Goal: Task Accomplishment & Management: Manage account settings

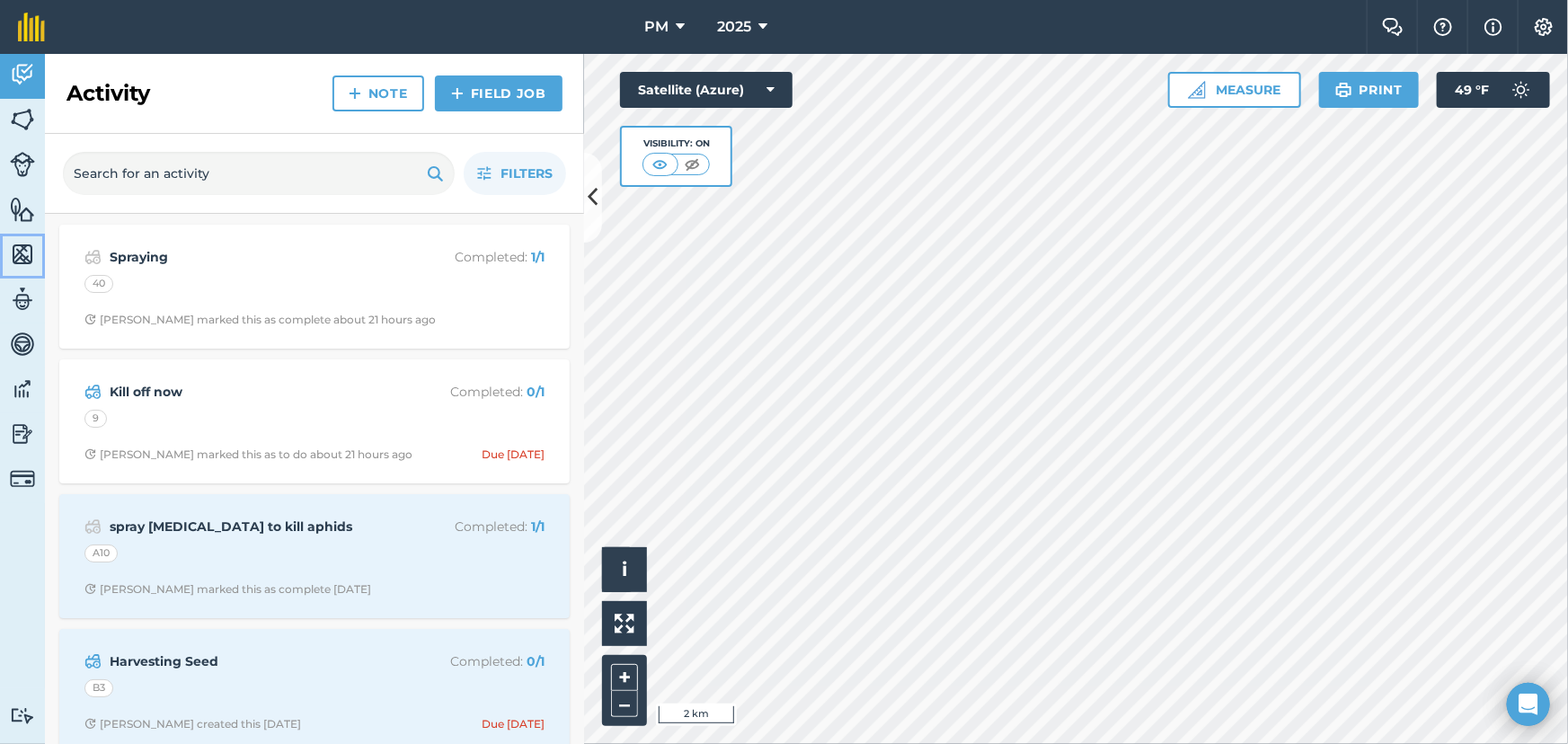
click at [15, 256] on img at bounding box center [22, 254] width 25 height 27
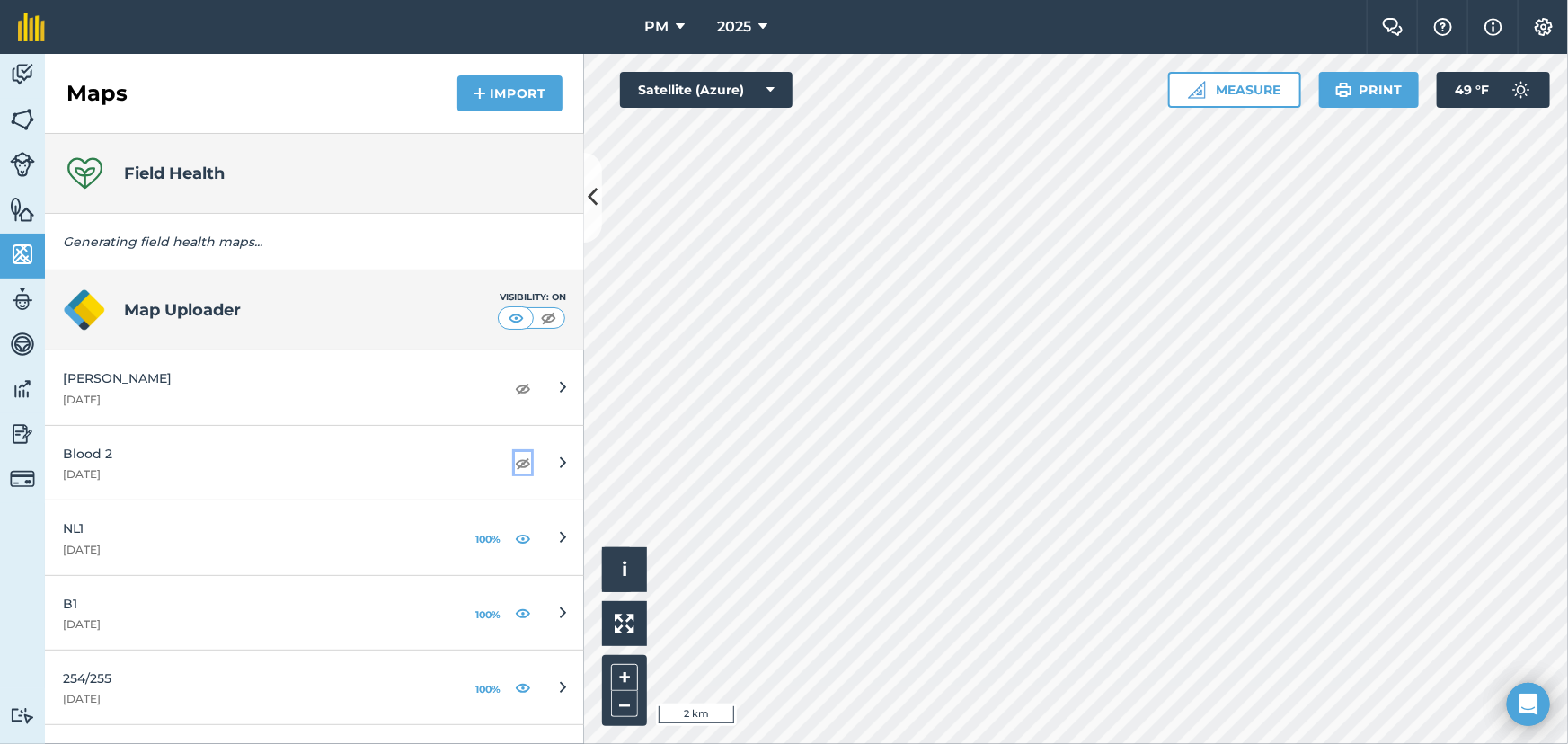
click at [515, 466] on img at bounding box center [523, 463] width 16 height 21
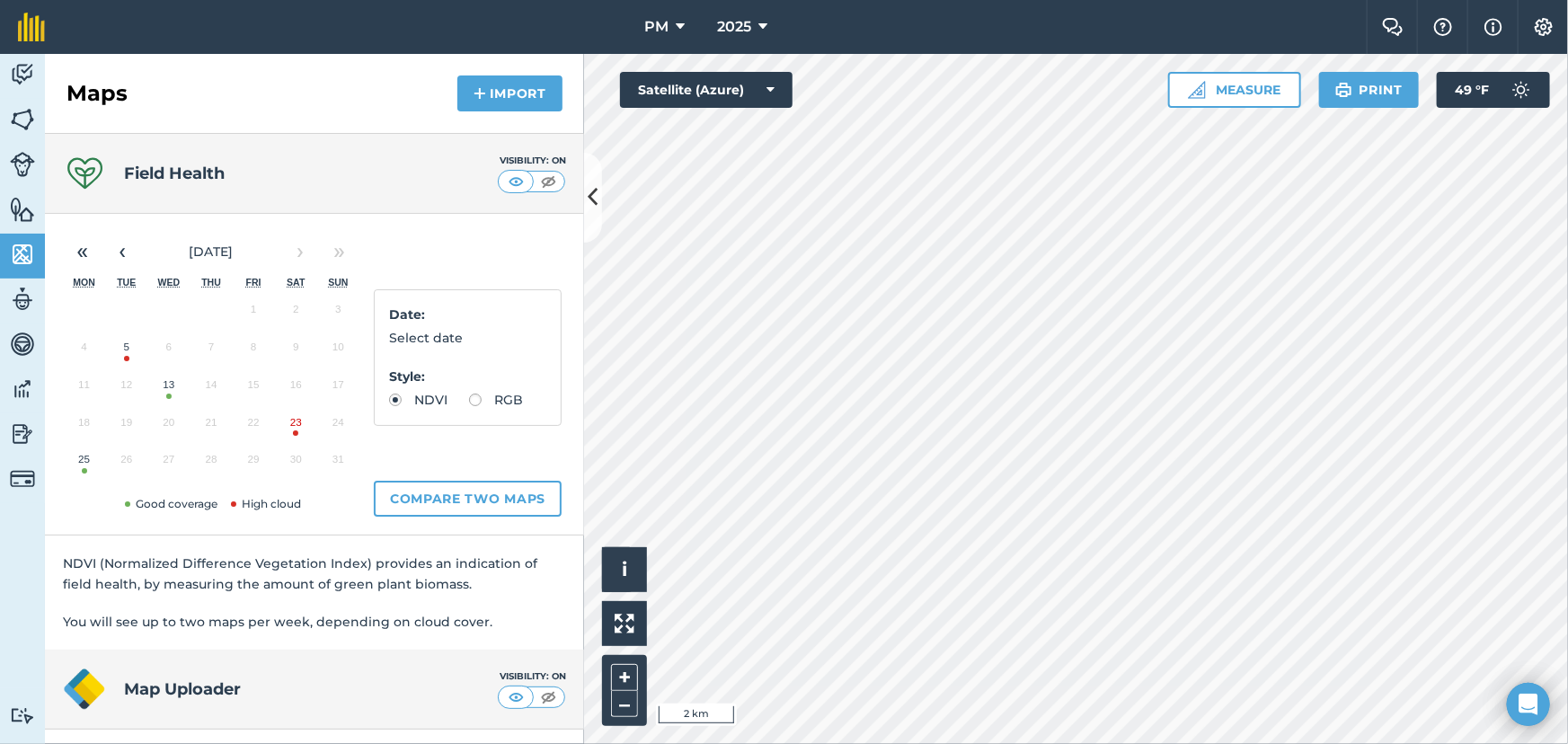
click at [507, 385] on p "Style :" at bounding box center [467, 376] width 157 height 20
click at [23, 122] on img at bounding box center [22, 119] width 25 height 27
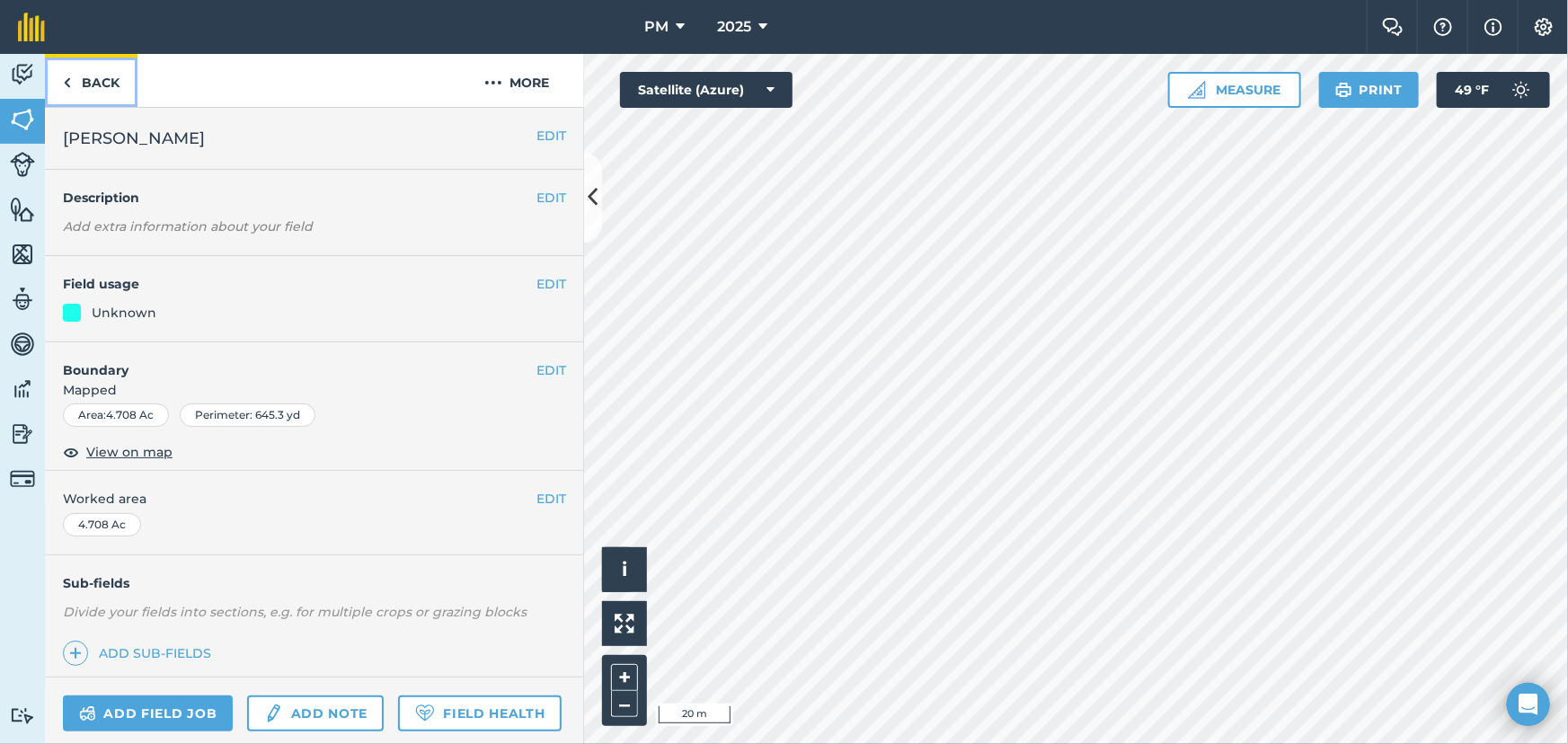
click at [63, 88] on img at bounding box center [66, 83] width 8 height 21
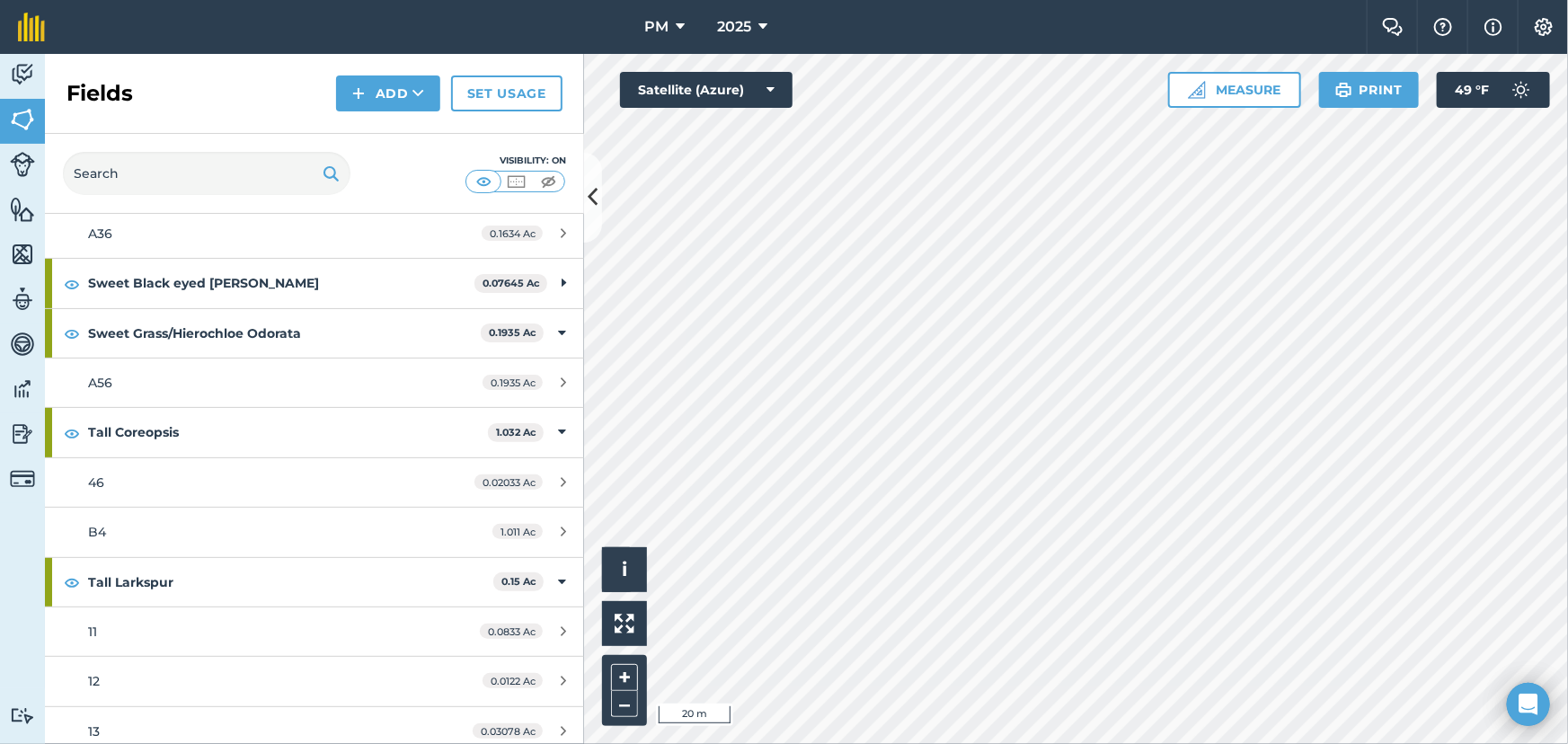
scroll to position [7596, 0]
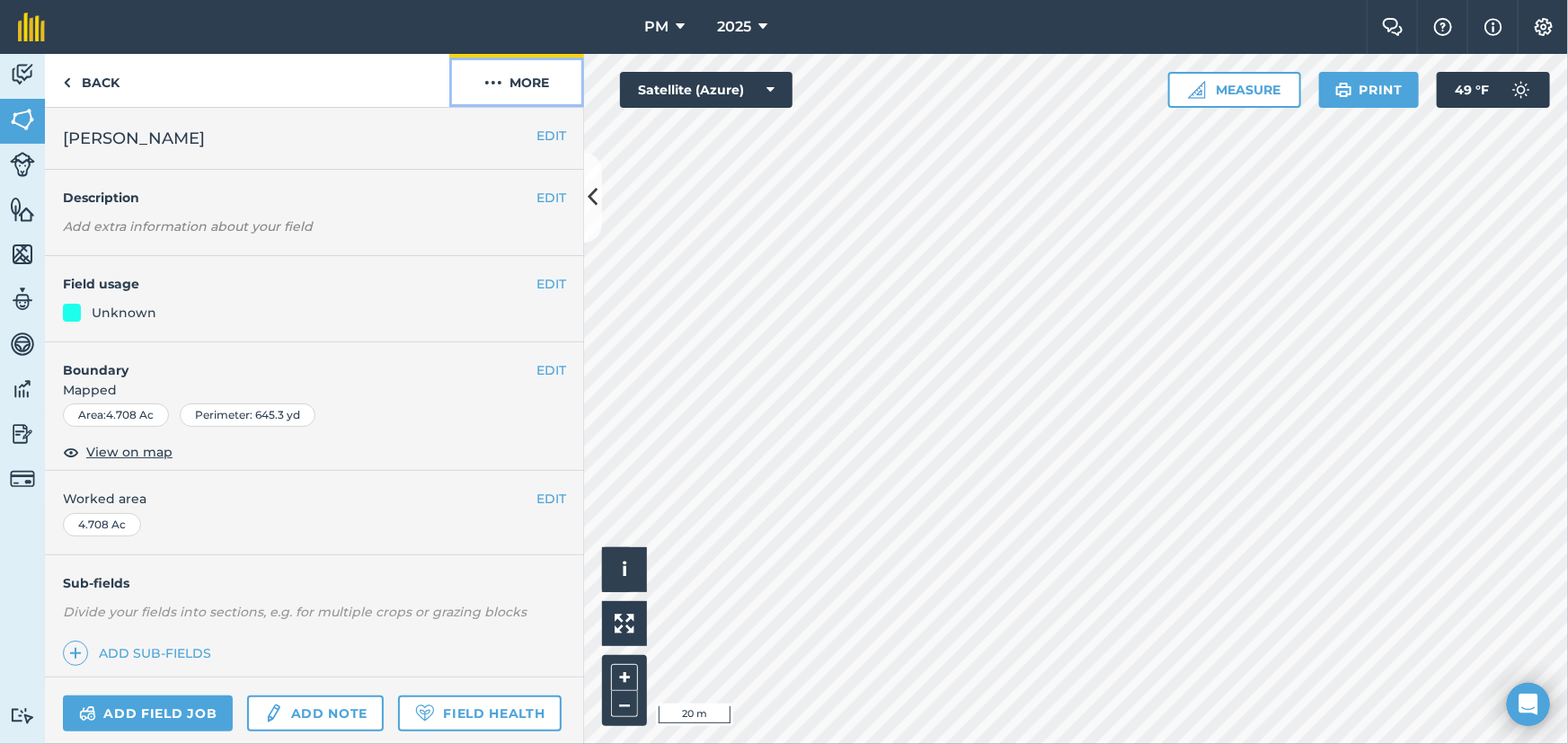
click at [487, 83] on img at bounding box center [493, 83] width 18 height 21
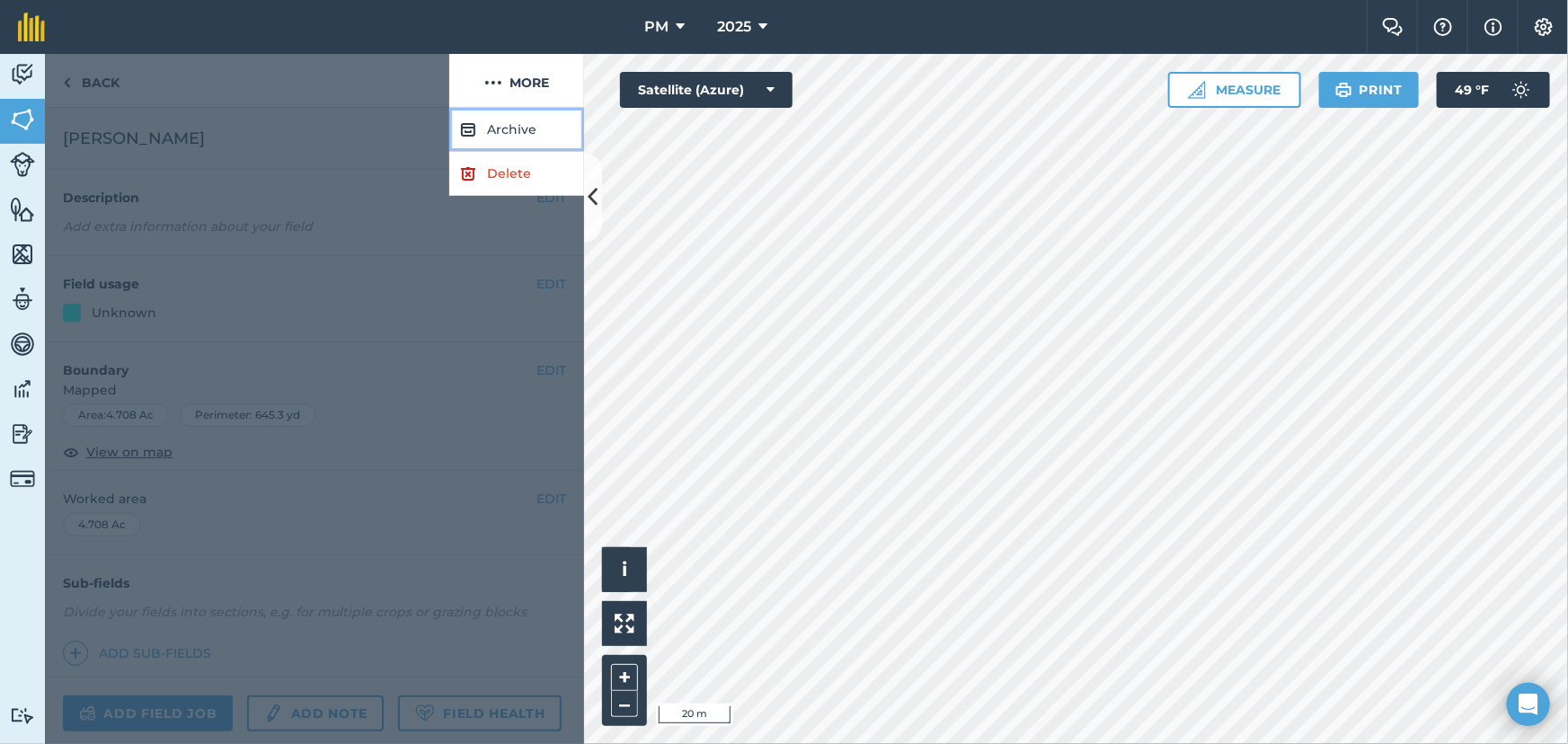
click at [492, 132] on button "Archive" at bounding box center [517, 130] width 135 height 44
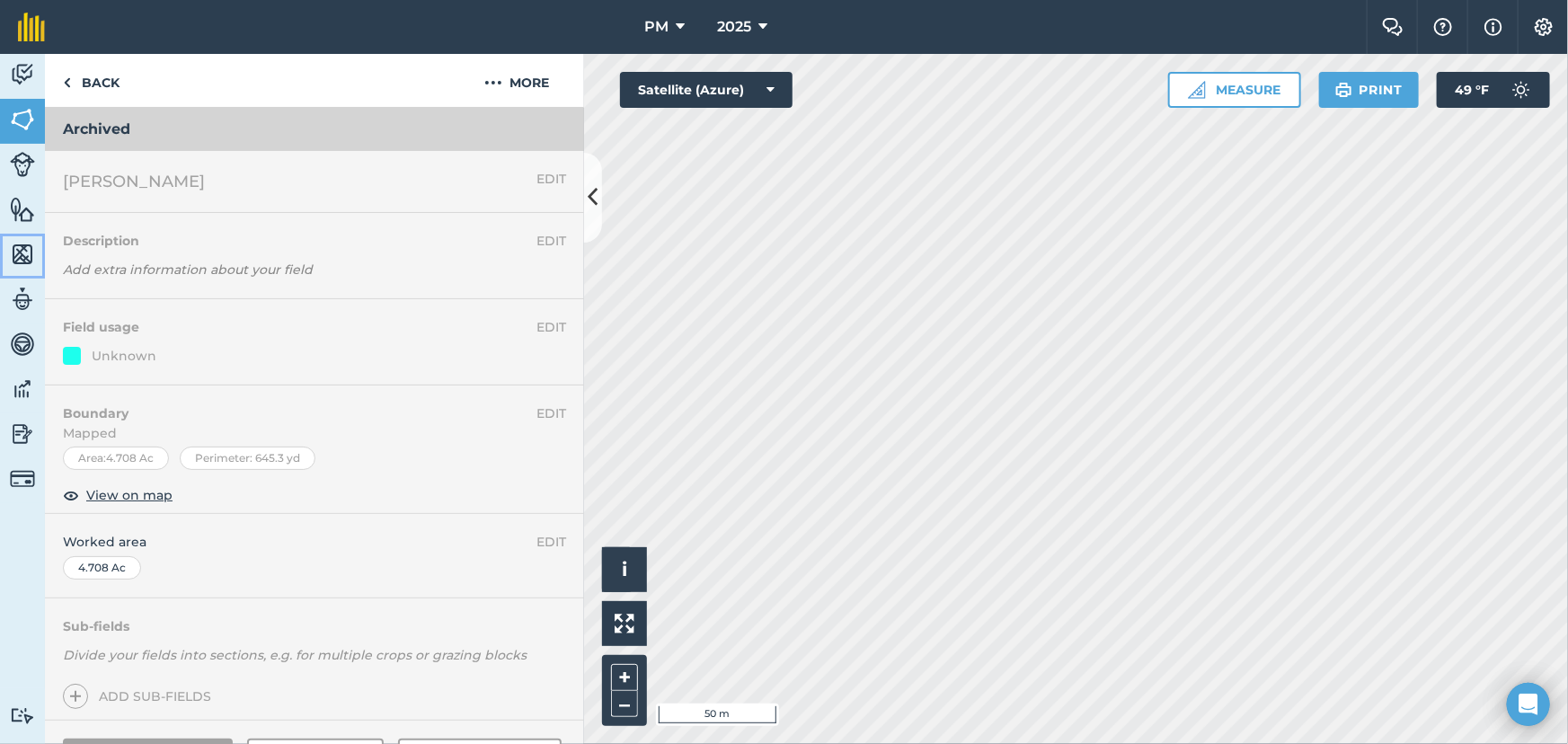
click at [23, 254] on img at bounding box center [22, 254] width 25 height 27
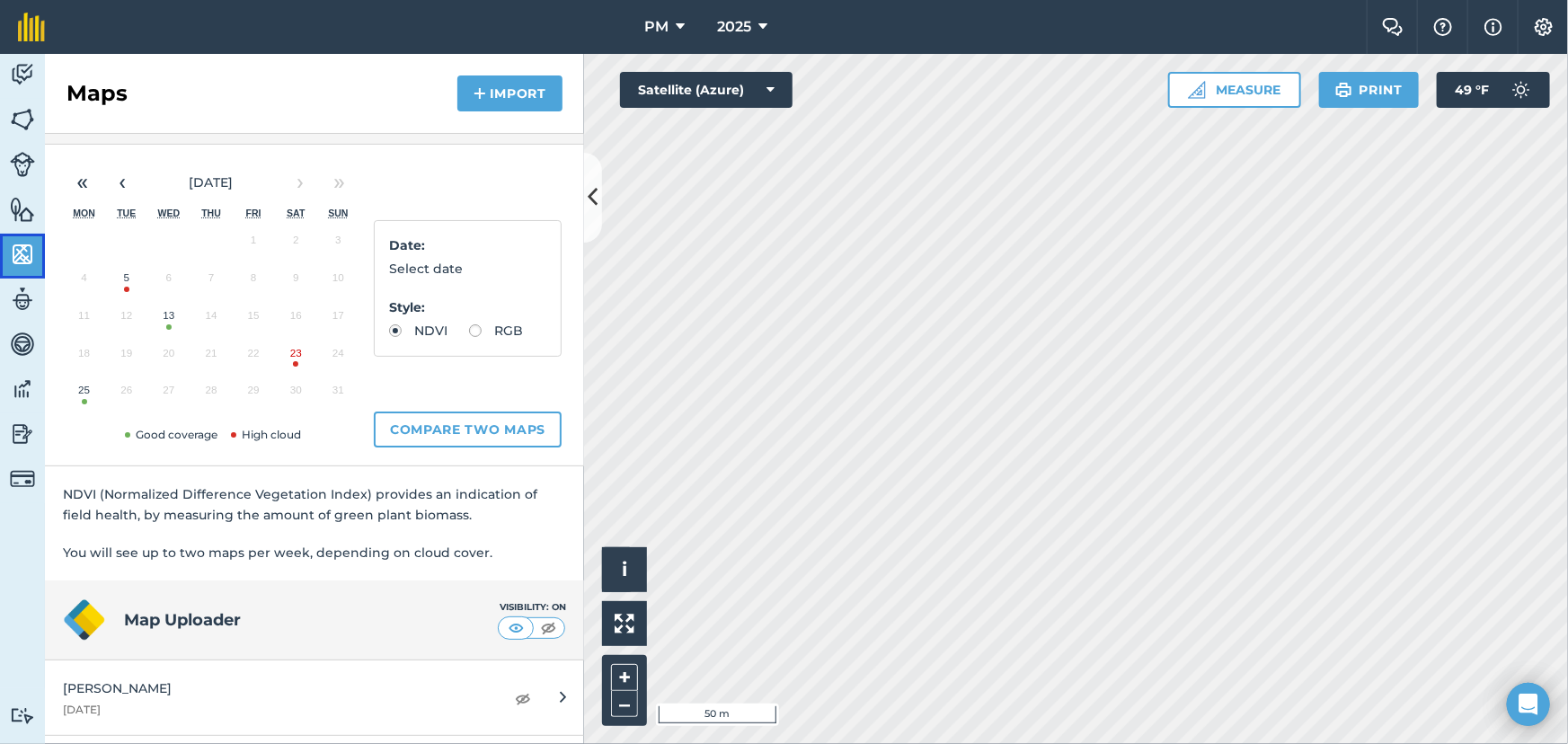
scroll to position [326, 0]
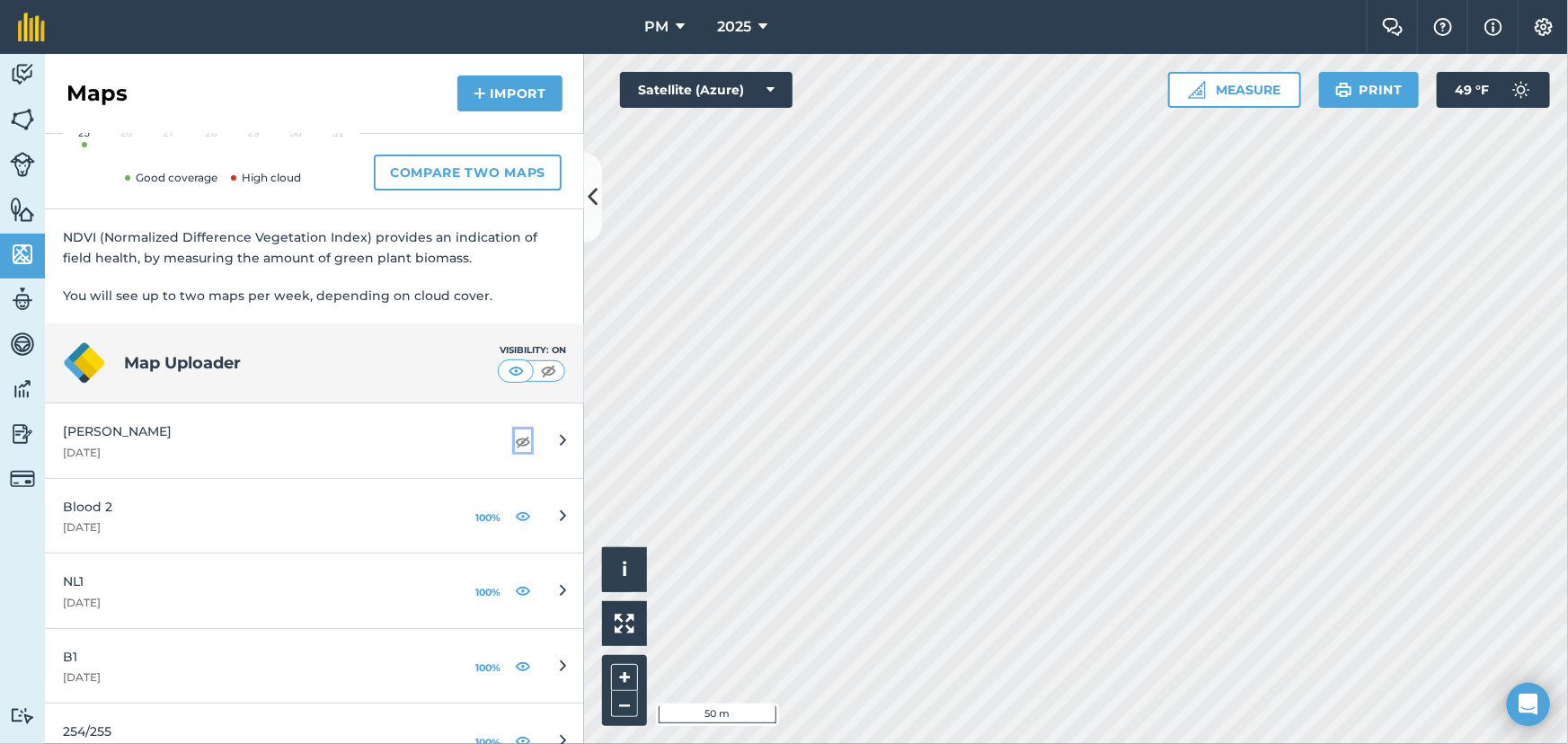
click at [515, 440] on img at bounding box center [523, 441] width 16 height 21
click at [26, 122] on img at bounding box center [22, 119] width 25 height 27
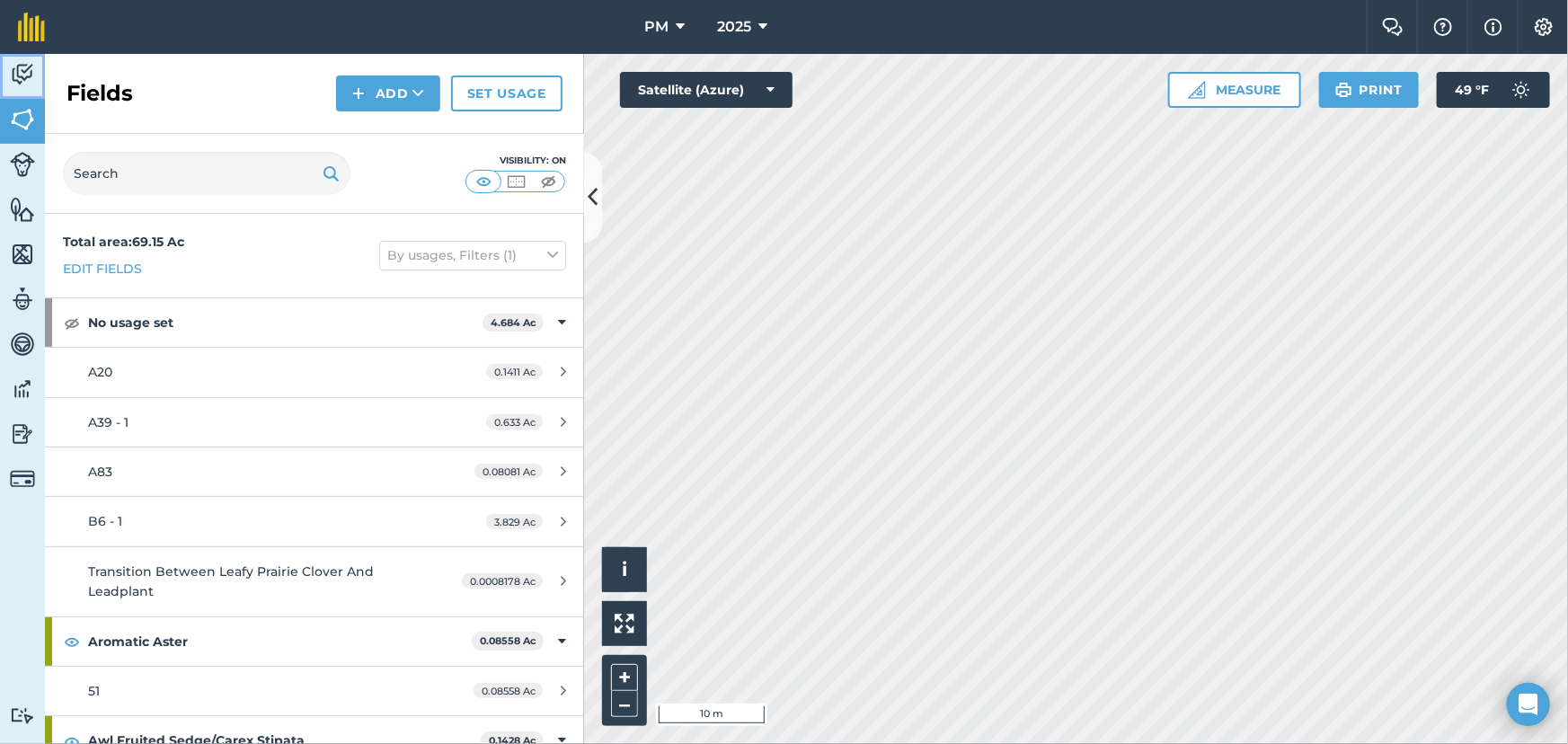
click at [18, 72] on img at bounding box center [22, 74] width 25 height 27
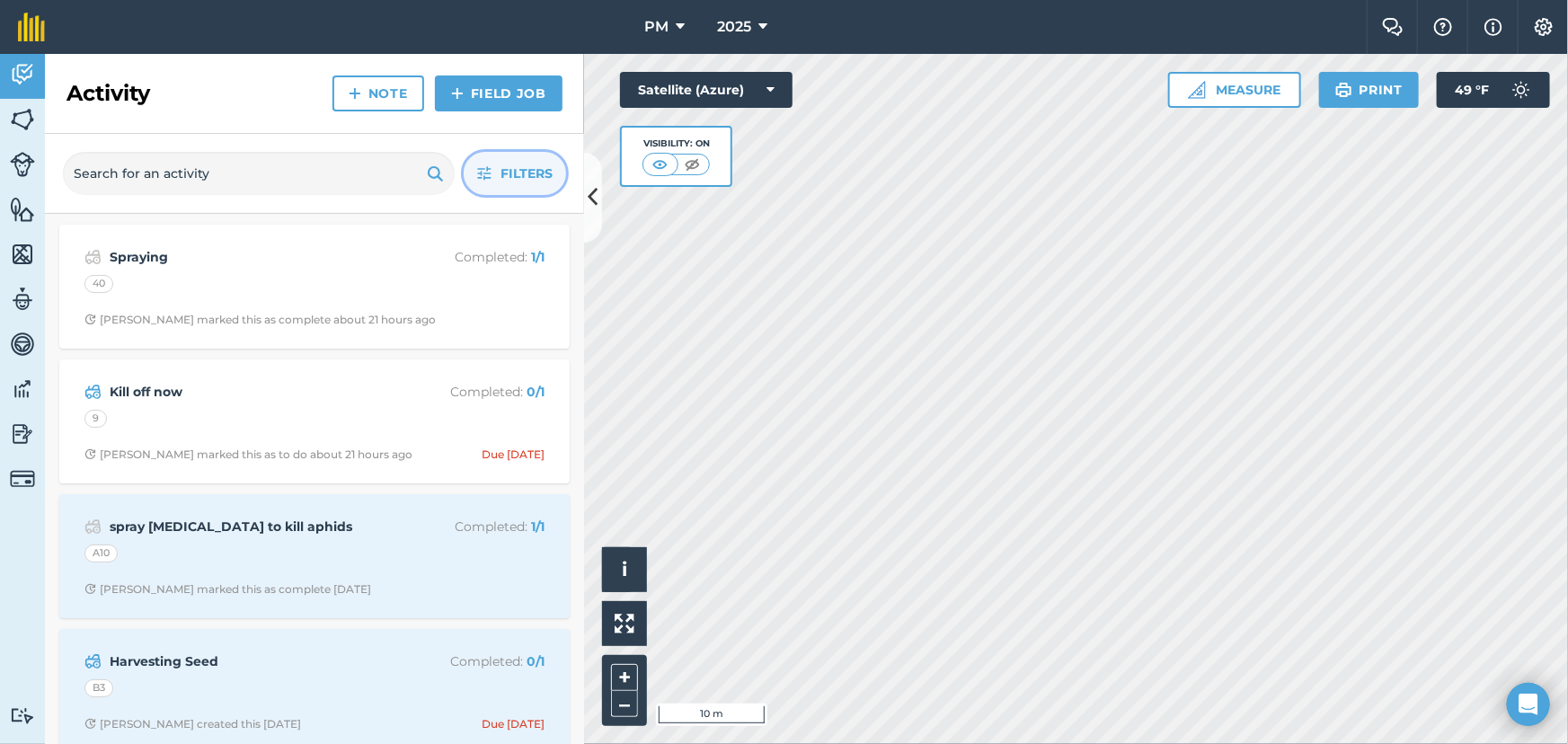
click at [527, 172] on span "Filters" at bounding box center [527, 173] width 52 height 20
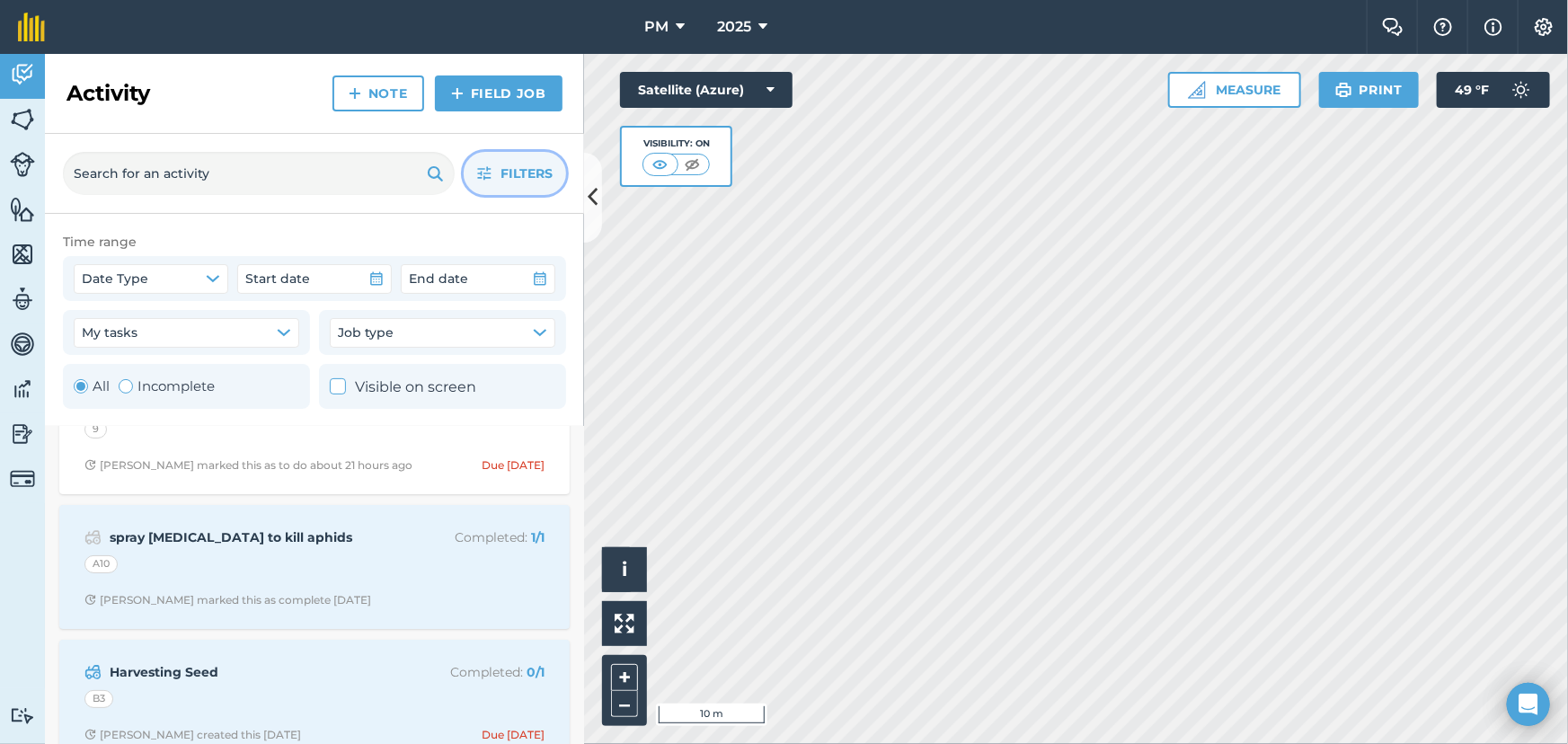
scroll to position [244, 0]
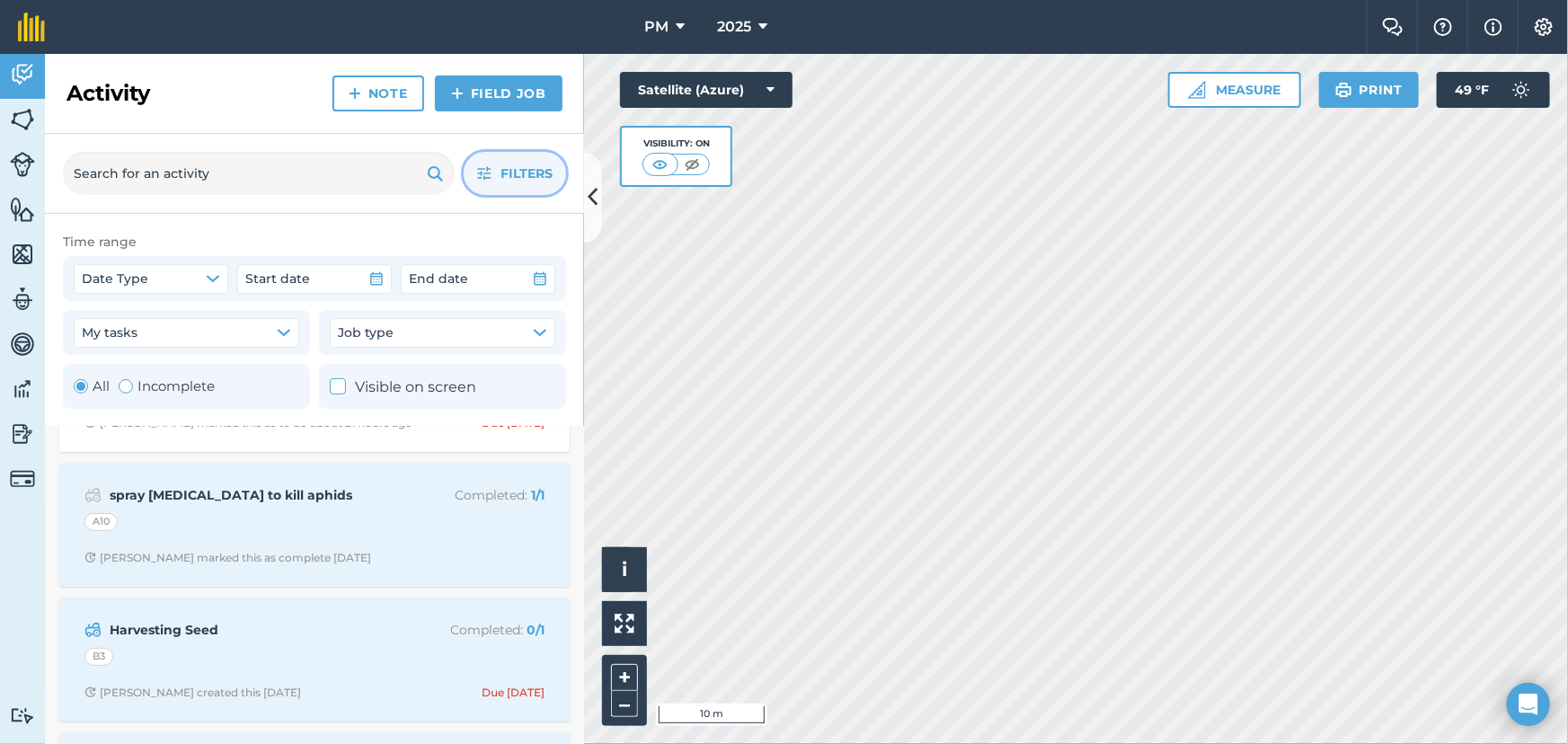
click at [511, 173] on span "Filters" at bounding box center [527, 173] width 52 height 20
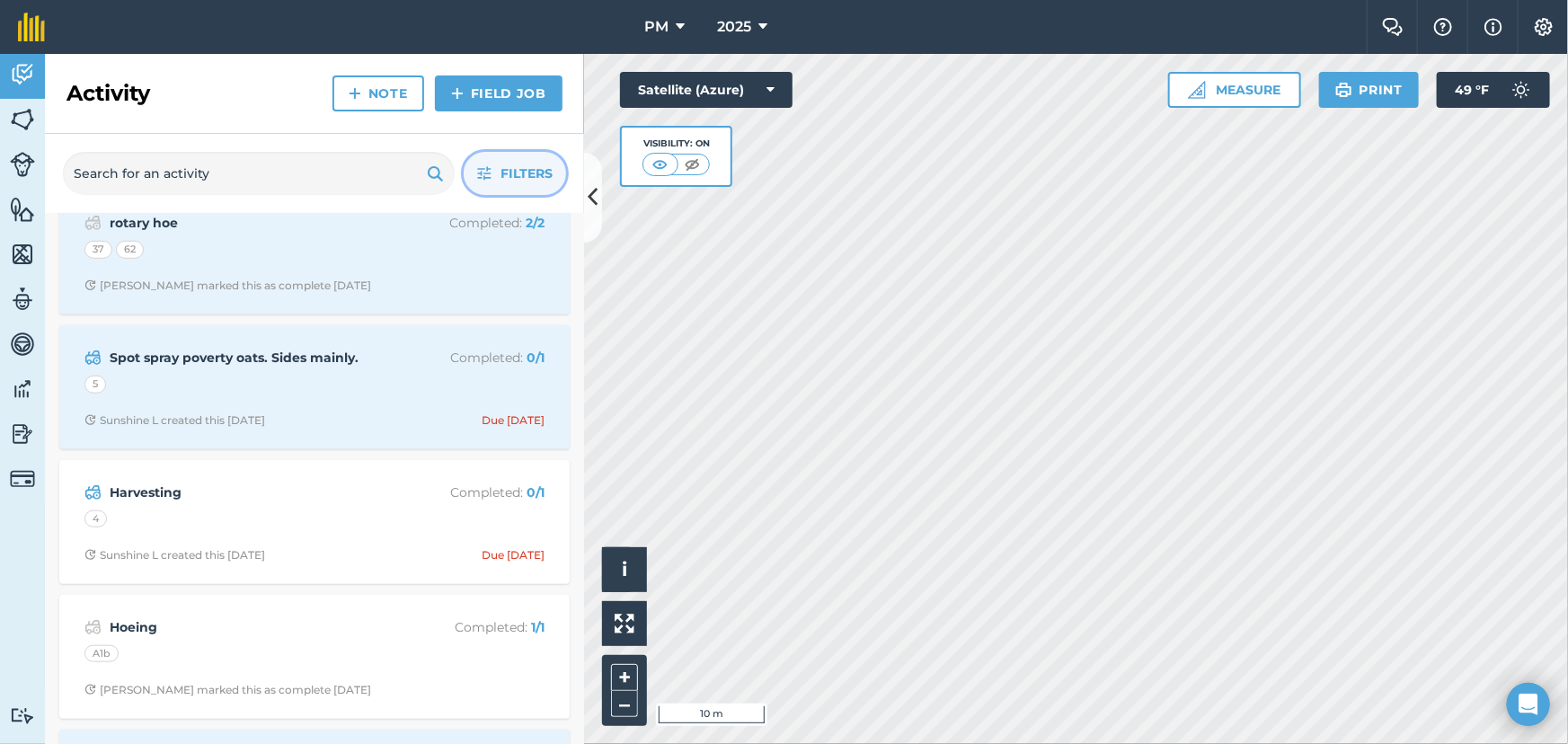
scroll to position [735, 0]
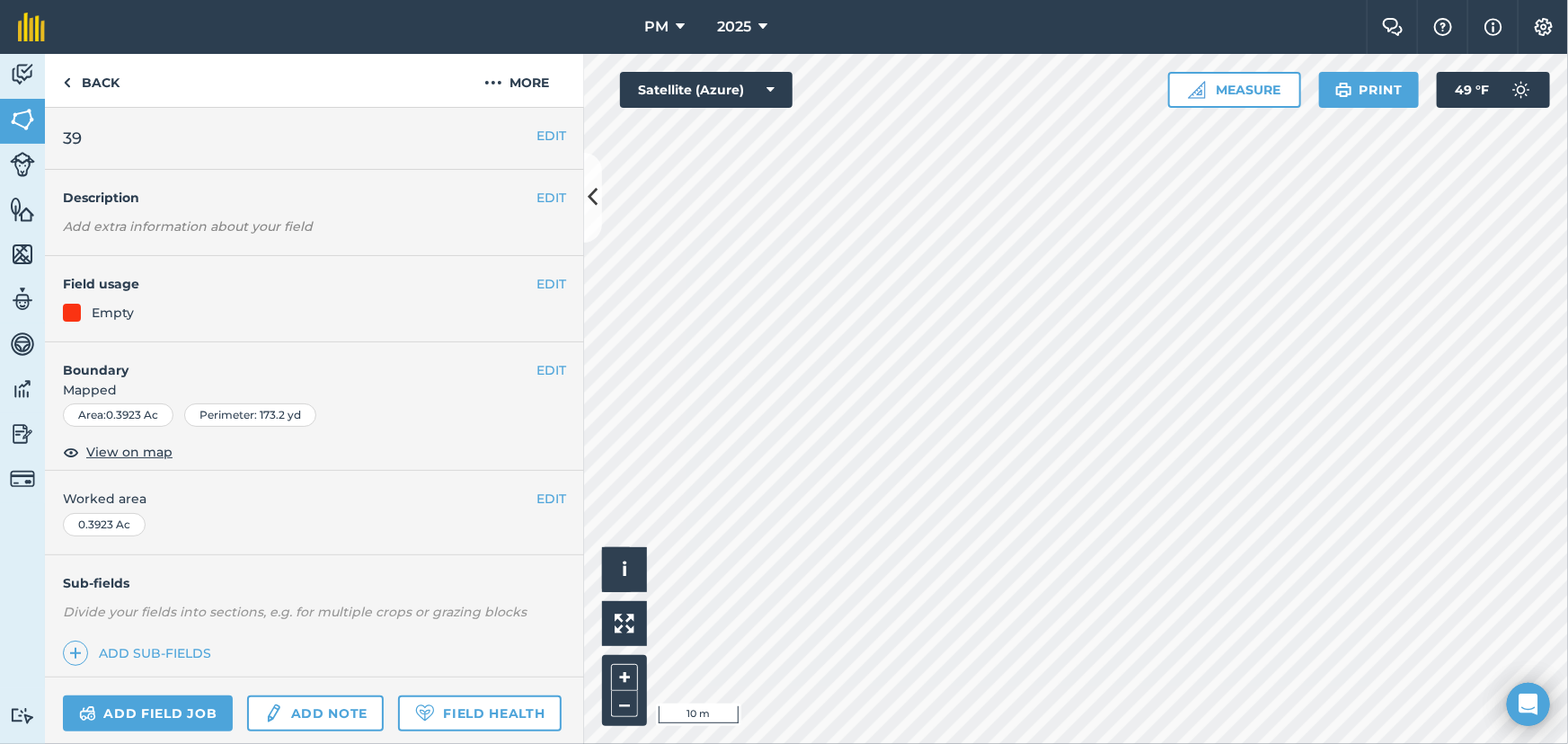
scroll to position [150, 0]
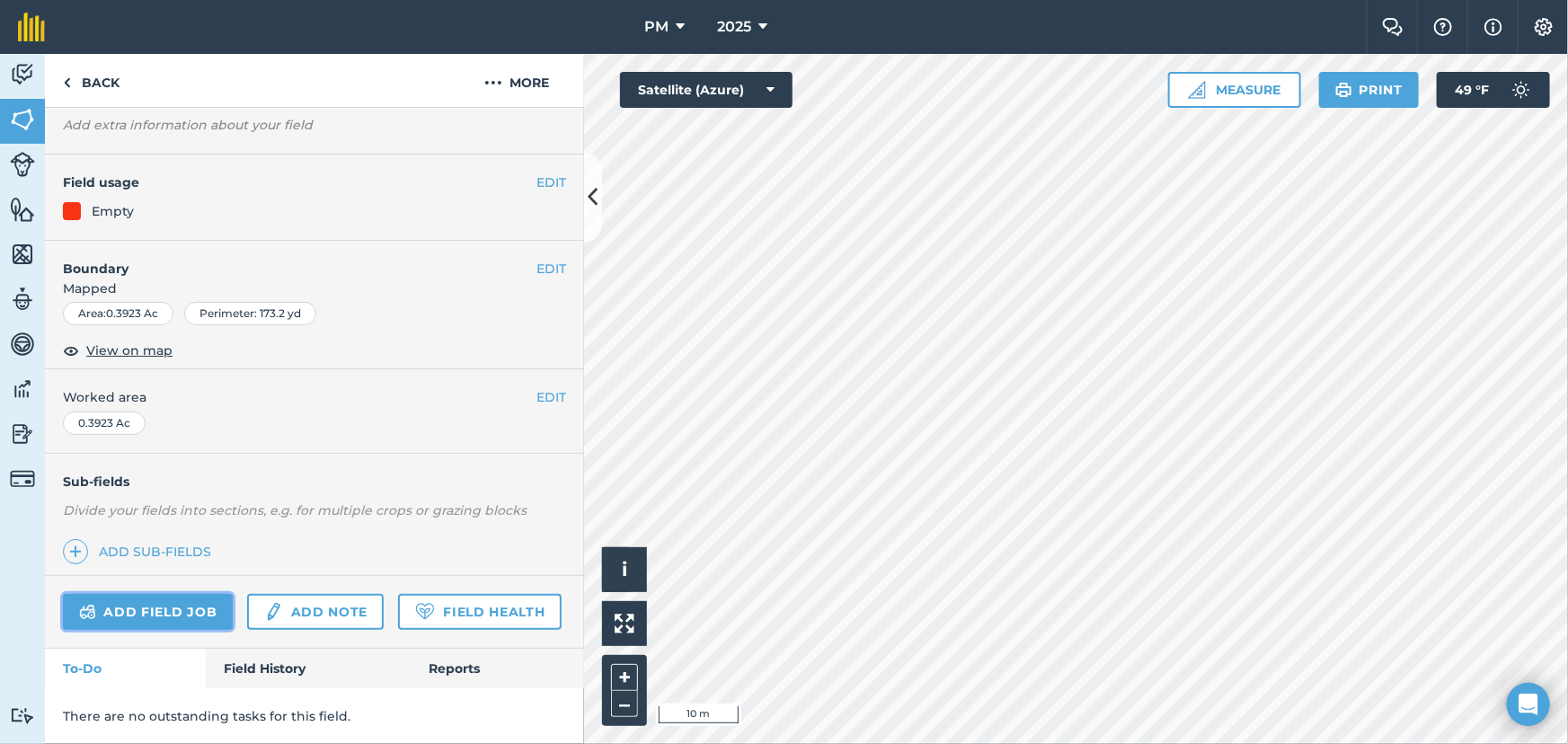
click at [152, 594] on link "Add field job" at bounding box center [147, 611] width 169 height 36
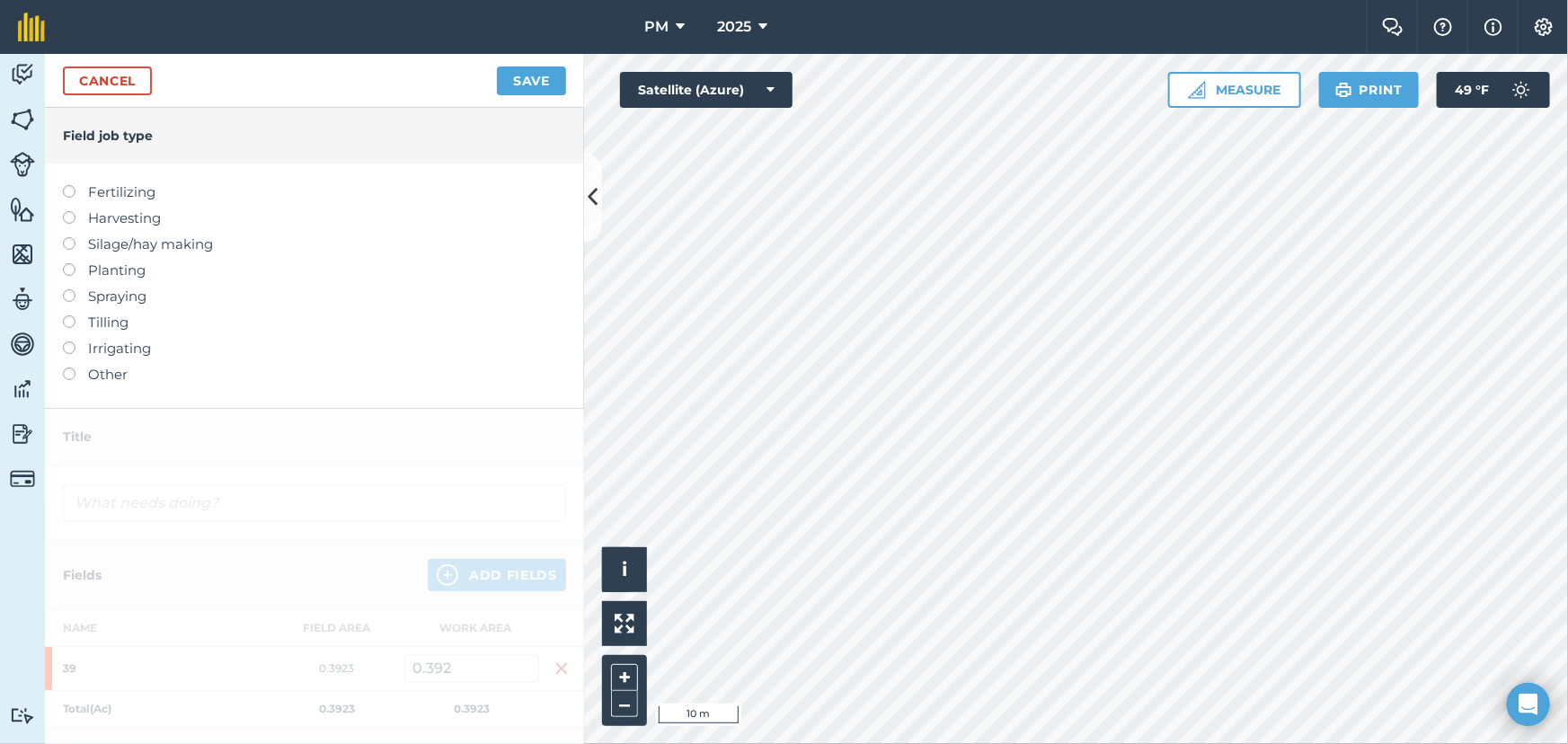
click at [69, 185] on label at bounding box center [75, 185] width 25 height 0
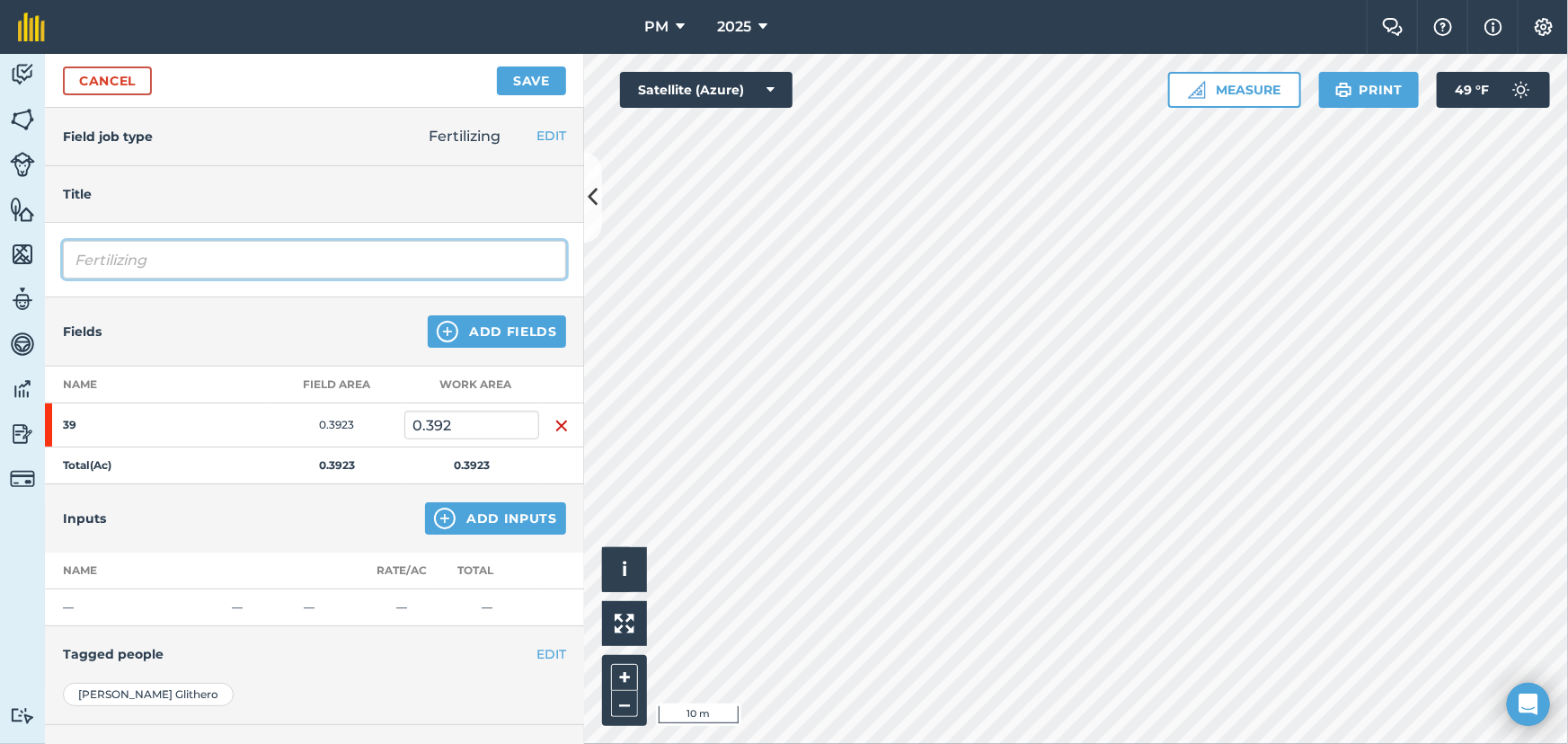
click at [142, 254] on input "Fertilizing" at bounding box center [314, 259] width 503 height 38
type input "F"
type input "Sand"
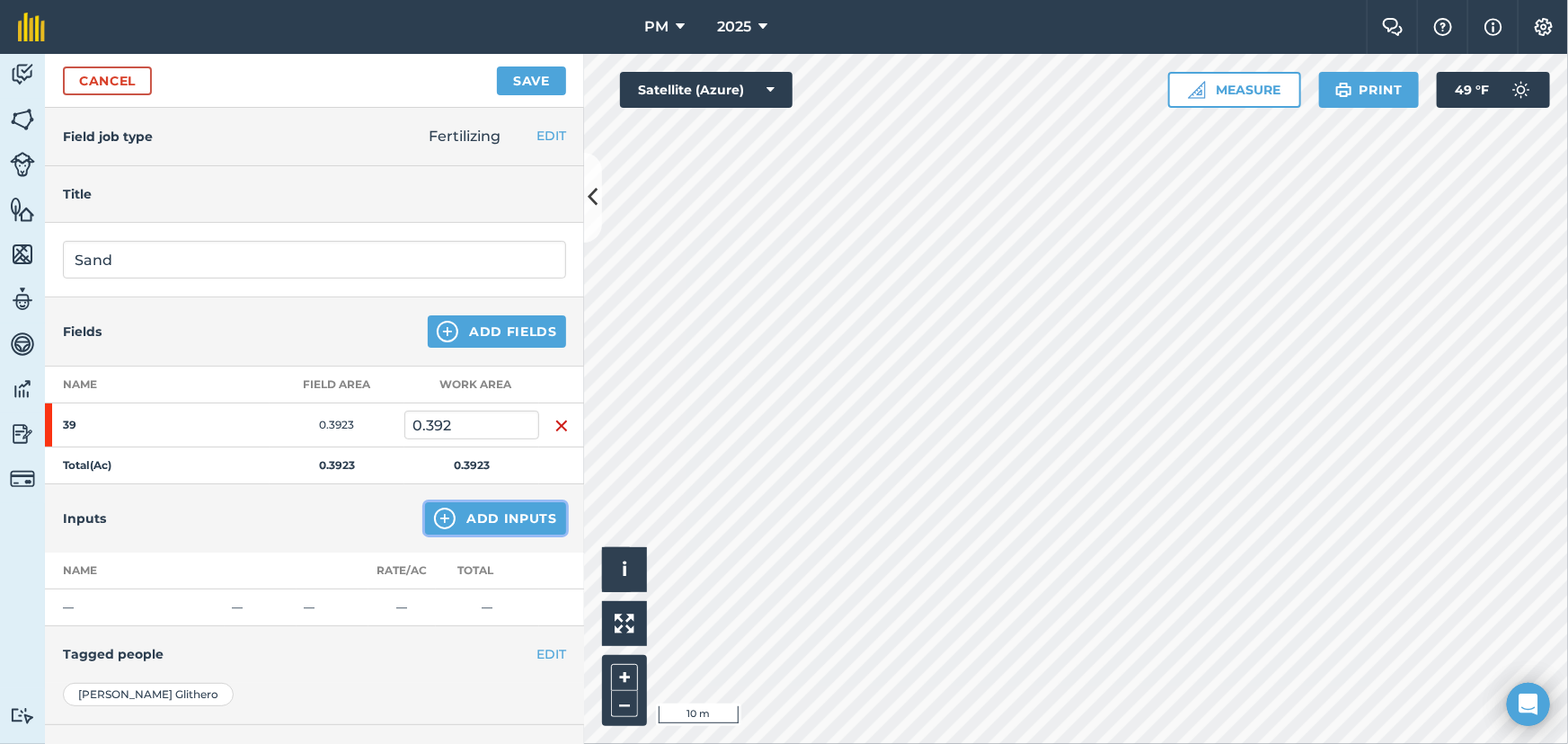
click at [434, 519] on img at bounding box center [445, 518] width 21 height 21
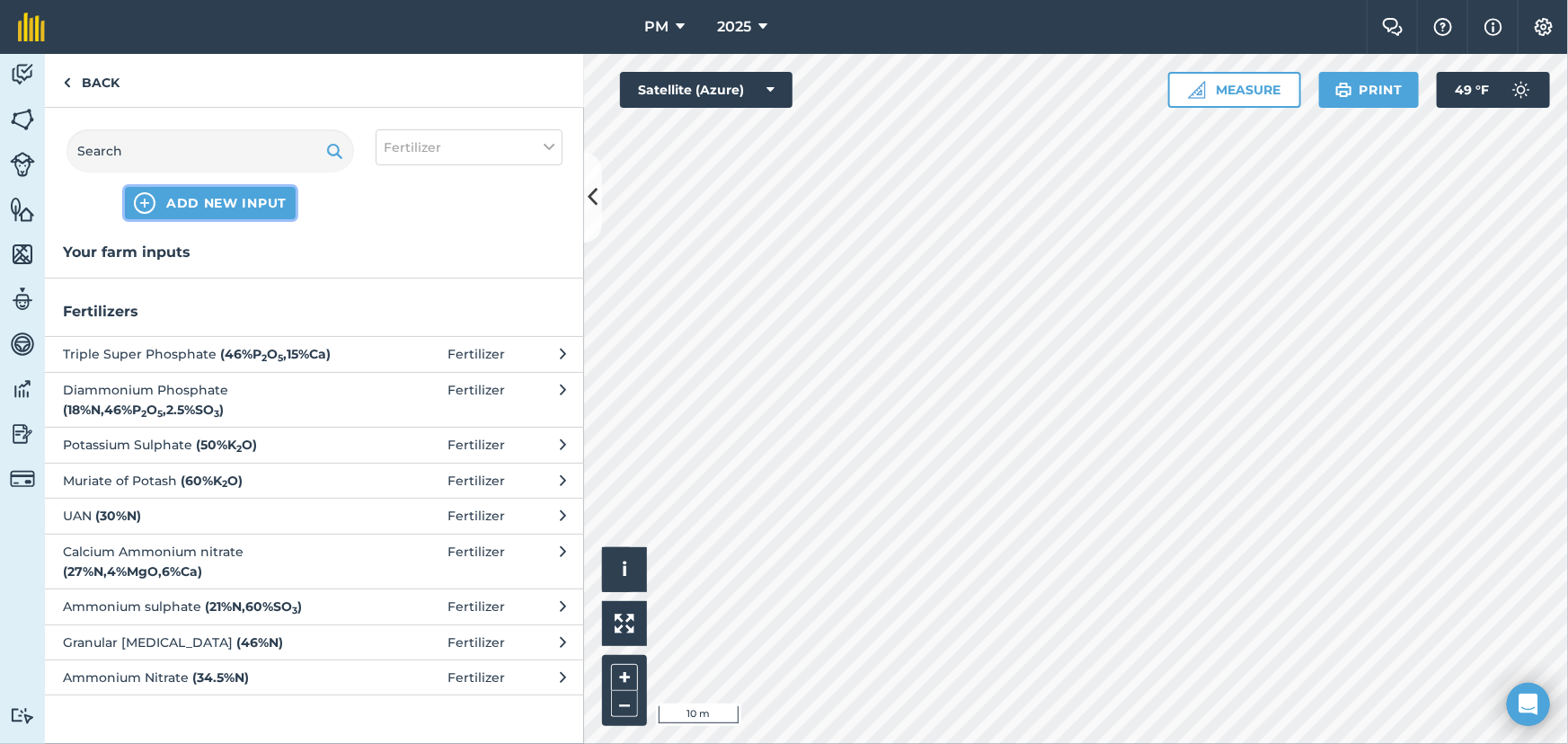
click at [209, 206] on span "ADD NEW INPUT" at bounding box center [226, 203] width 120 height 18
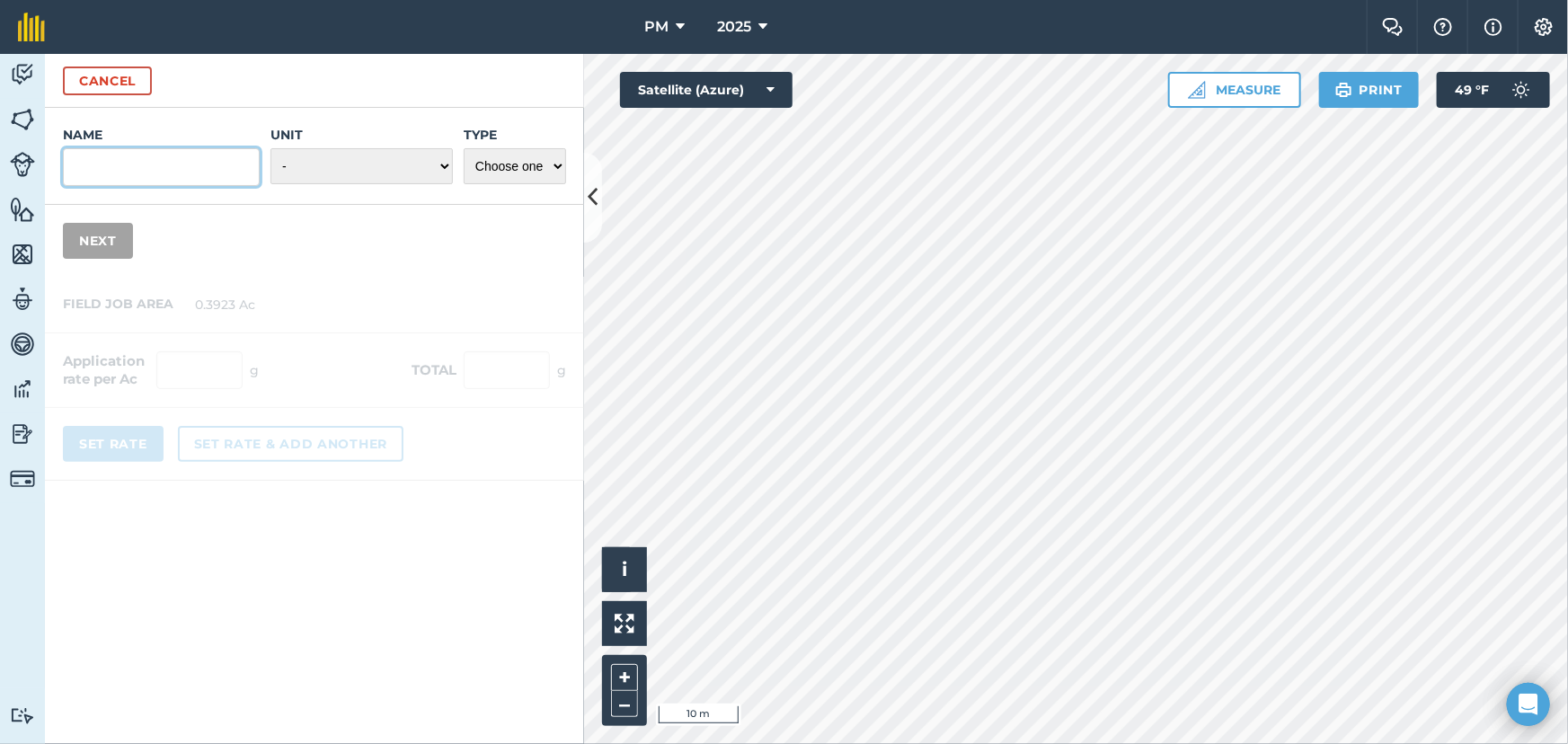
click at [155, 161] on input "Name" at bounding box center [161, 167] width 196 height 38
type input "Sand"
click at [444, 168] on select "- Grams/g Kilograms/kg Metric tonnes/t Millilitres/ml Litres/L Ounces/oz Pounds…" at bounding box center [362, 166] width 183 height 36
select select "METRIC_TONNES"
click at [272, 148] on select "- Grams/g Kilograms/kg Metric tonnes/t Millilitres/ml Litres/L Ounces/oz Pounds…" at bounding box center [362, 166] width 183 height 36
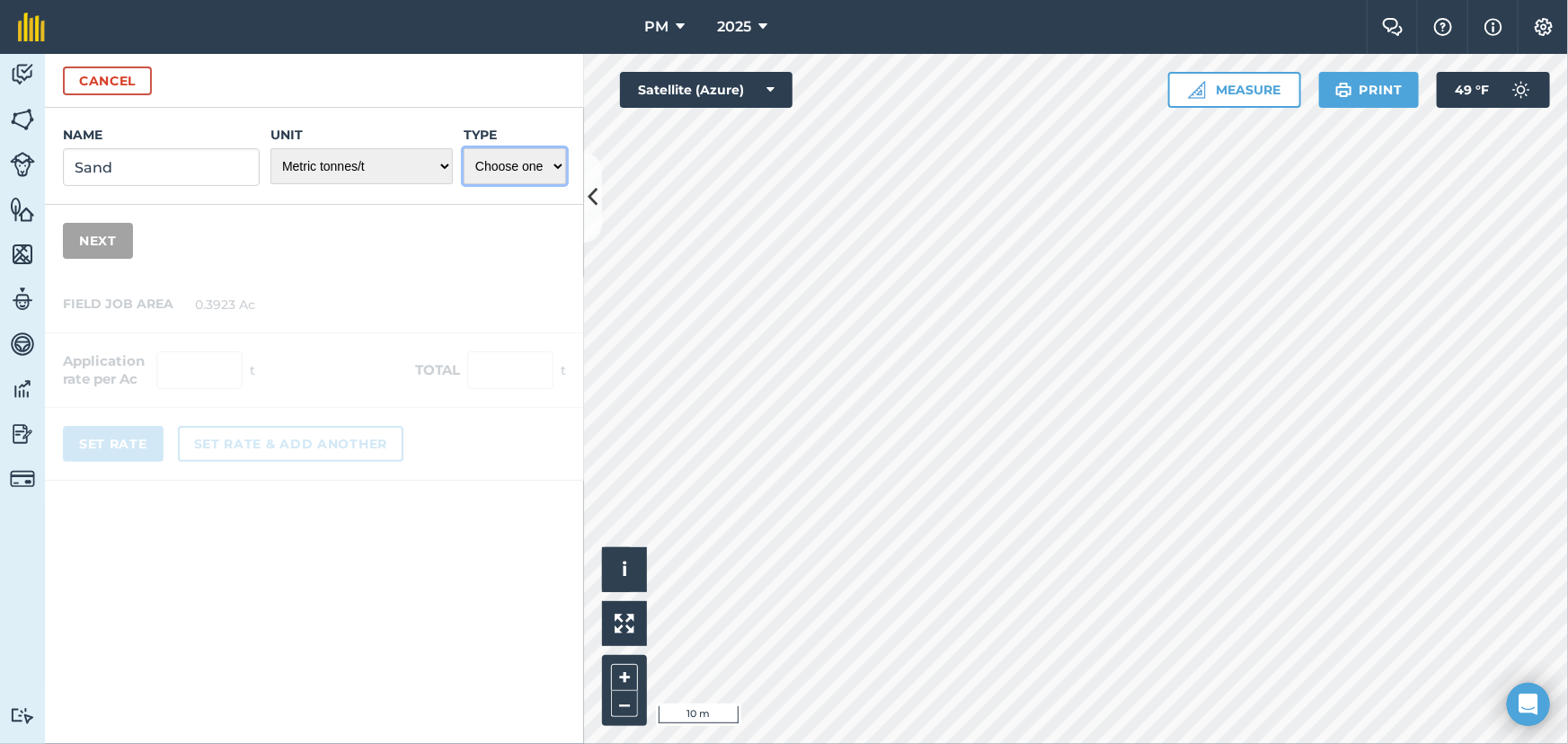
click at [558, 164] on select "Choose one Fertilizer Seed Spray Fuel Other" at bounding box center [515, 166] width 102 height 36
select select "FERTILIZER"
click at [464, 148] on select "Choose one Fertilizer Seed Spray Fuel Other" at bounding box center [515, 166] width 102 height 36
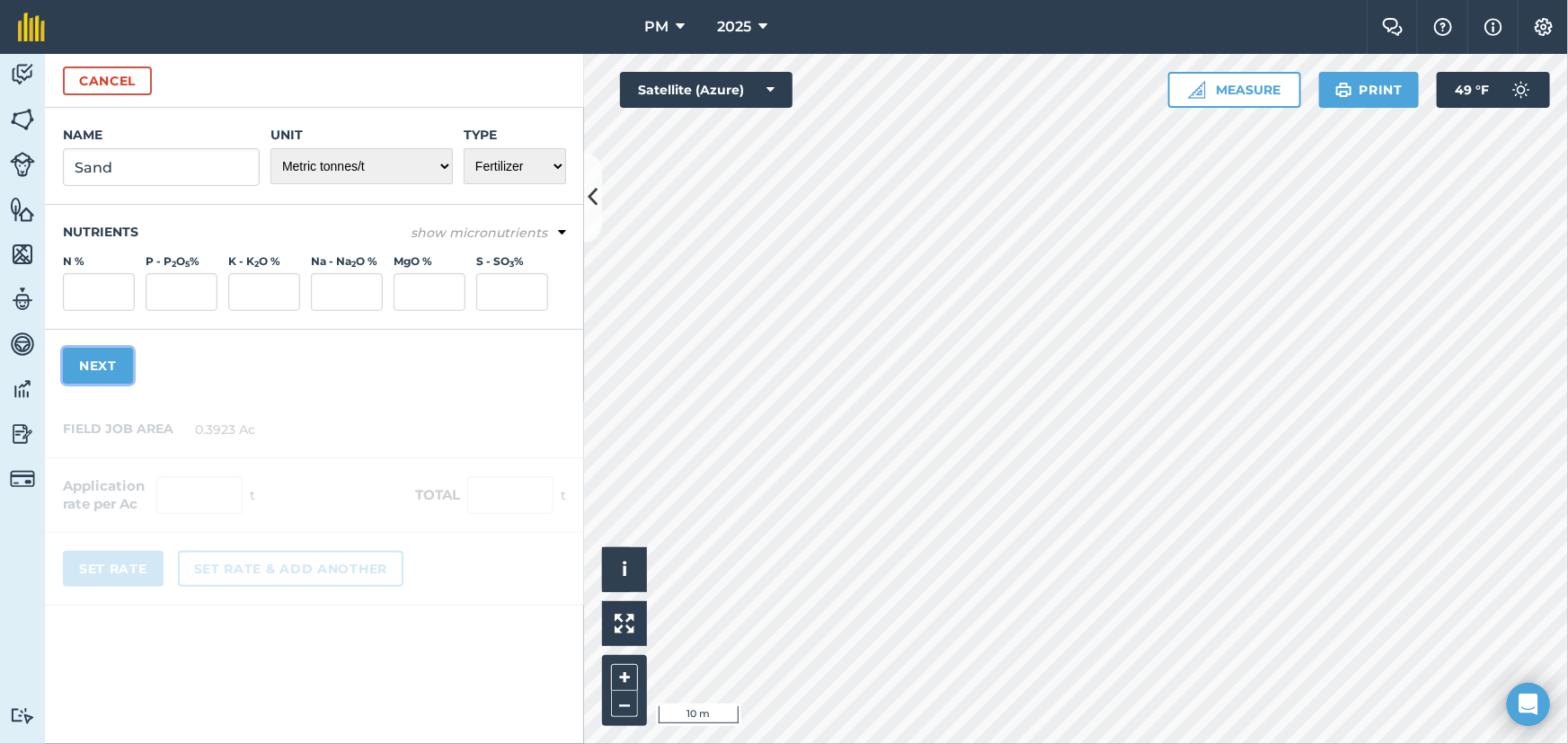
click at [101, 362] on button "Next" at bounding box center [97, 365] width 70 height 36
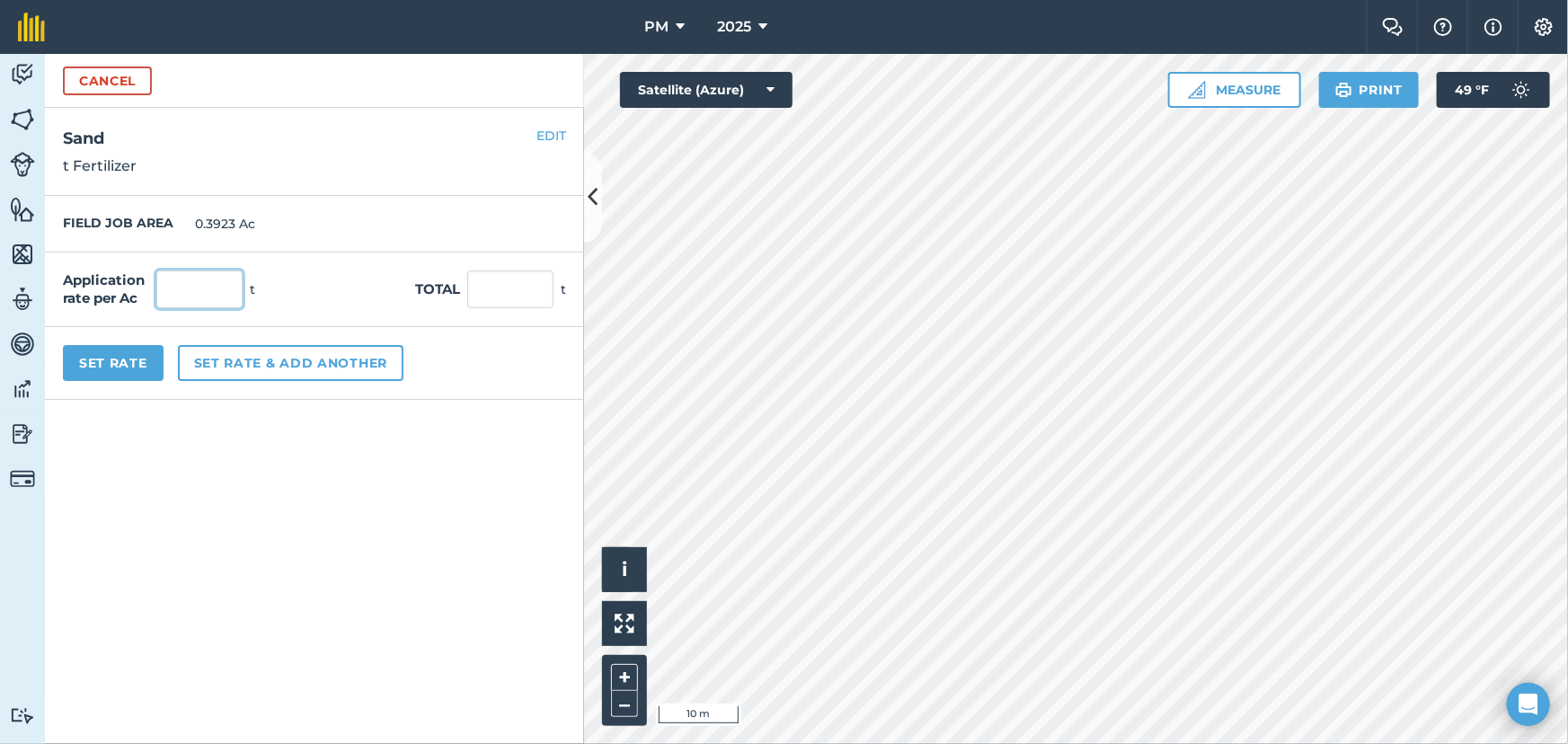
click at [196, 284] on input "text" at bounding box center [199, 289] width 87 height 38
type input "1"
type input "0.392"
click at [125, 358] on button "Set Rate" at bounding box center [113, 362] width 101 height 36
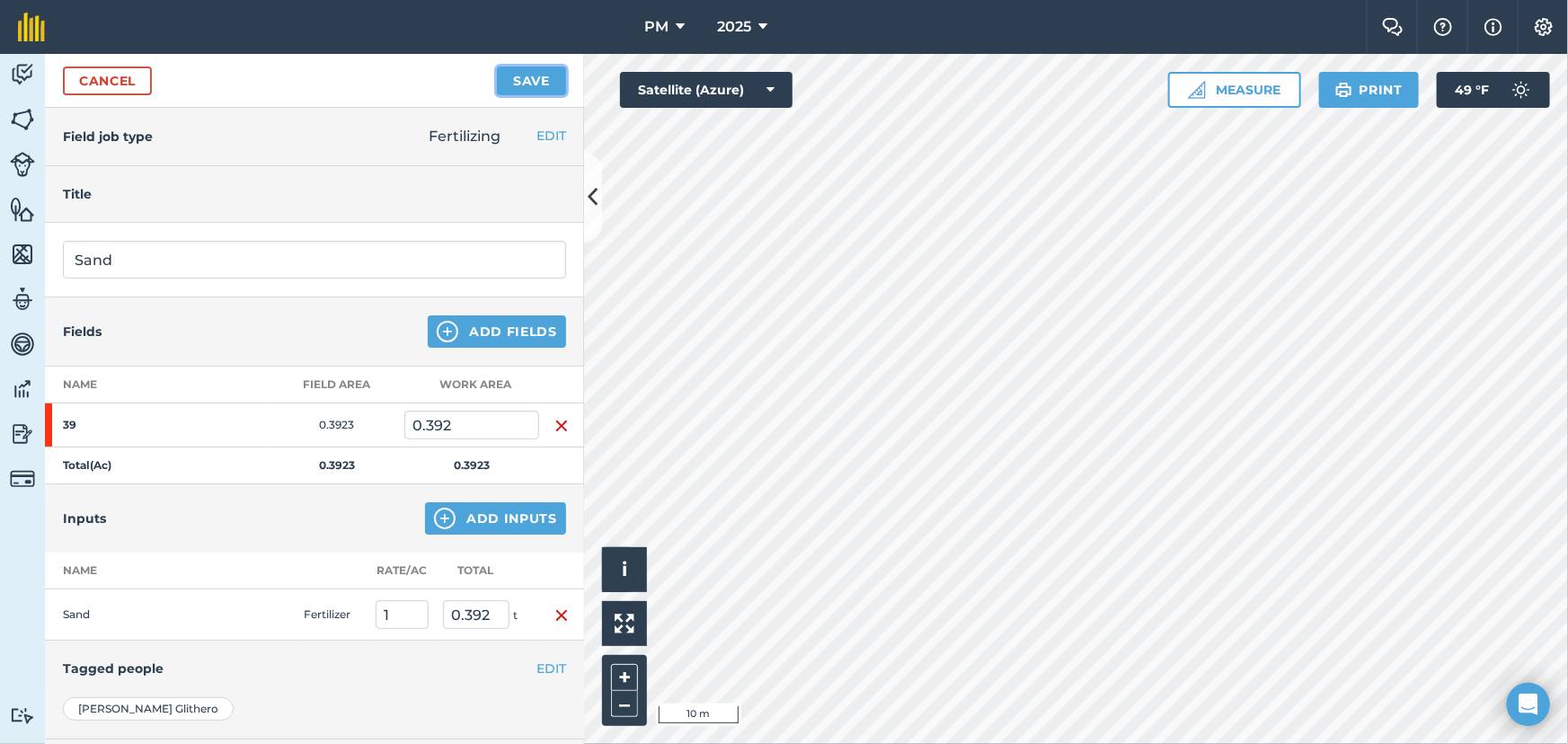
click at [516, 85] on button "Save" at bounding box center [531, 81] width 69 height 29
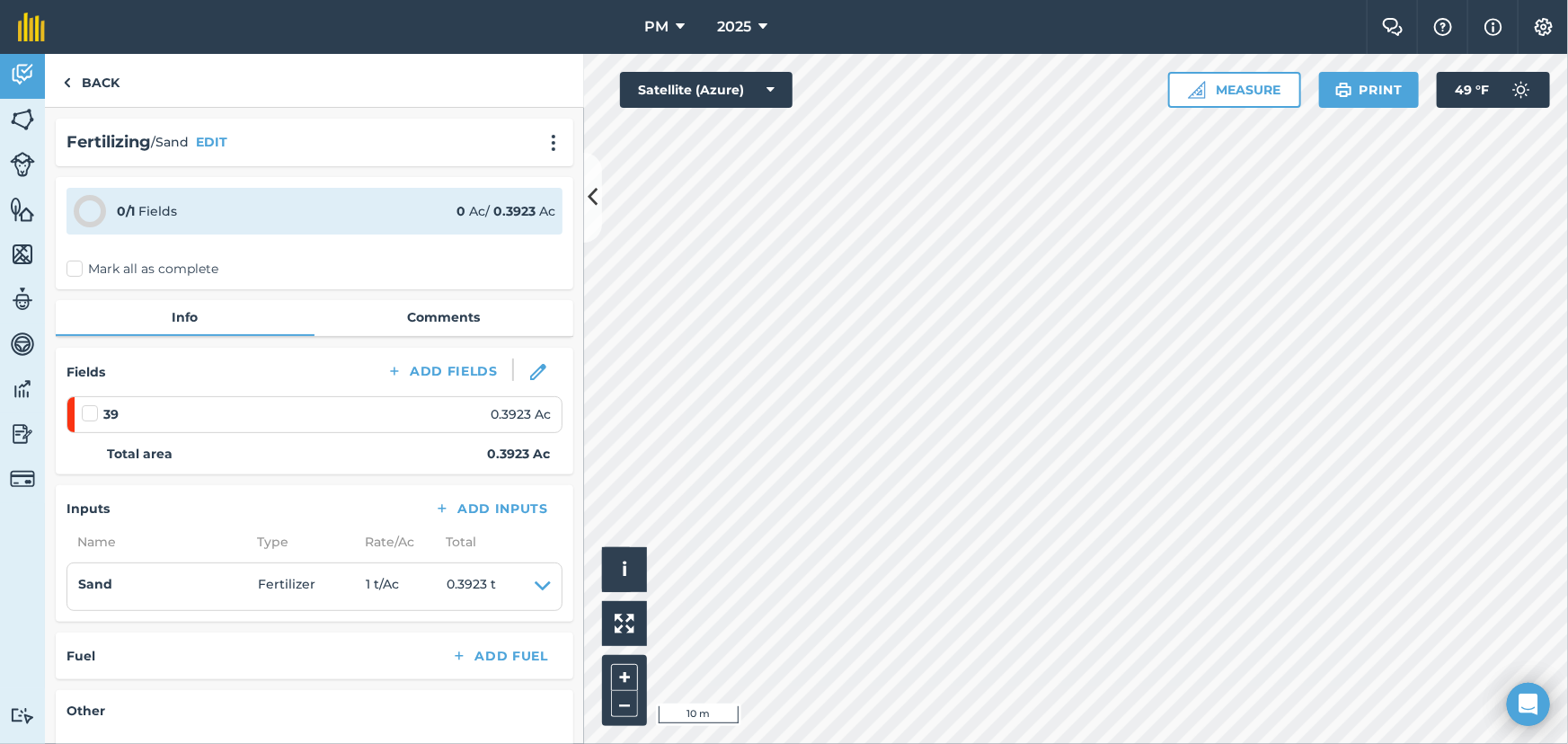
click at [74, 269] on label "Mark all as complete" at bounding box center [142, 269] width 152 height 19
click at [74, 269] on input "Mark all as complete" at bounding box center [72, 266] width 12 height 12
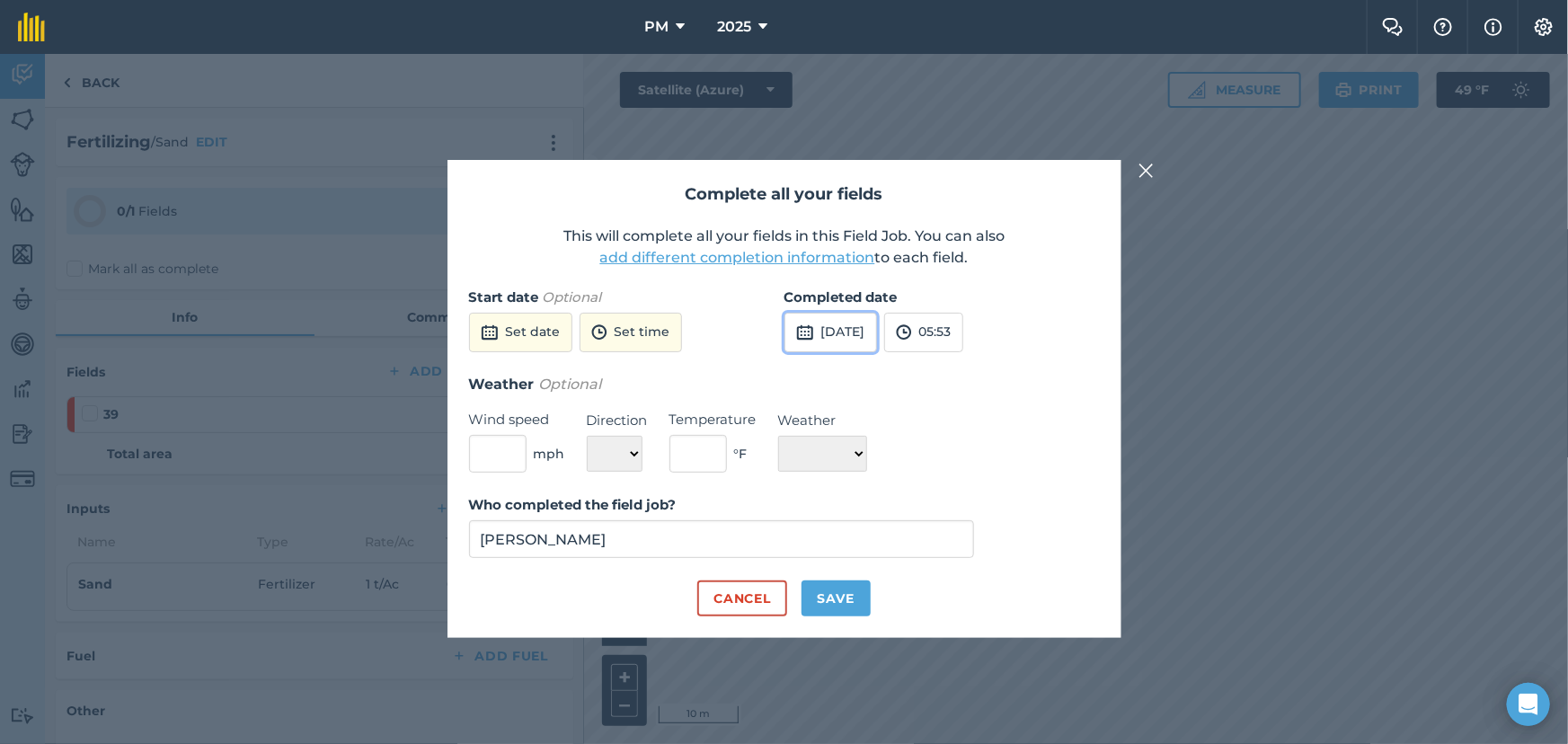
click at [851, 332] on button "[DATE]" at bounding box center [831, 332] width 92 height 39
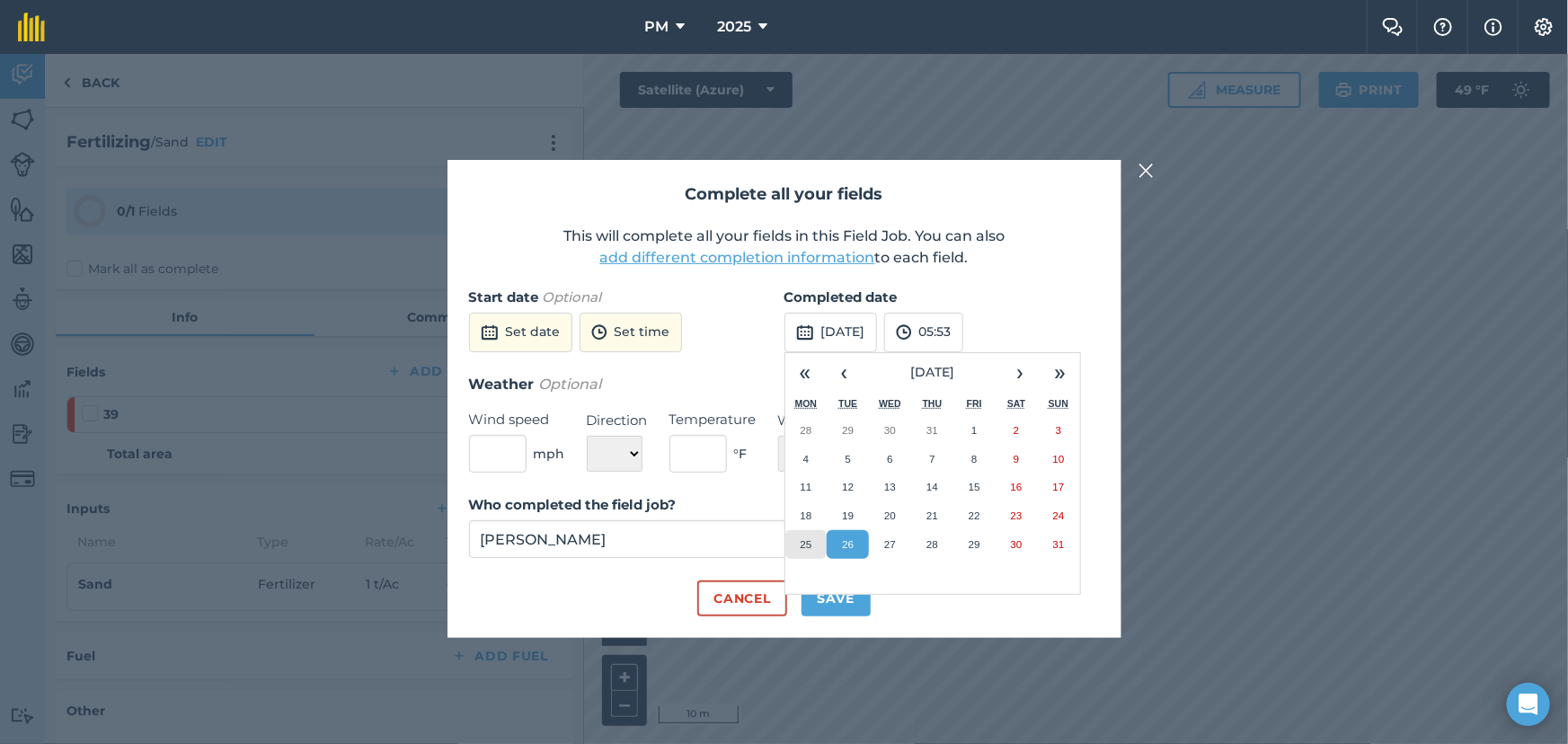
click at [802, 548] on abbr "25" at bounding box center [806, 544] width 12 height 12
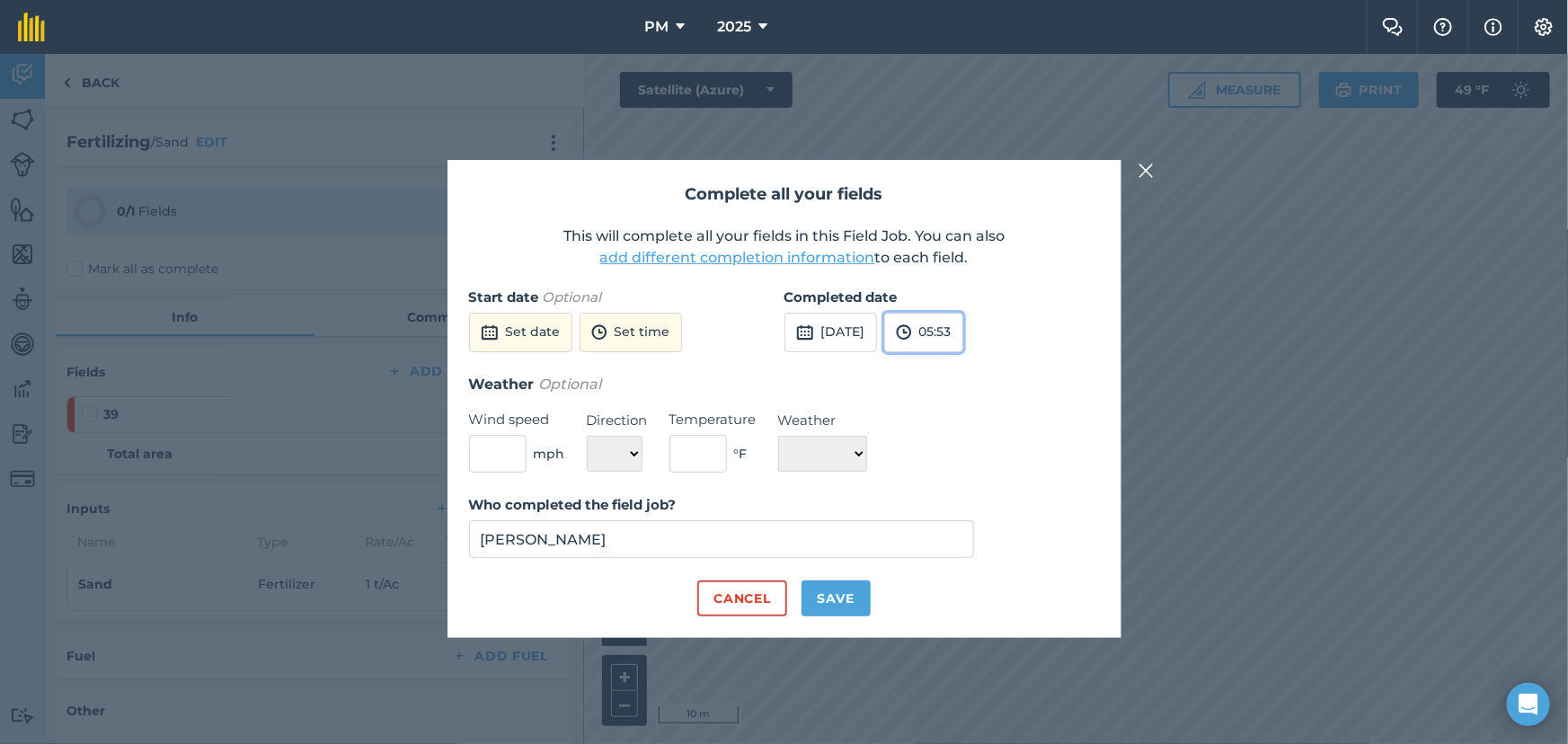
click at [964, 332] on button "05:53" at bounding box center [924, 332] width 79 height 39
click at [969, 397] on button "12:00" at bounding box center [928, 391] width 85 height 29
click at [843, 593] on button "Save" at bounding box center [836, 598] width 69 height 36
checkbox input "true"
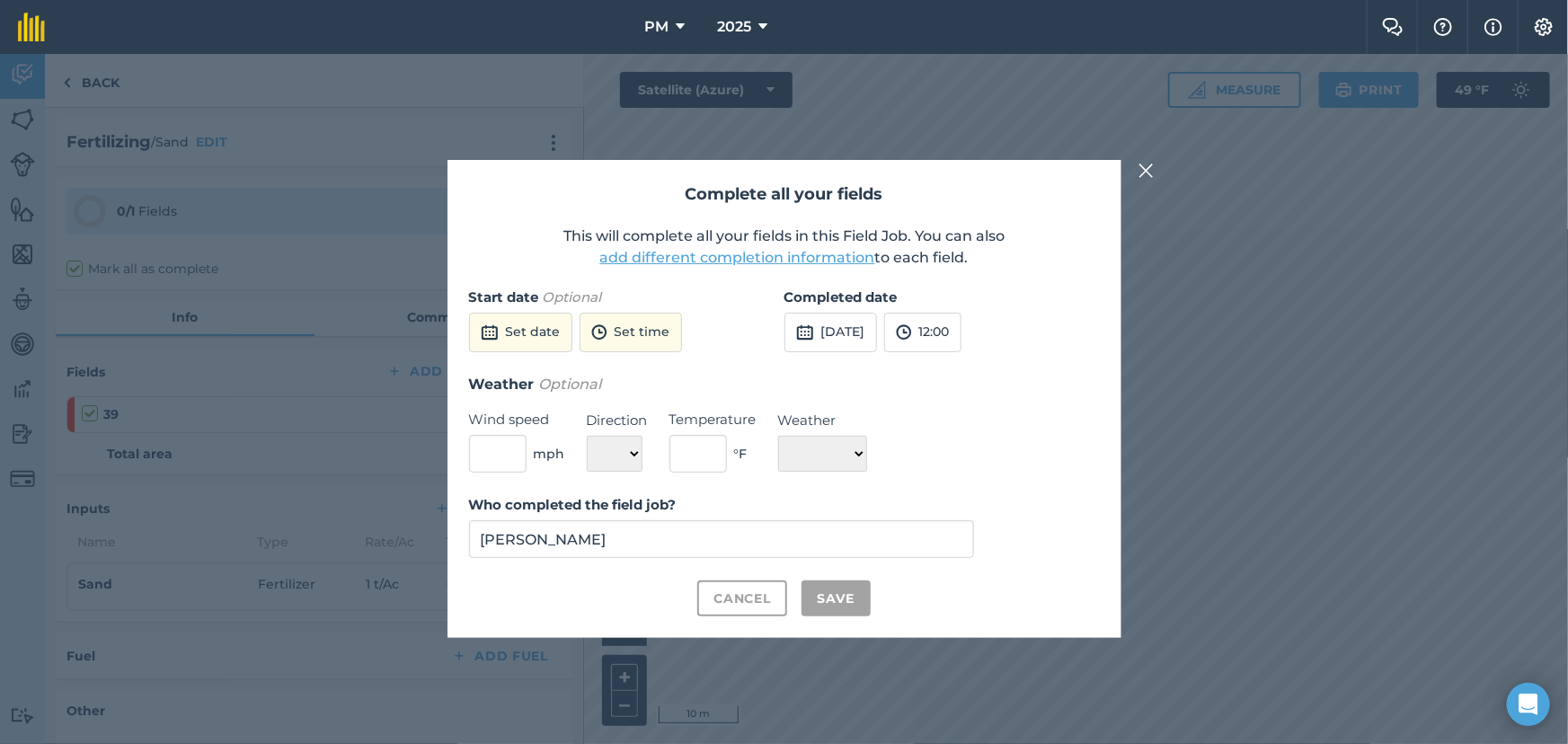
checkbox input "true"
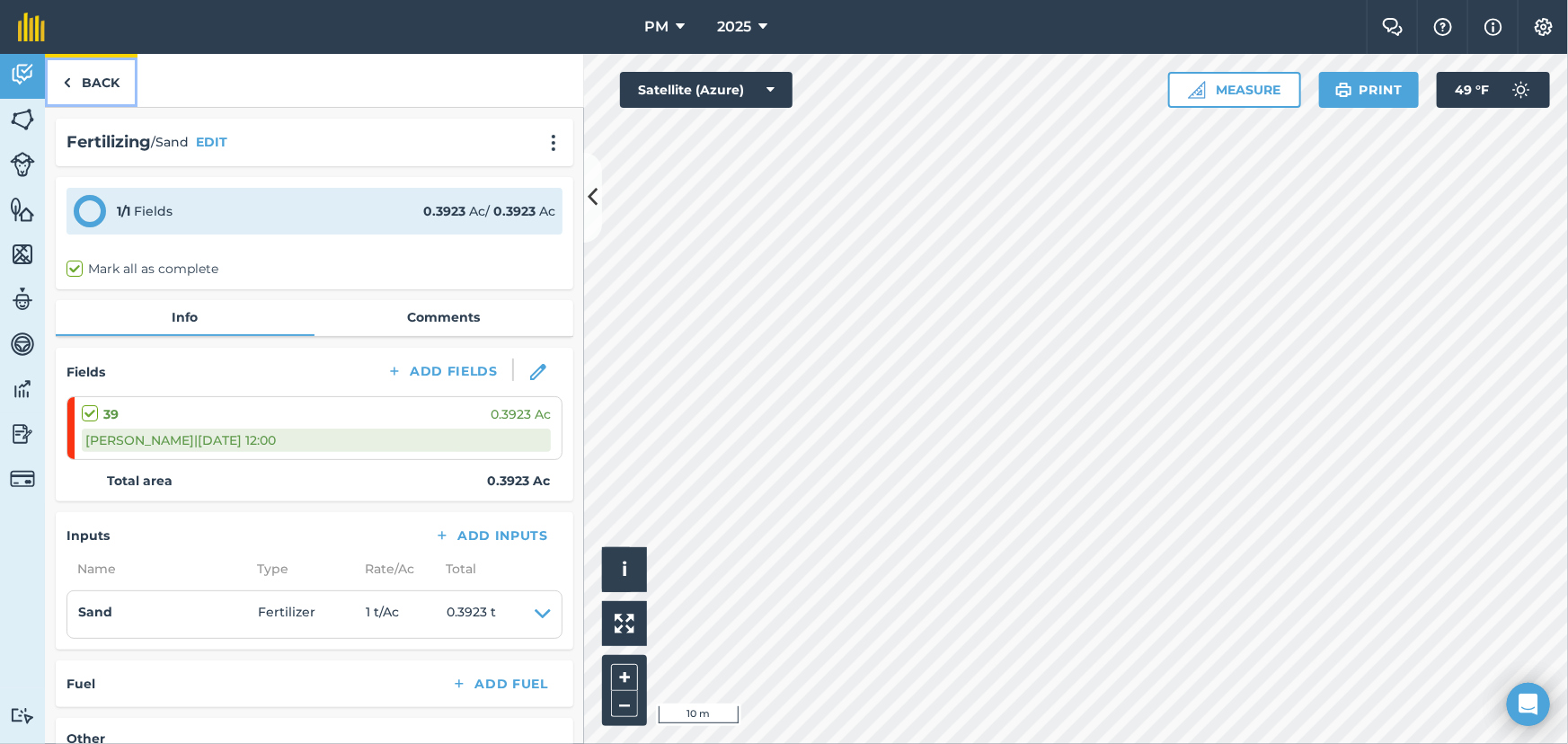
click at [72, 76] on link "Back" at bounding box center [91, 80] width 92 height 53
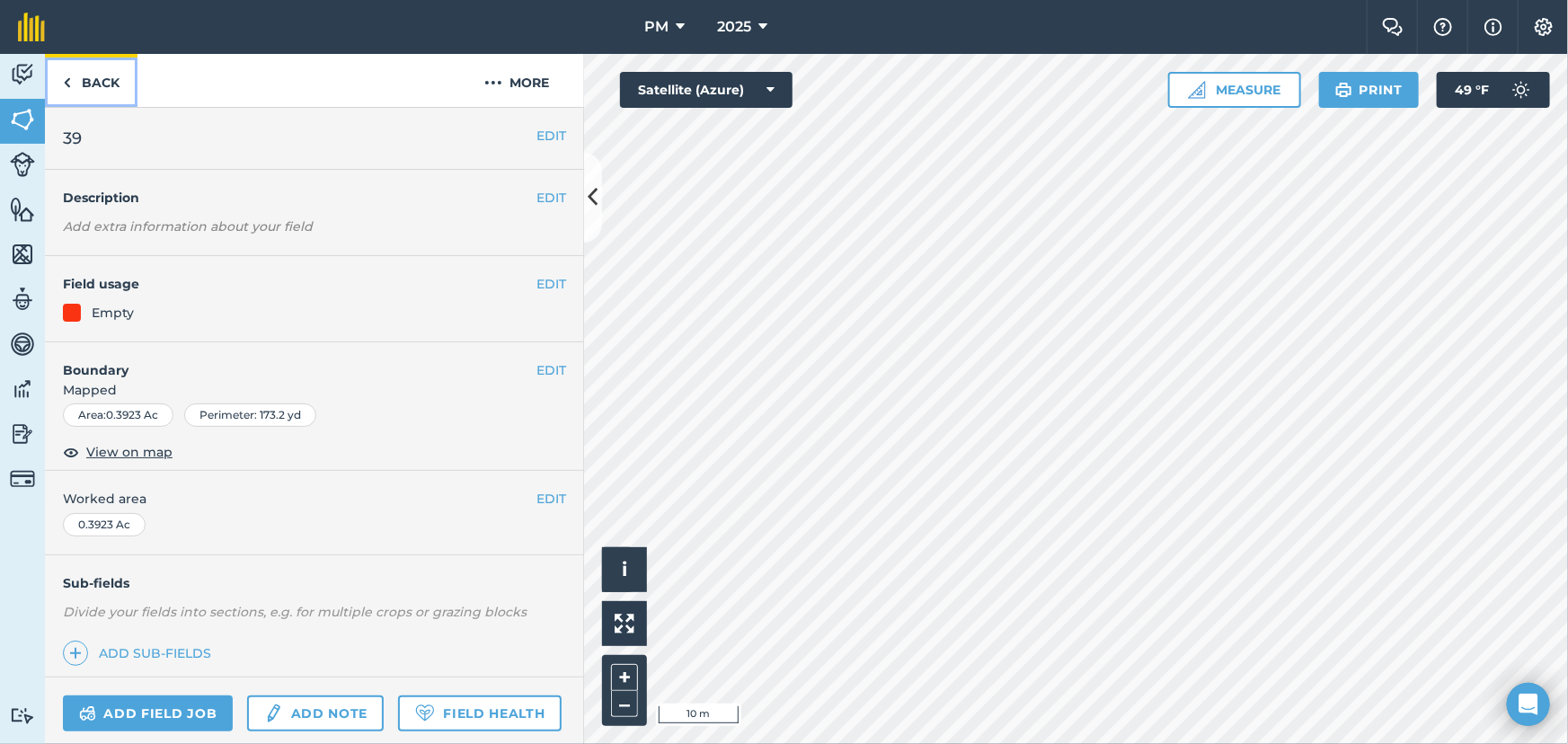
click at [60, 83] on link "Back" at bounding box center [91, 80] width 92 height 53
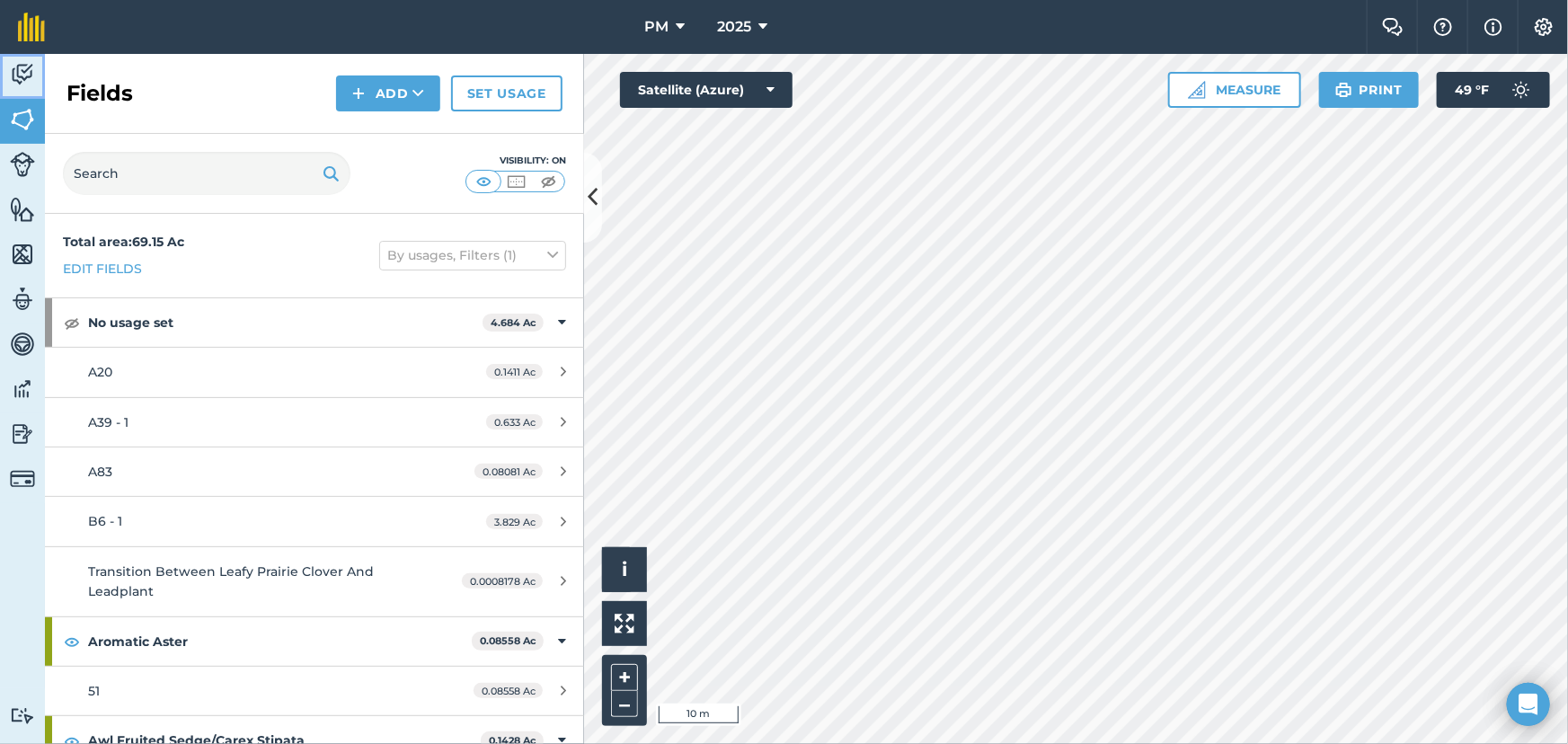
click at [10, 72] on img at bounding box center [22, 74] width 25 height 27
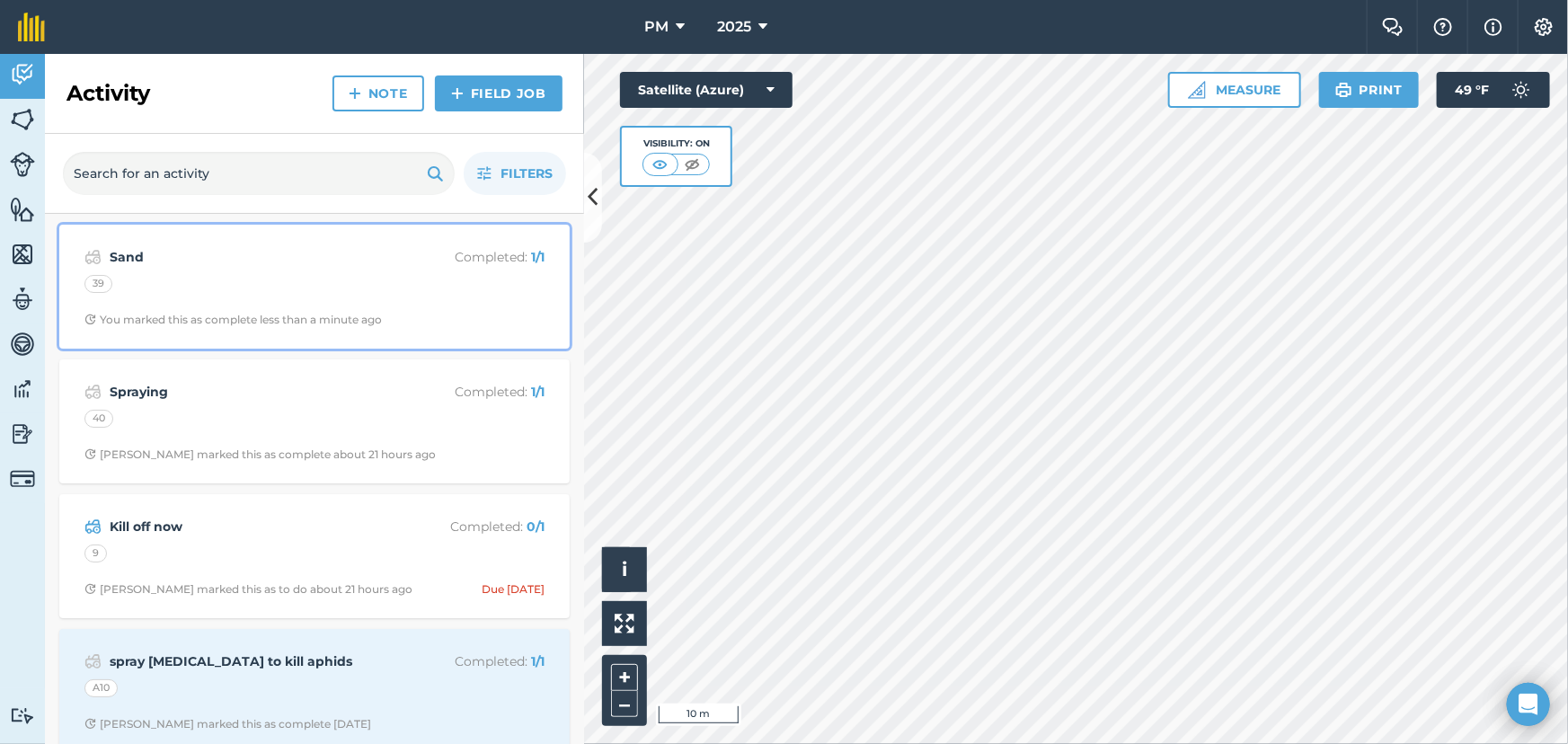
click at [114, 260] on strong "Sand" at bounding box center [252, 257] width 285 height 20
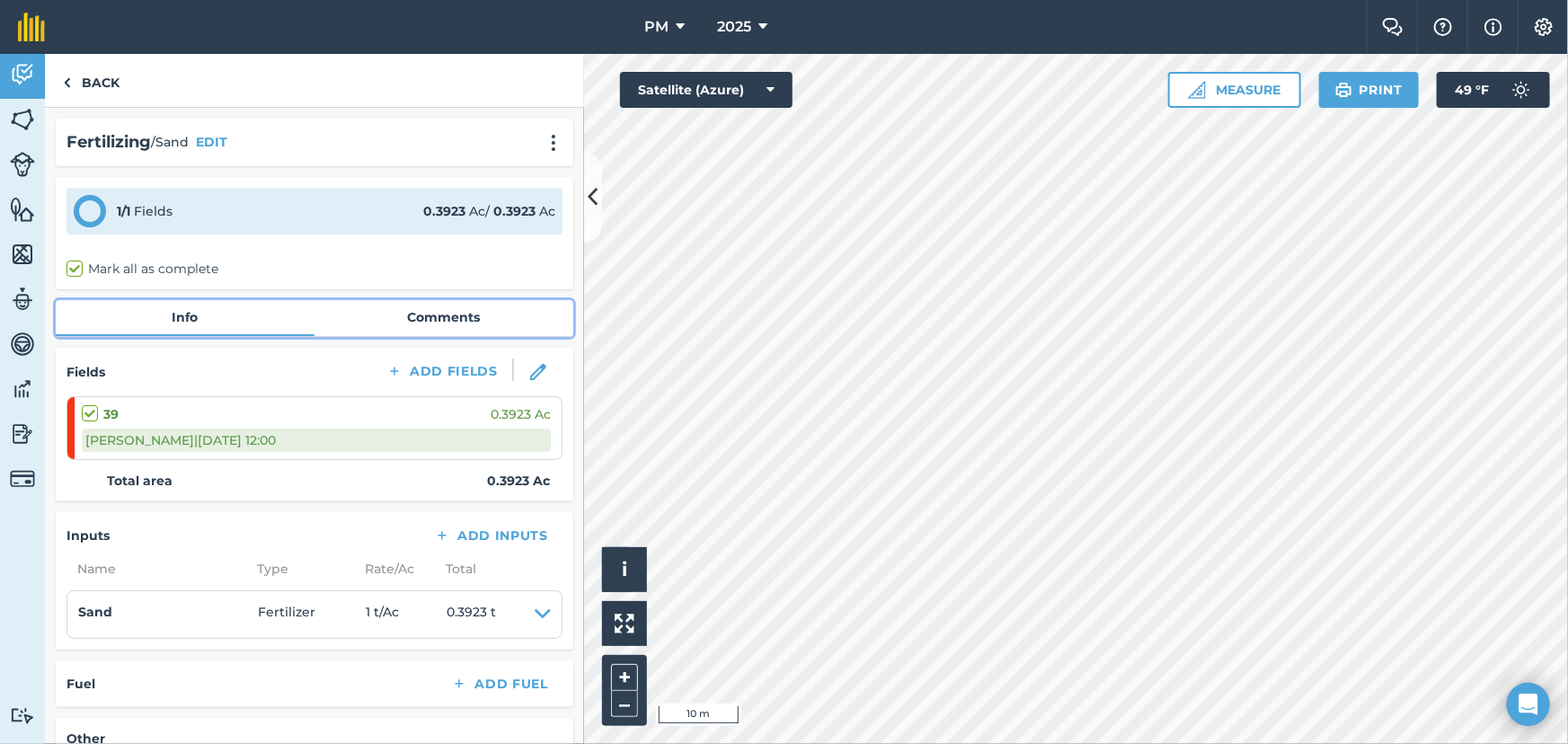
click at [427, 315] on link "Comments" at bounding box center [444, 317] width 259 height 34
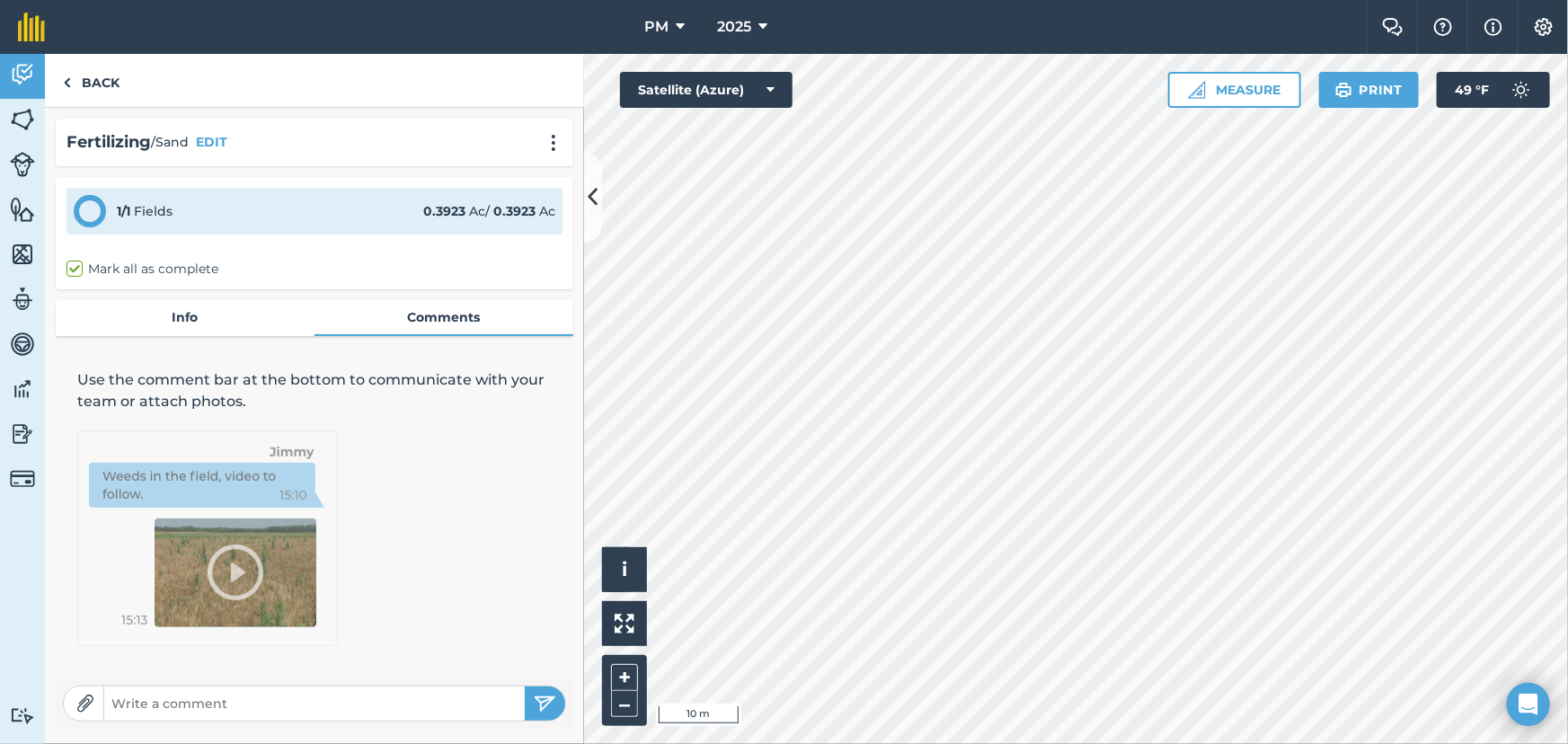
click at [192, 713] on input "text" at bounding box center [314, 704] width 421 height 25
type input "Two truckloads of sand"
click at [547, 707] on img "submit" at bounding box center [545, 704] width 22 height 21
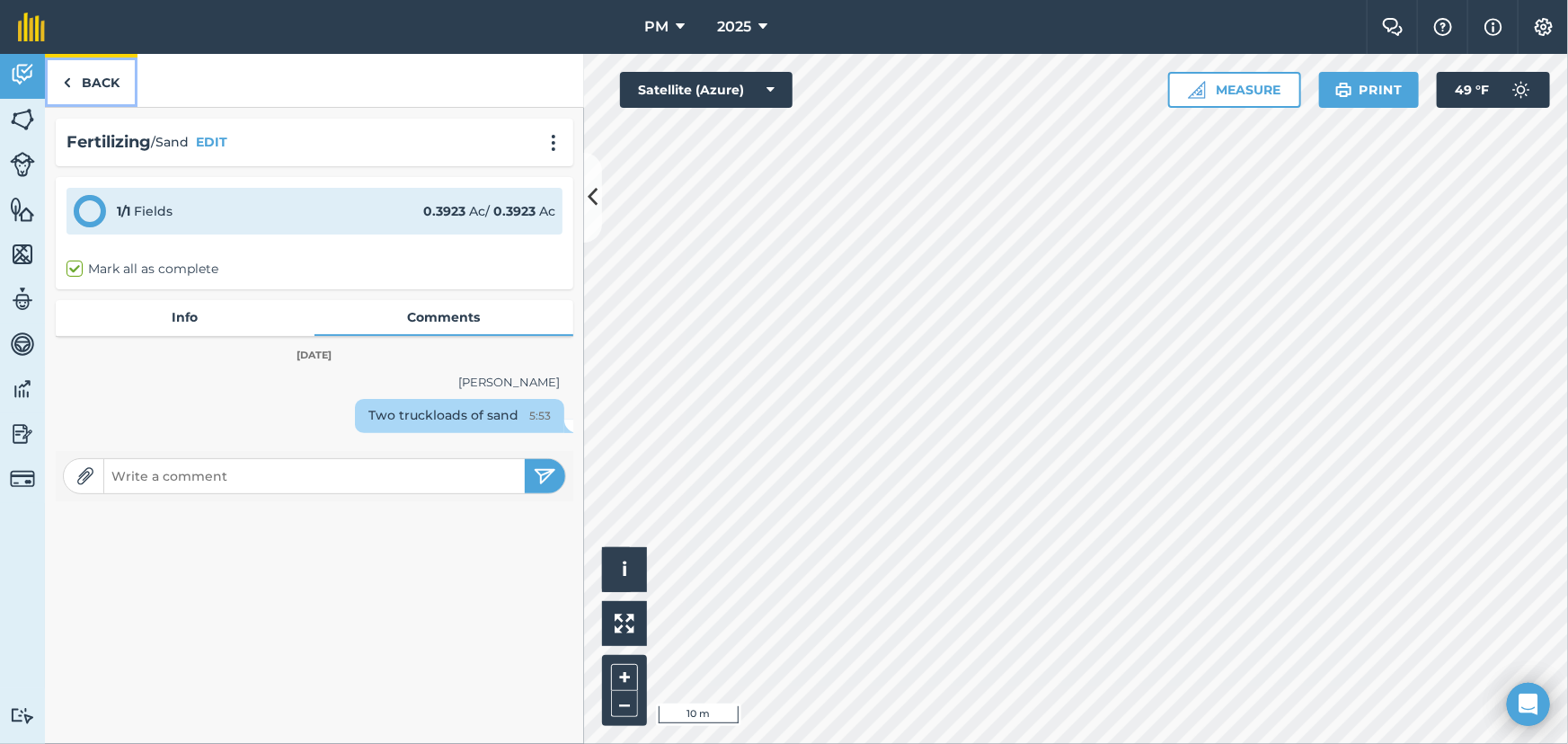
click at [65, 78] on img at bounding box center [66, 83] width 8 height 21
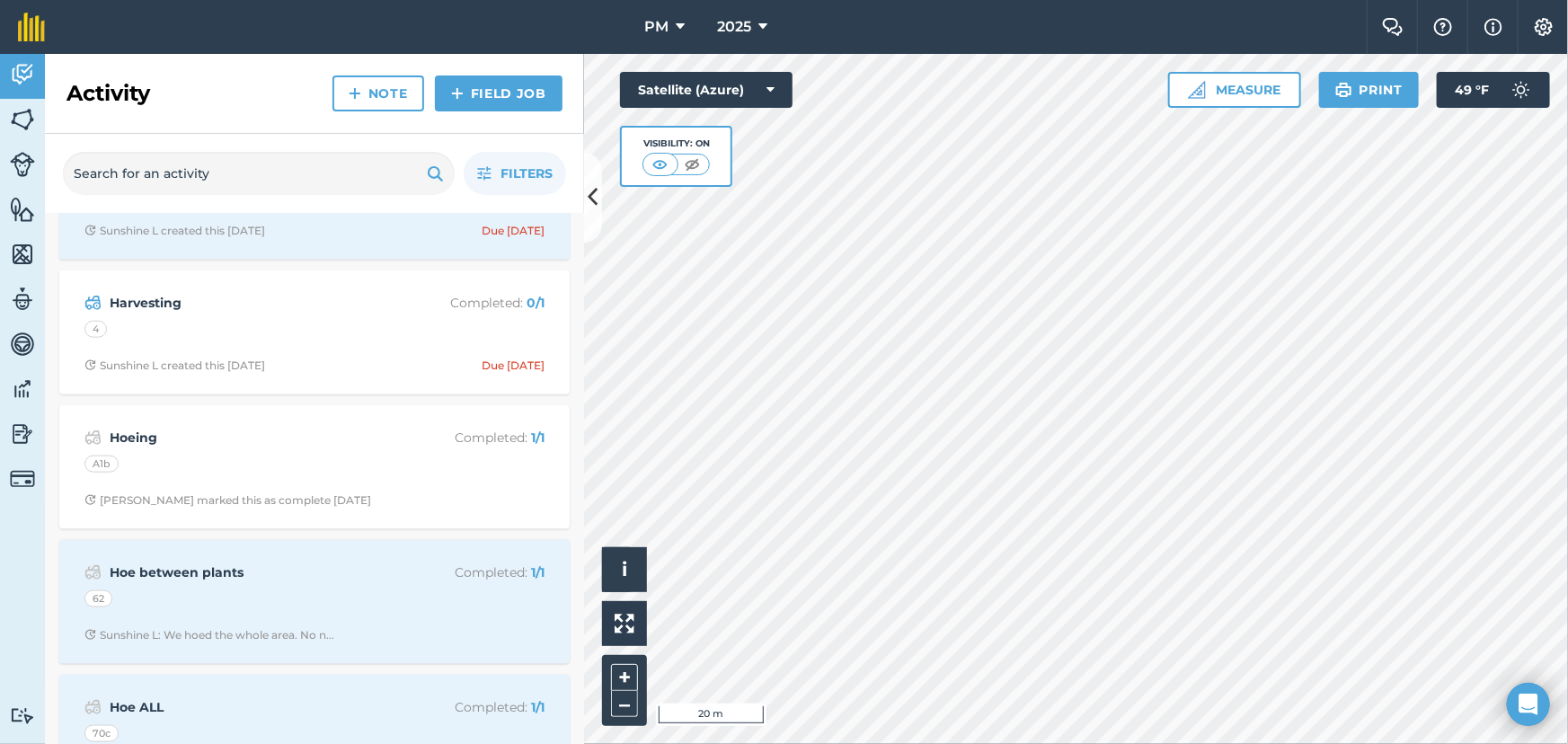
scroll to position [1062, 0]
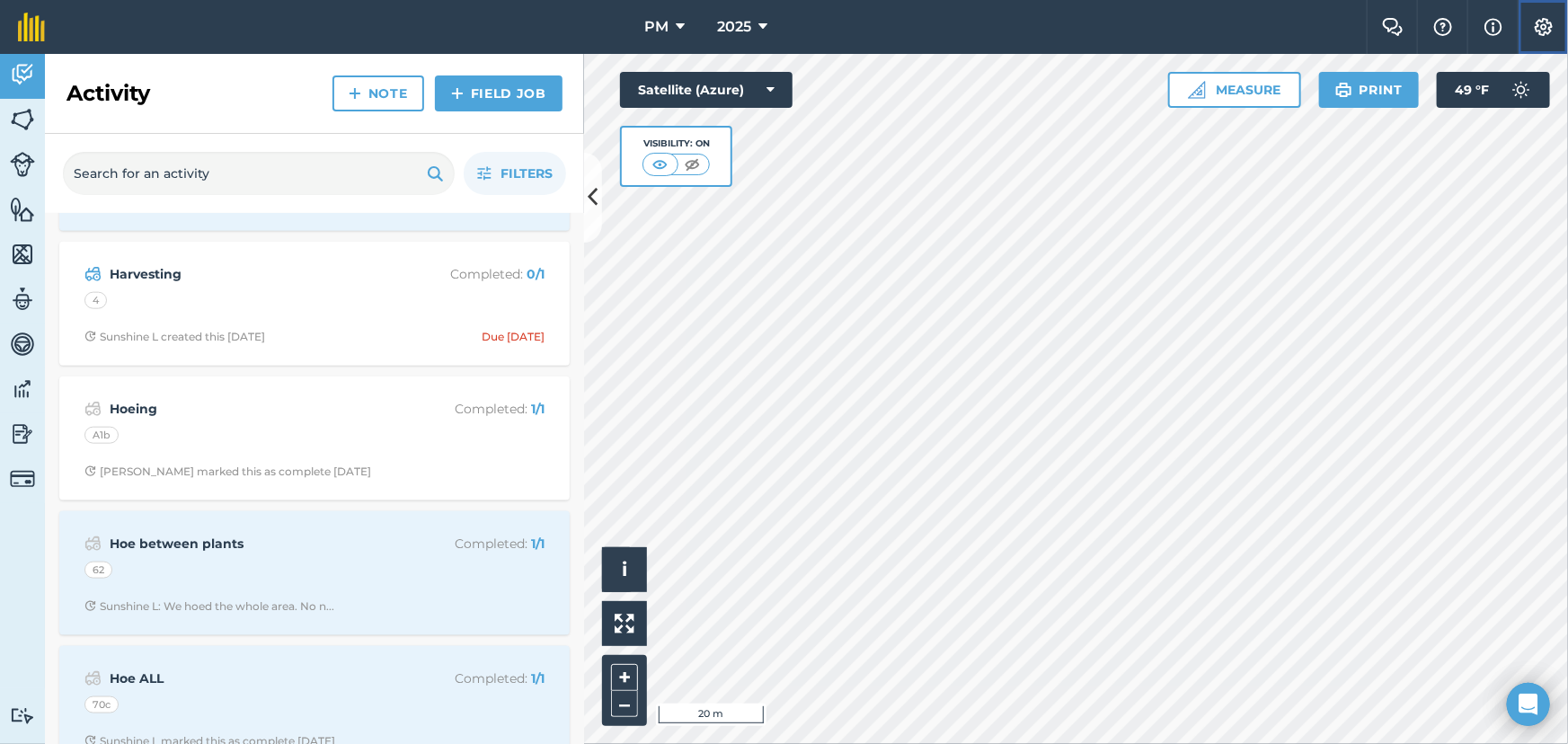
click at [1542, 18] on img at bounding box center [1544, 27] width 21 height 18
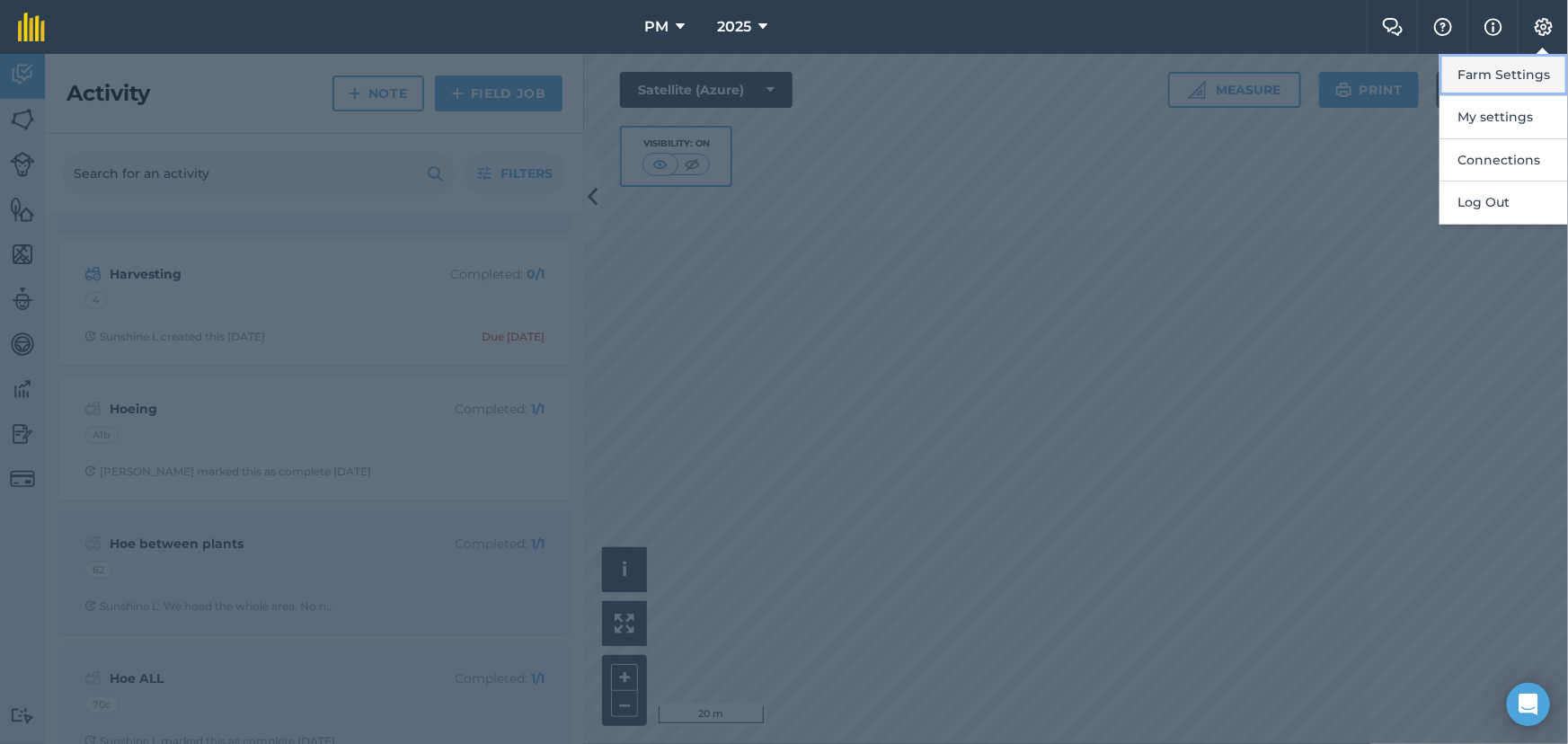
click at [1488, 78] on button "Farm Settings" at bounding box center [1504, 75] width 128 height 42
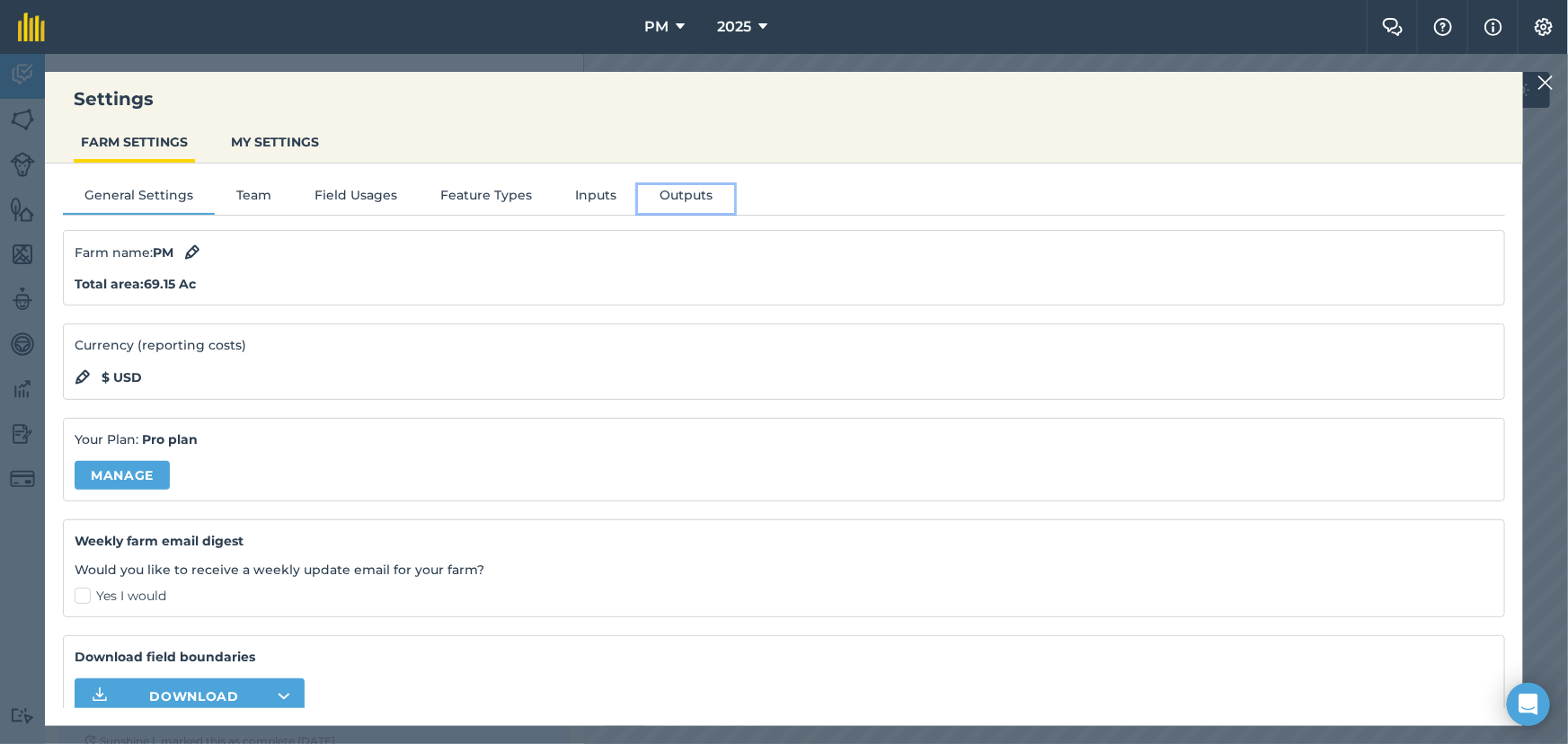
click at [672, 194] on button "Outputs" at bounding box center [686, 198] width 96 height 27
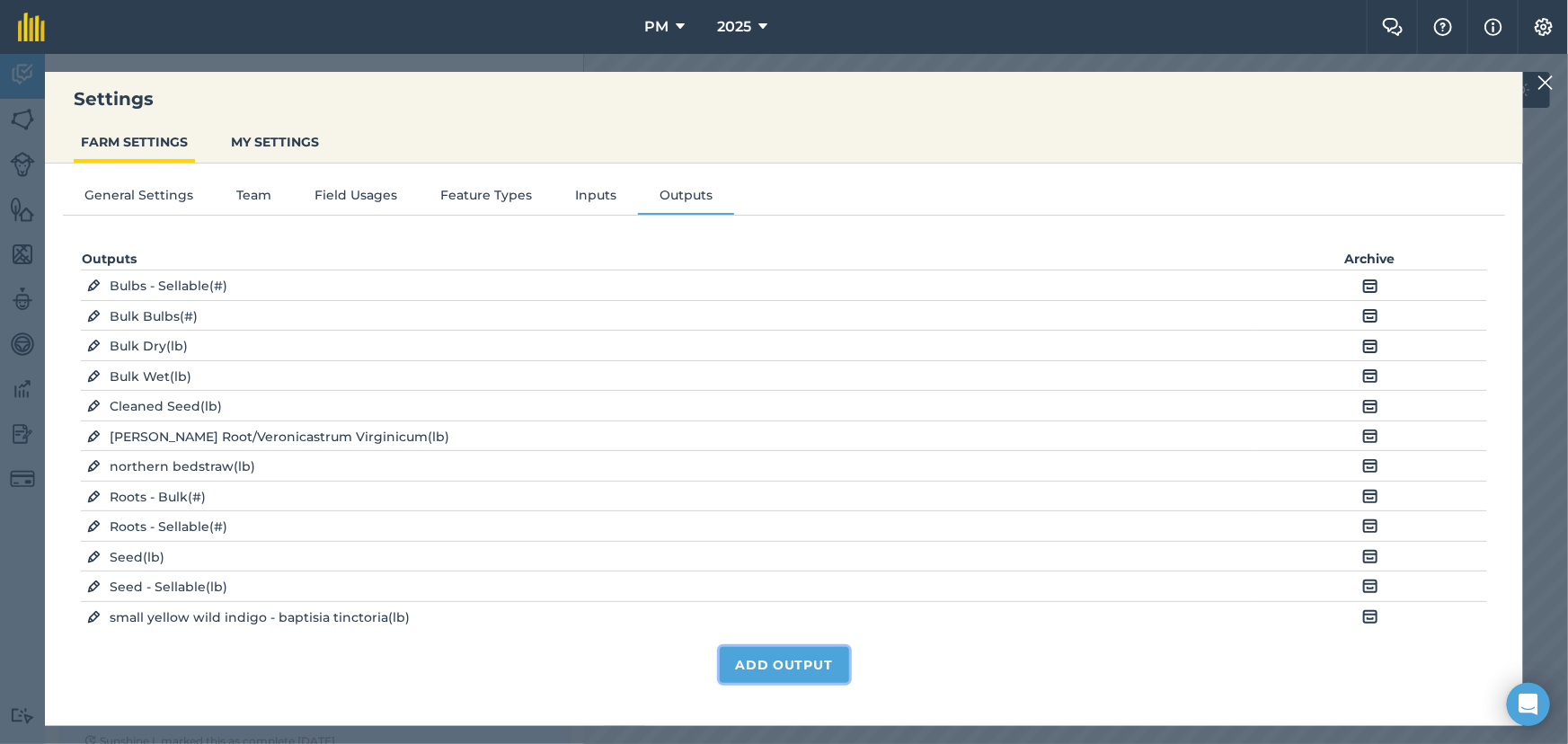
click at [746, 657] on button "Add Output" at bounding box center [784, 664] width 129 height 36
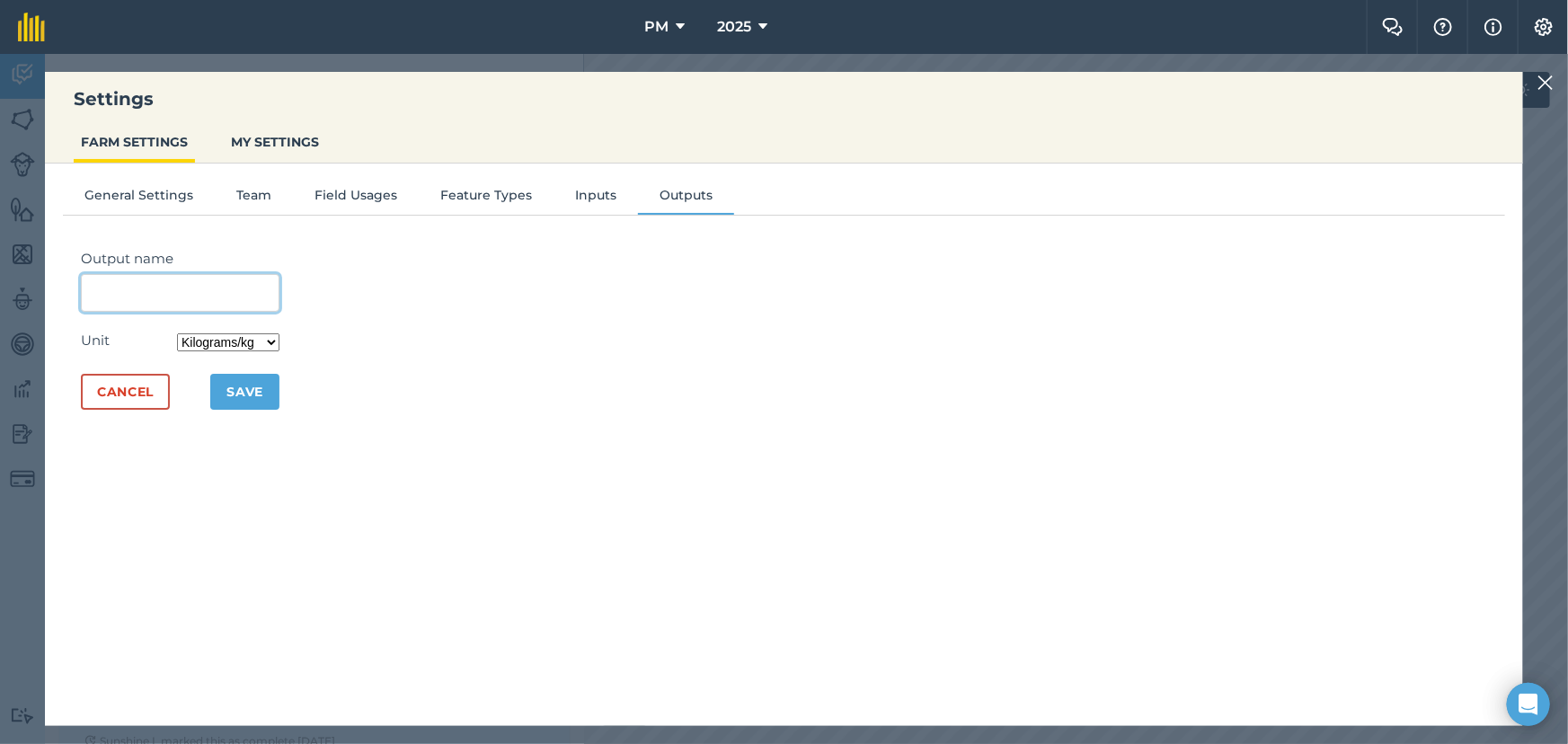
click at [157, 295] on input "Output name" at bounding box center [180, 293] width 198 height 38
type input "Estimated Bulk"
click at [278, 342] on select "Kilograms/kg Metric tonnes/t Litres/L Pounds/lb Imperial tons/t Gallons/gal Bus…" at bounding box center [228, 342] width 102 height 18
select select "POUNDS"
click at [184, 333] on select "Kilograms/kg Metric tonnes/t Litres/L Pounds/lb Imperial tons/t Gallons/gal Bus…" at bounding box center [228, 342] width 102 height 18
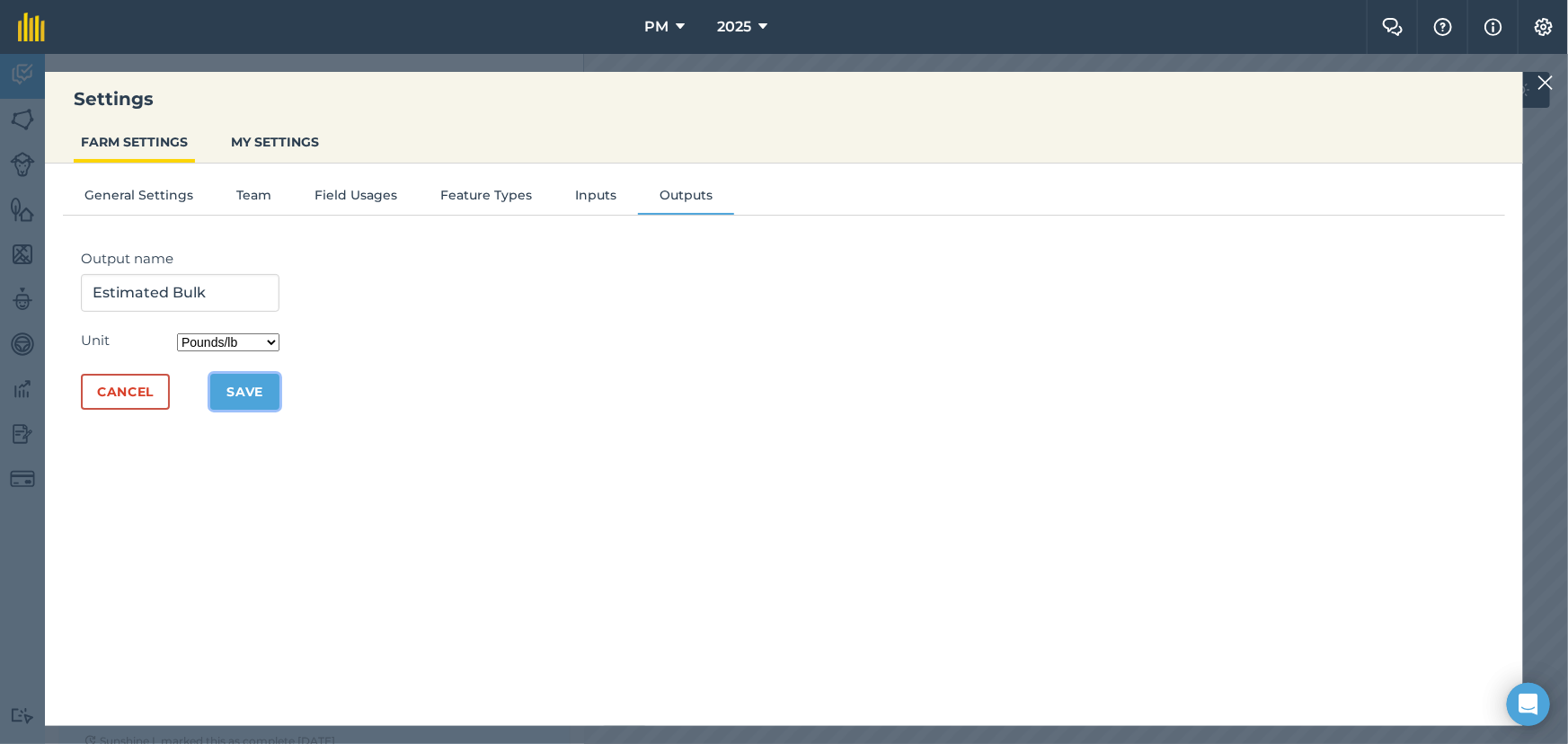
click at [250, 384] on button "Save" at bounding box center [244, 391] width 69 height 36
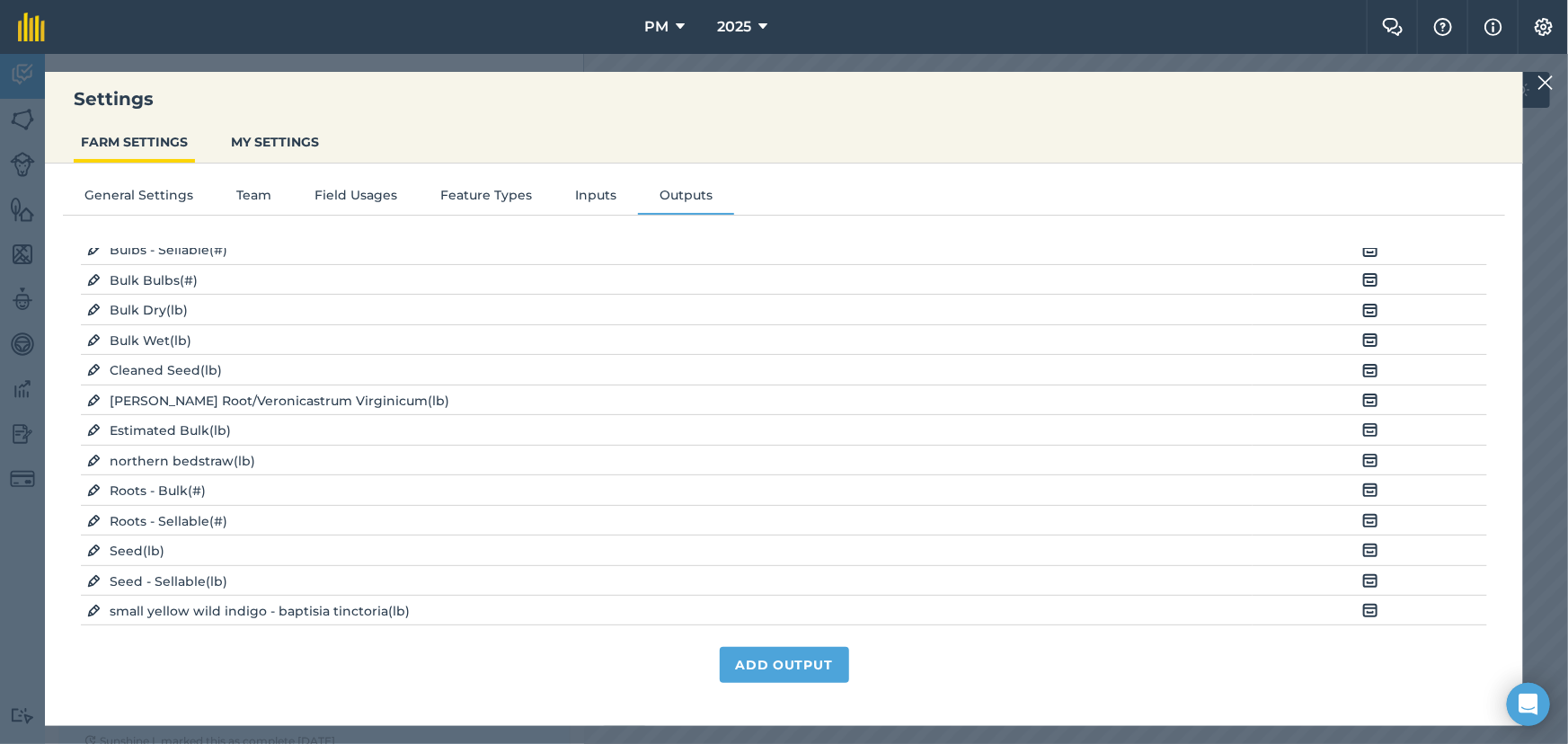
scroll to position [0, 0]
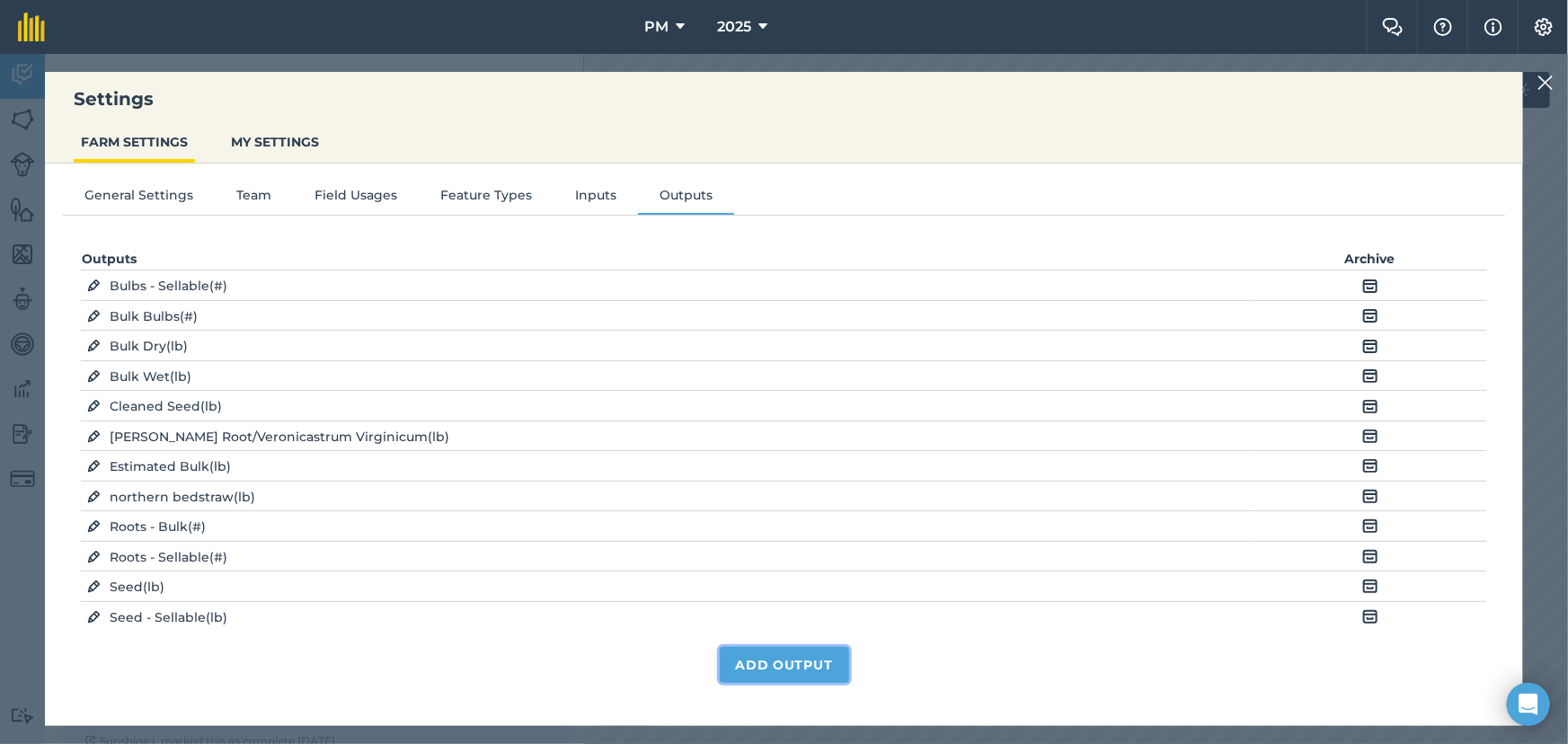
click at [775, 669] on button "Add Output" at bounding box center [784, 664] width 129 height 36
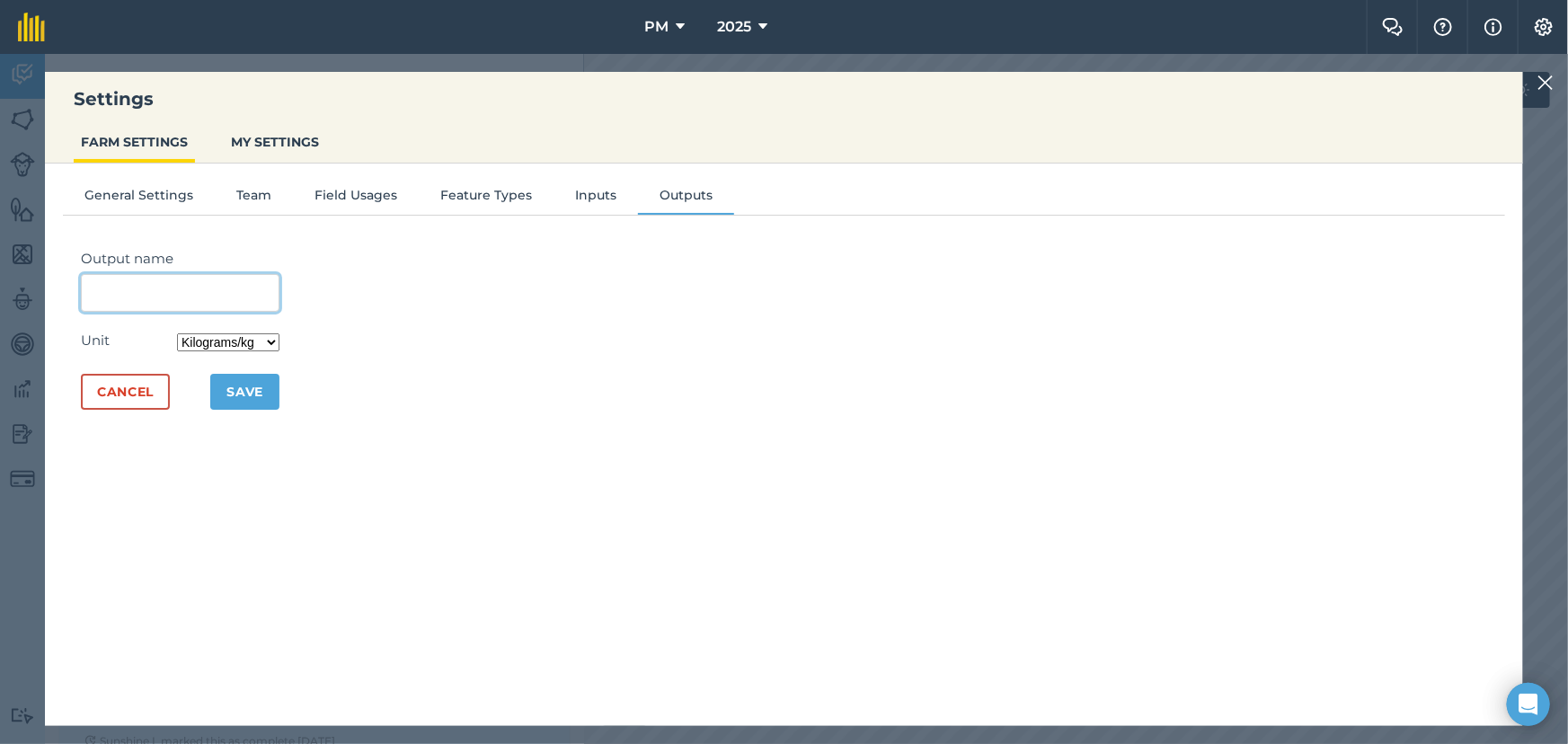
click at [139, 294] on input "Output name" at bounding box center [180, 293] width 198 height 38
type input "Estimated bulk"
click at [279, 339] on select "Kilograms/kg Metric tonnes/t Litres/L Pounds/lb Imperial tons/t Gallons/gal Bus…" at bounding box center [228, 342] width 102 height 18
select select "BUSHEL"
click at [184, 333] on select "Kilograms/kg Metric tonnes/t Litres/L Pounds/lb Imperial tons/t Gallons/gal Bus…" at bounding box center [228, 342] width 102 height 18
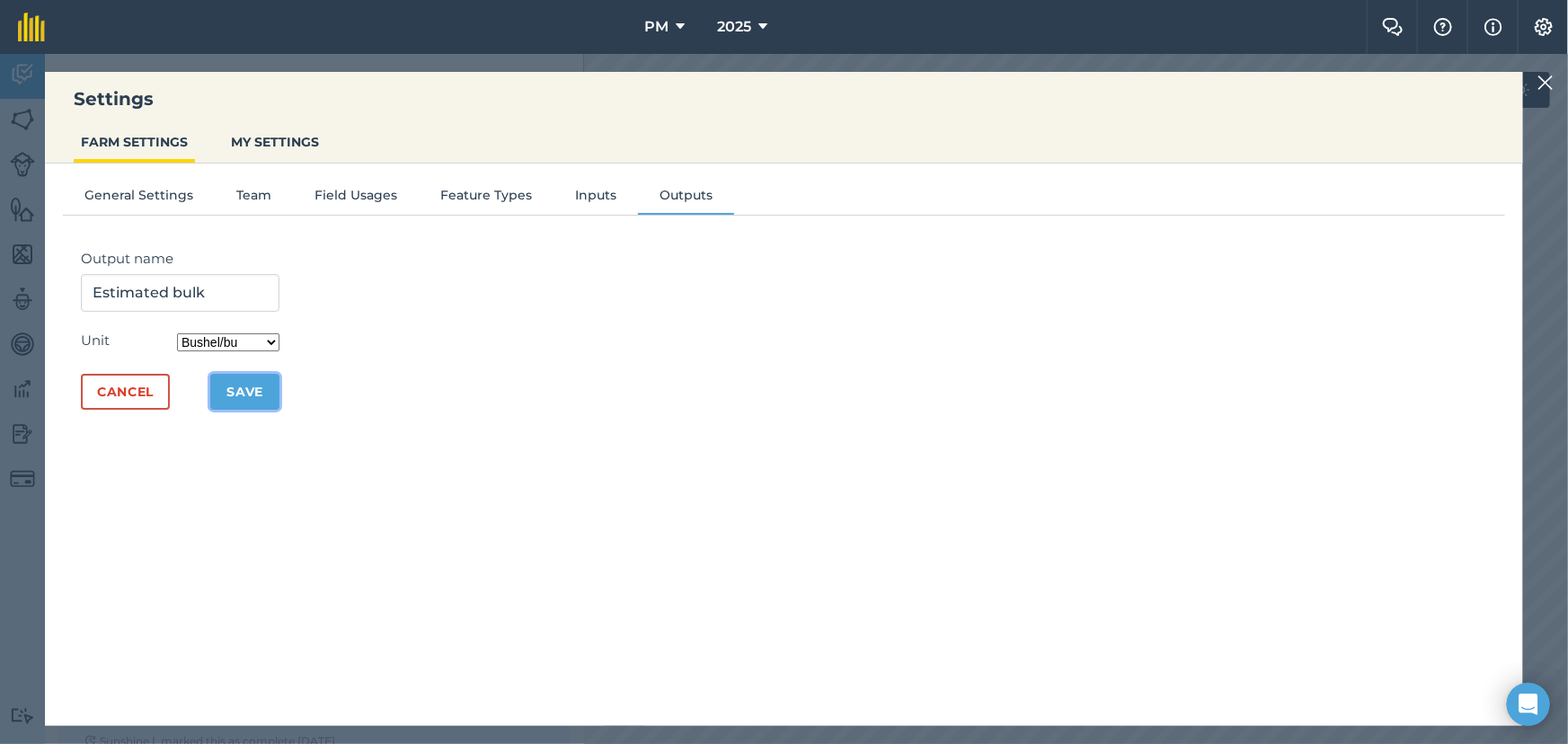
click at [257, 393] on button "Save" at bounding box center [244, 391] width 69 height 36
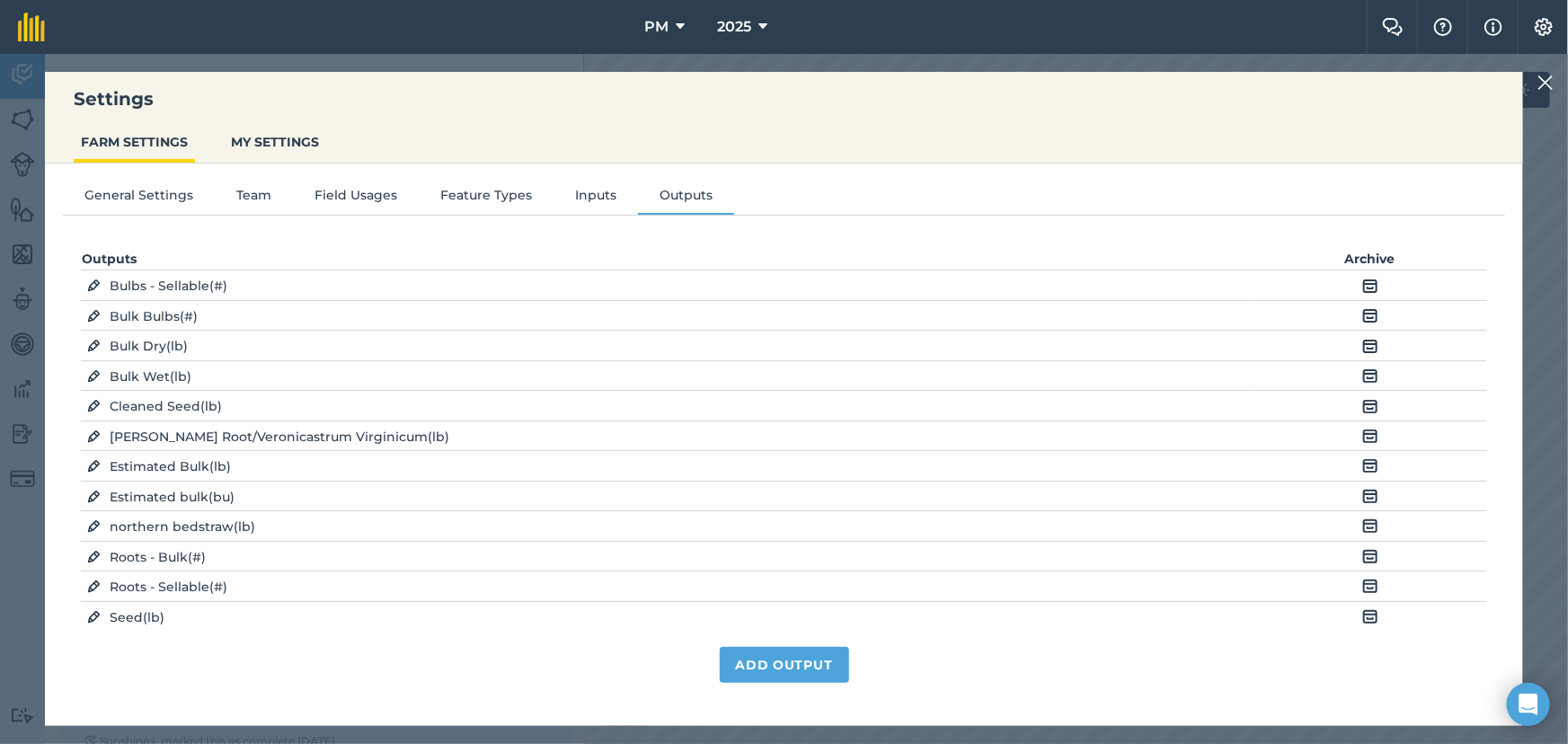
scroll to position [81, 0]
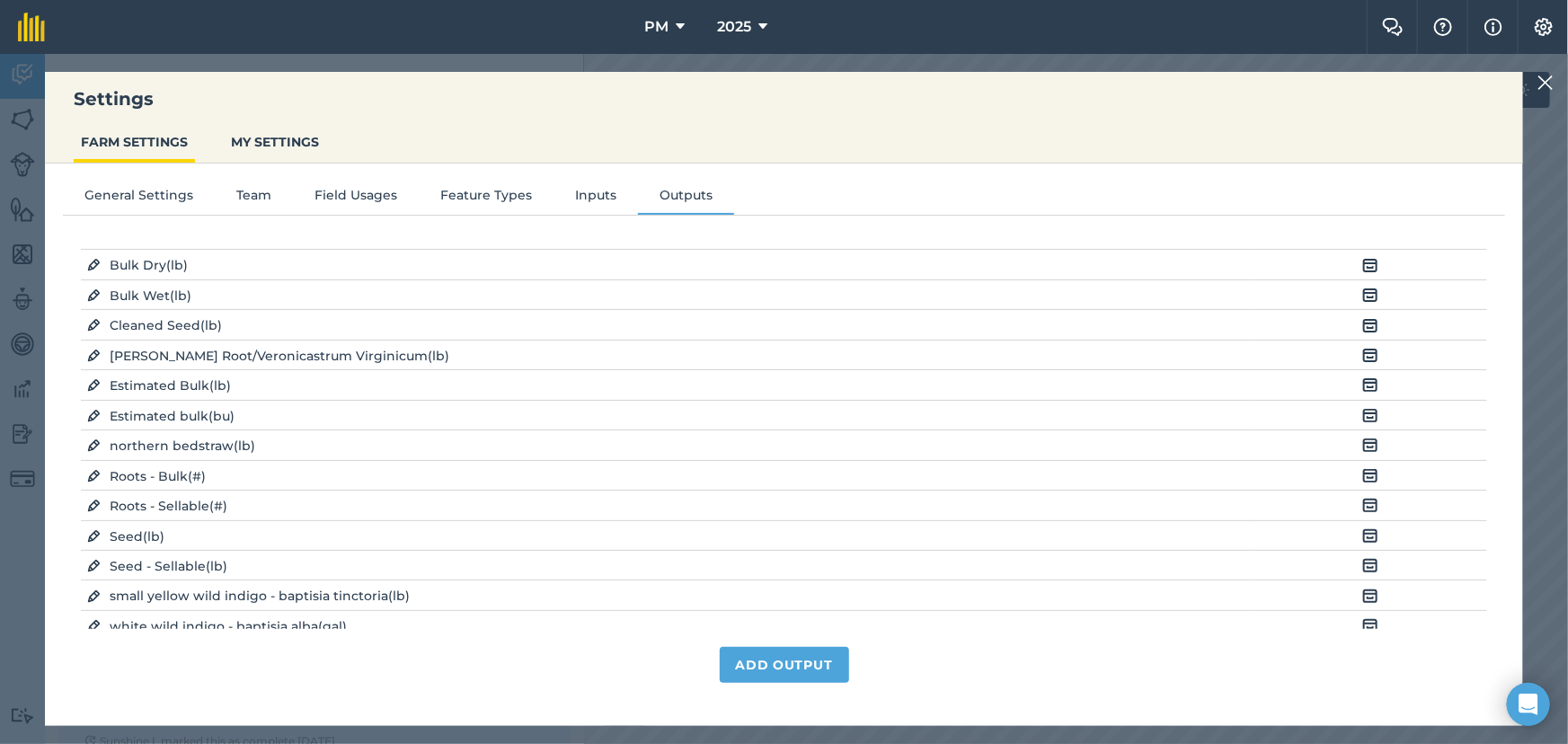
click at [1541, 78] on img at bounding box center [1545, 83] width 16 height 21
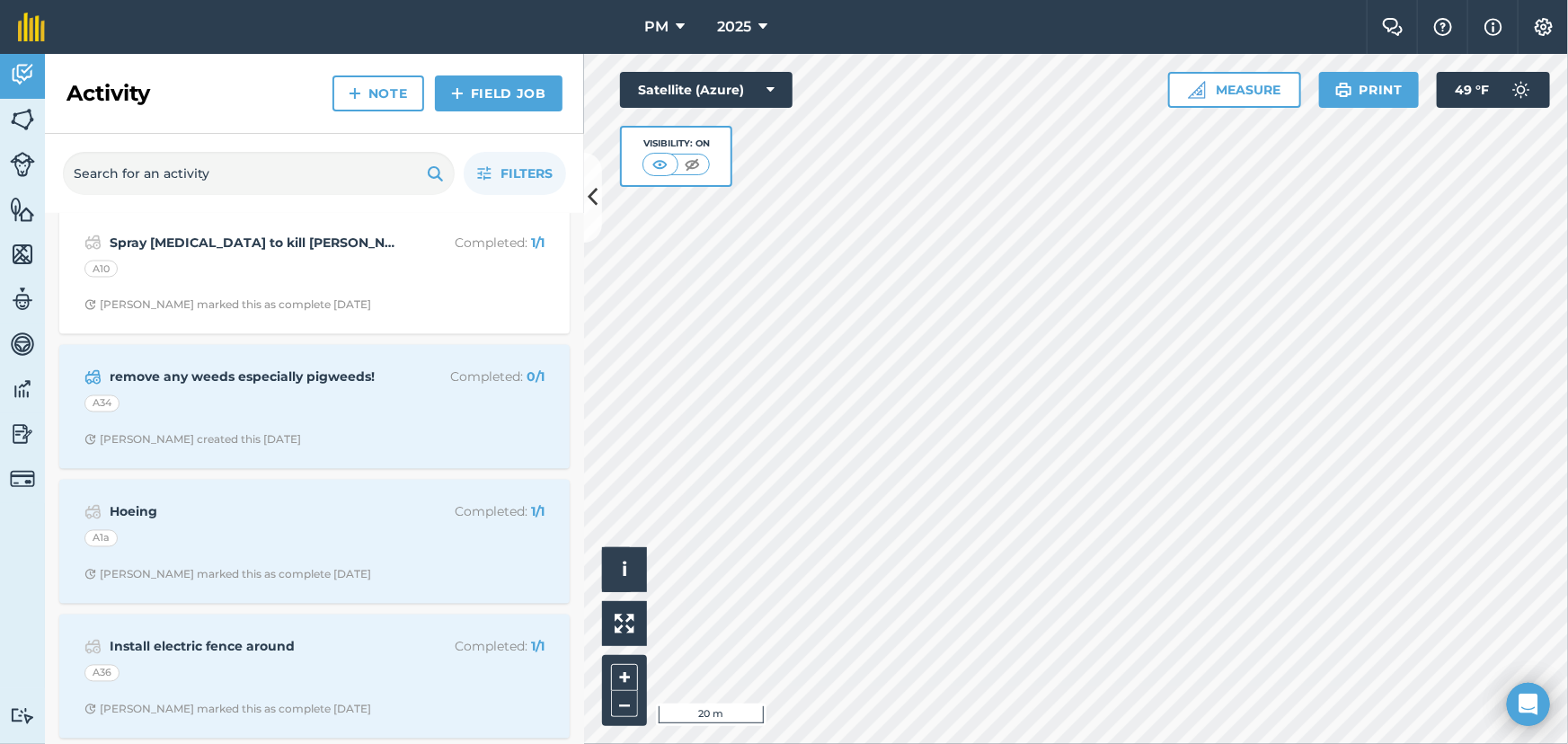
scroll to position [1633, 0]
click at [460, 94] on img at bounding box center [457, 93] width 13 height 21
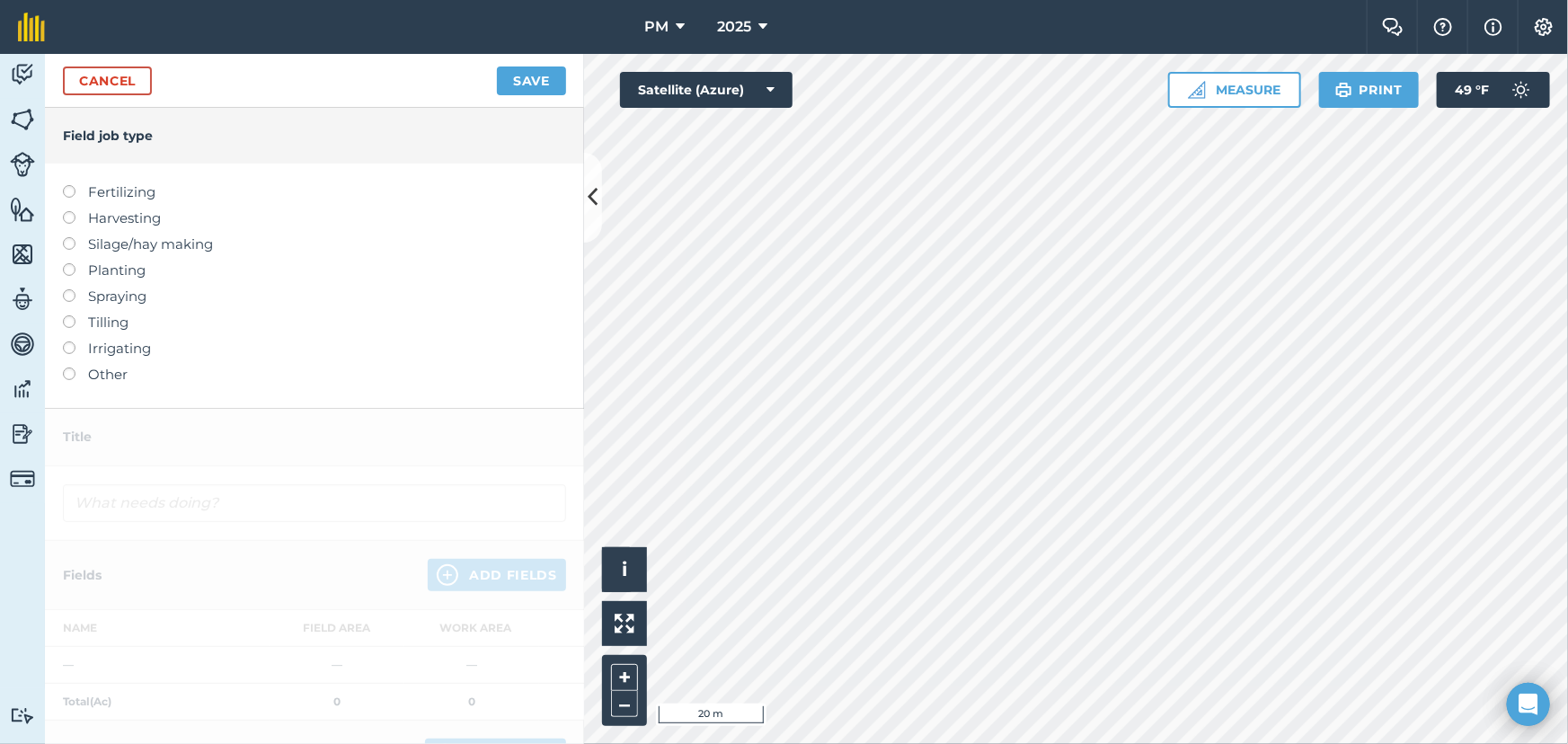
click at [68, 316] on label at bounding box center [75, 316] width 25 height 0
type input "Tilling"
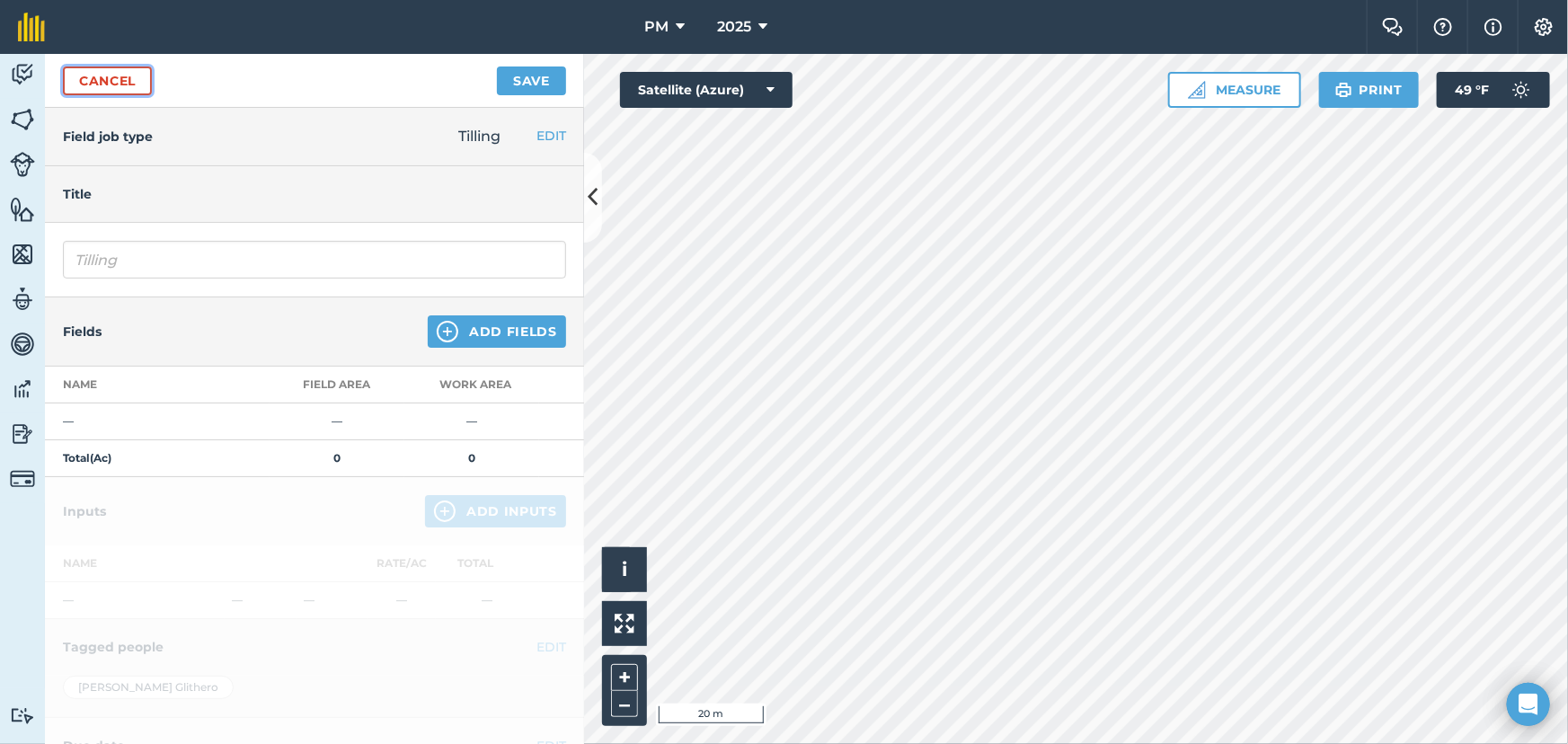
click at [79, 79] on link "Cancel" at bounding box center [107, 81] width 89 height 29
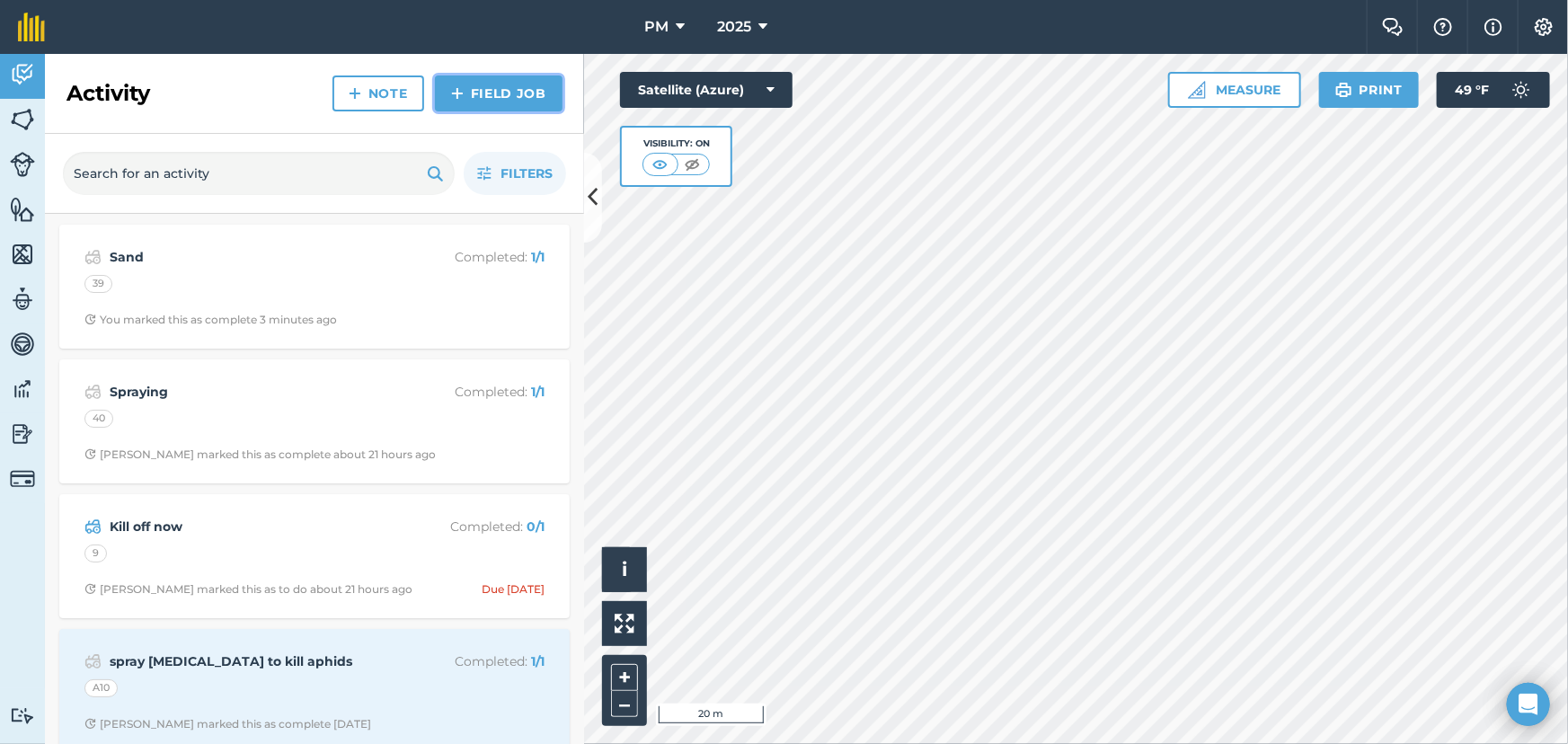
click at [457, 93] on img at bounding box center [457, 93] width 13 height 21
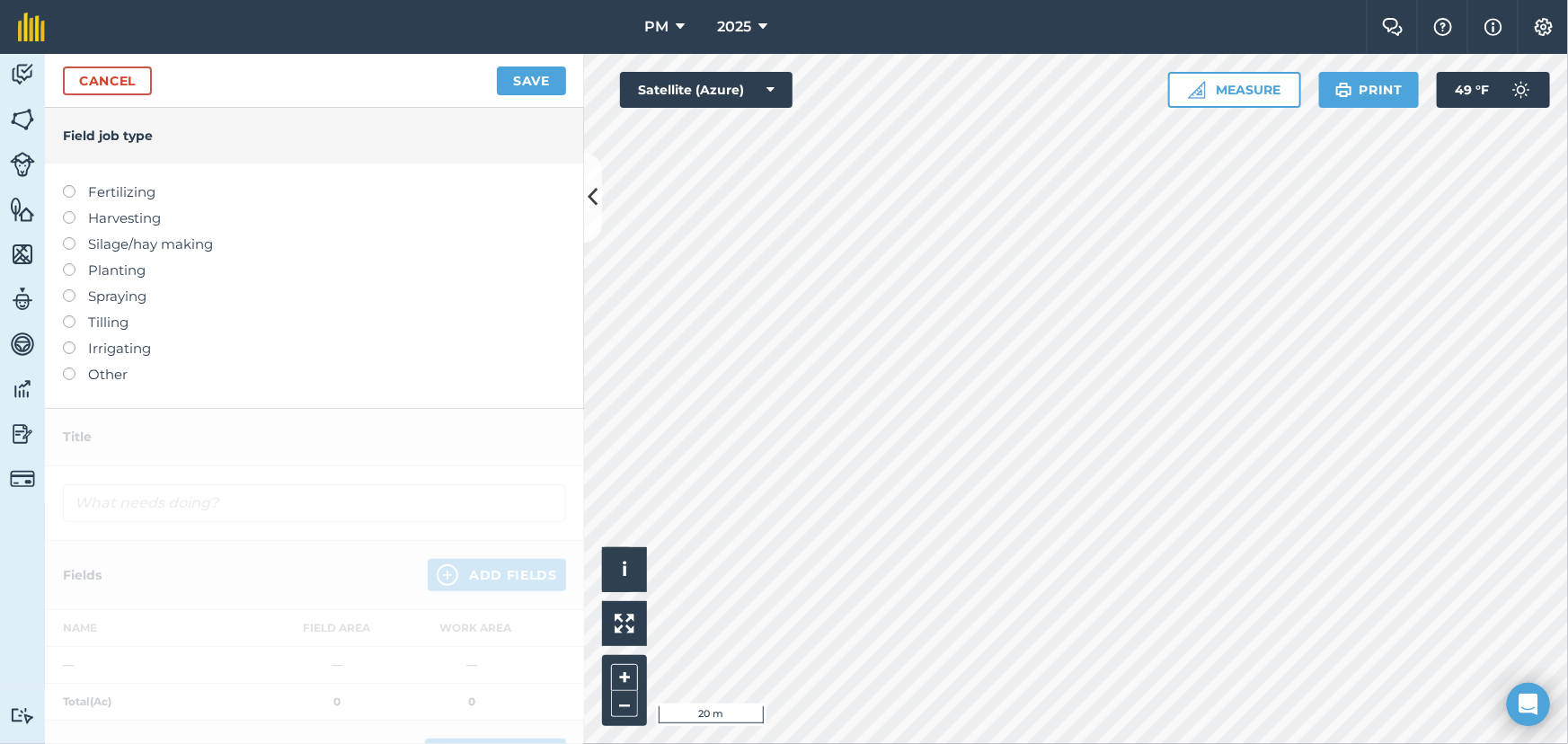
click at [70, 316] on label at bounding box center [75, 316] width 25 height 0
type input "Tilling"
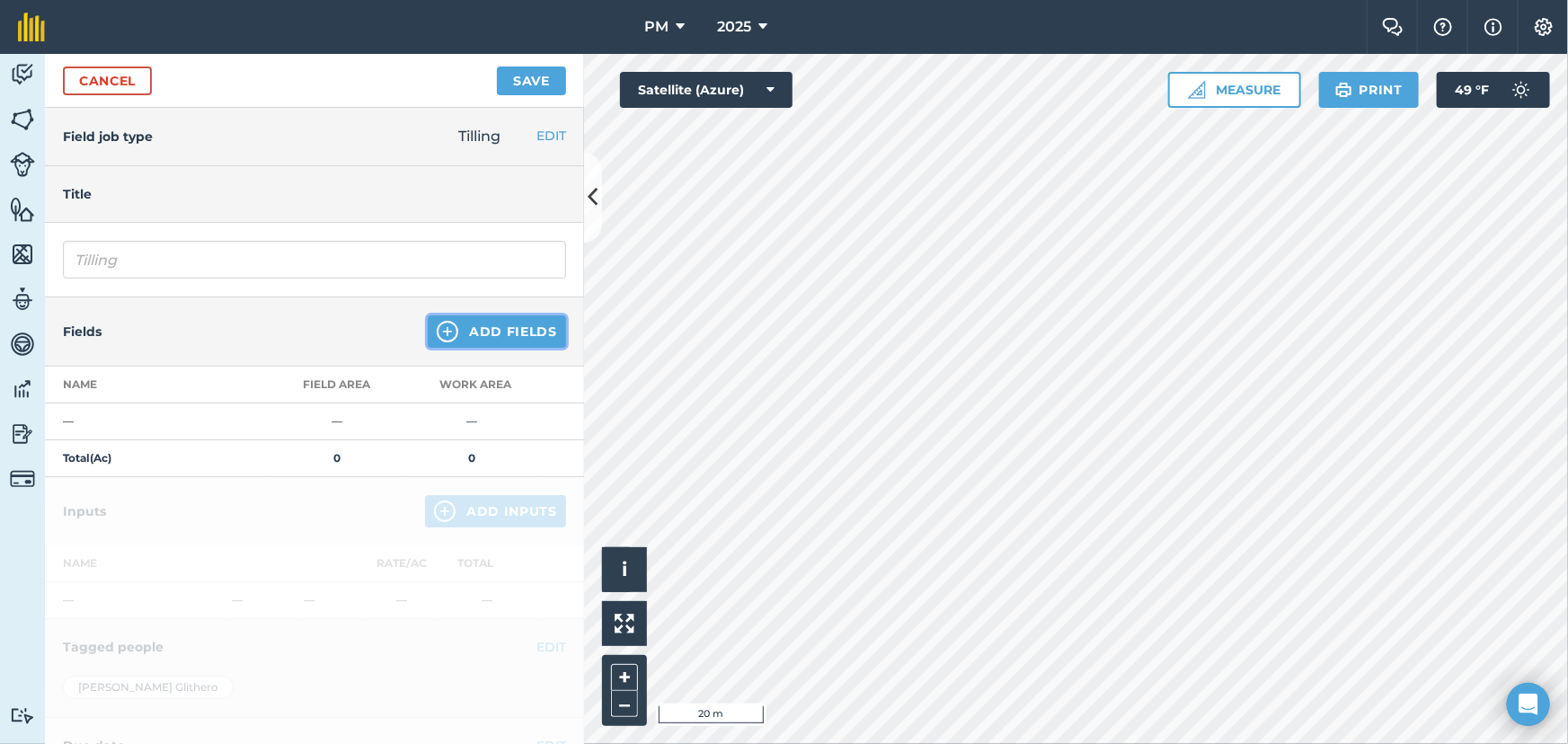
click at [440, 331] on img at bounding box center [448, 331] width 21 height 21
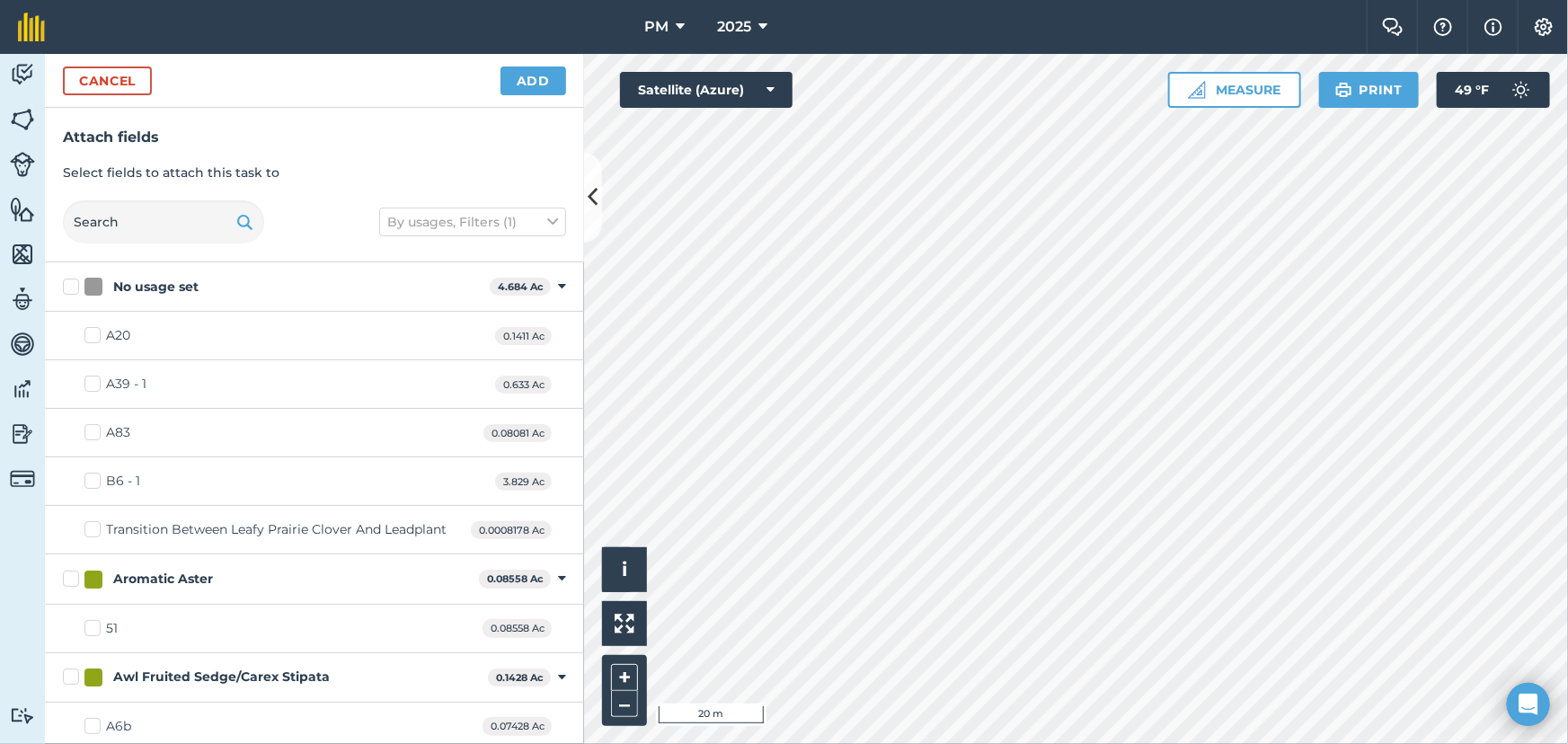
checkbox input "true"
click at [112, 78] on button "Cancel" at bounding box center [107, 81] width 89 height 29
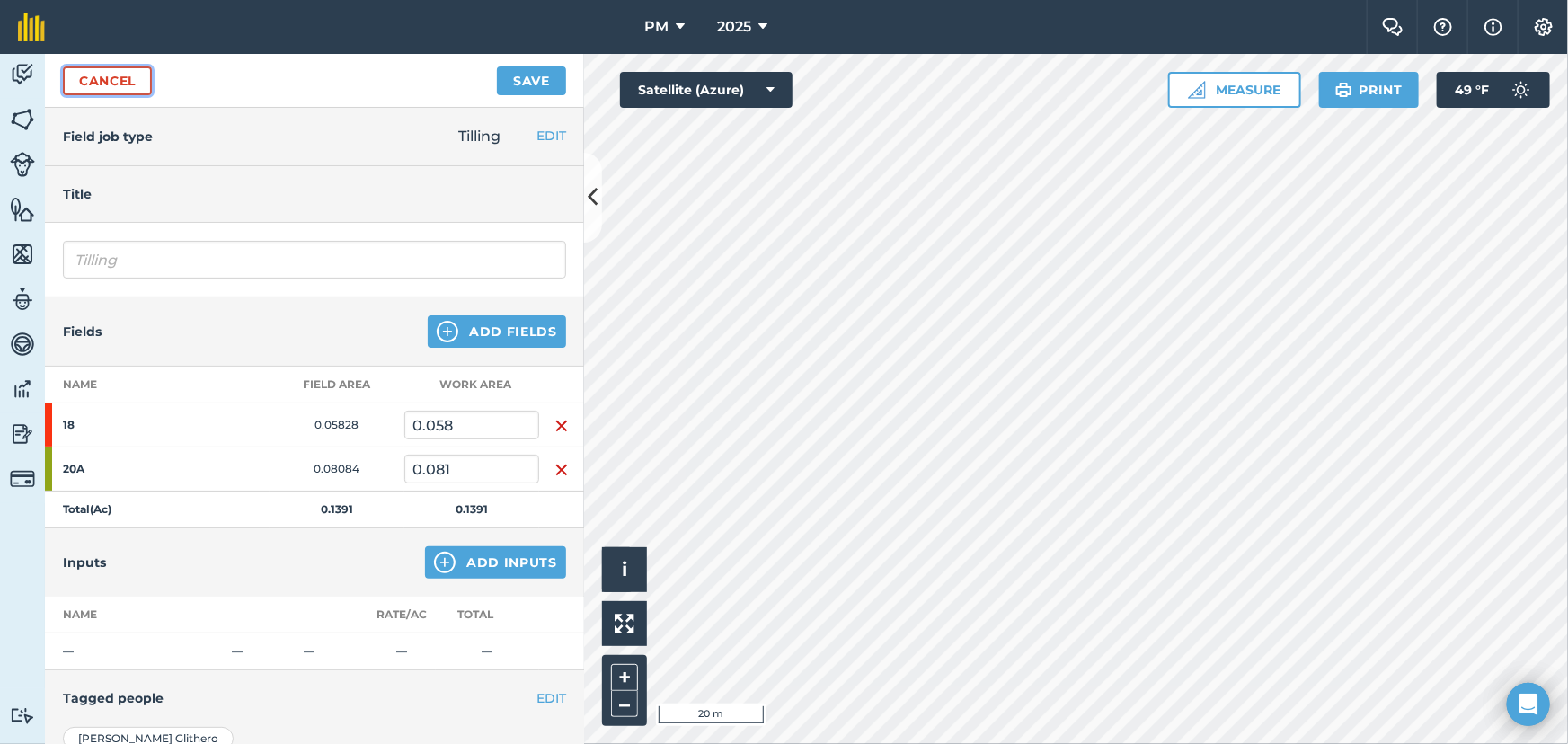
click at [117, 84] on link "Cancel" at bounding box center [107, 81] width 89 height 29
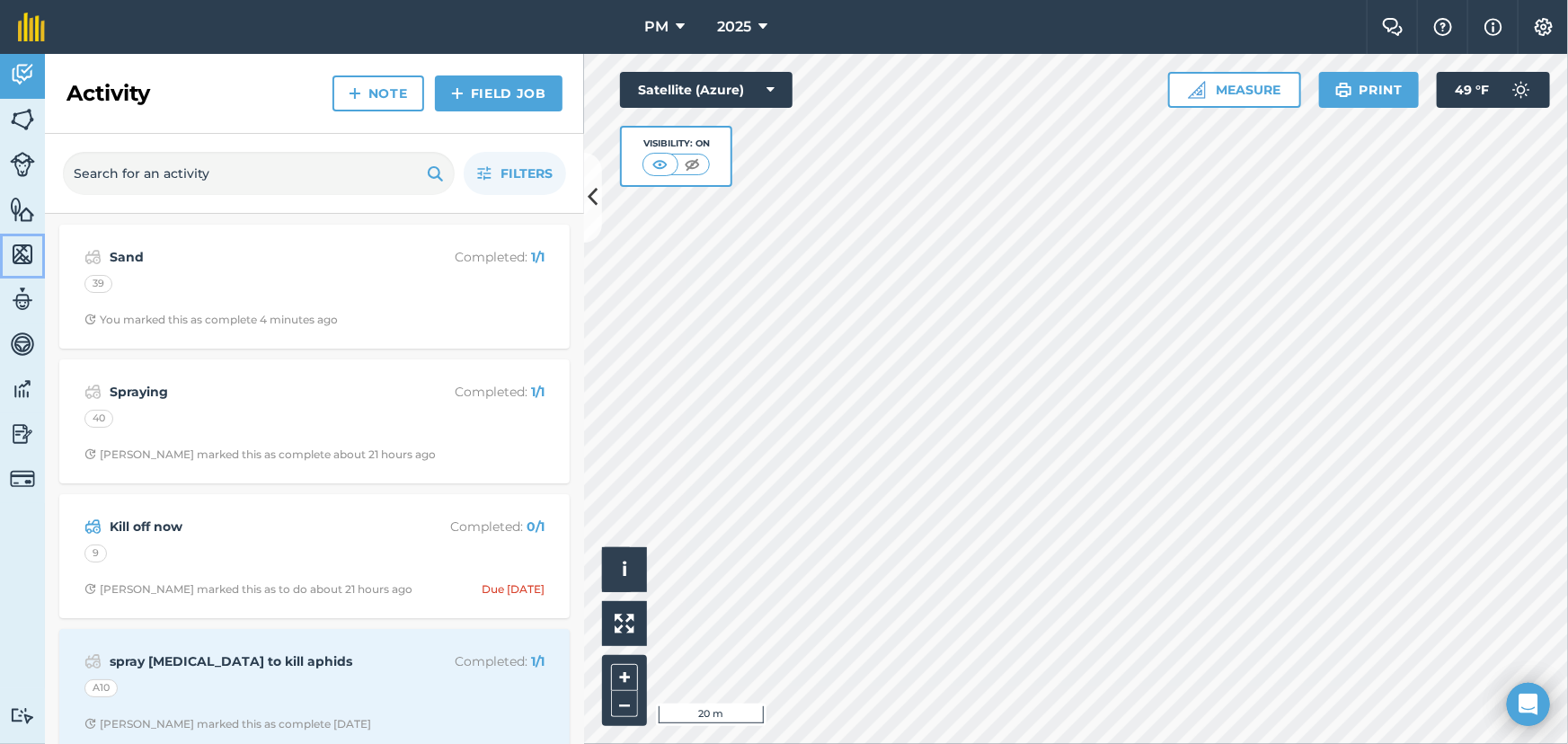
click at [14, 253] on img at bounding box center [22, 254] width 25 height 27
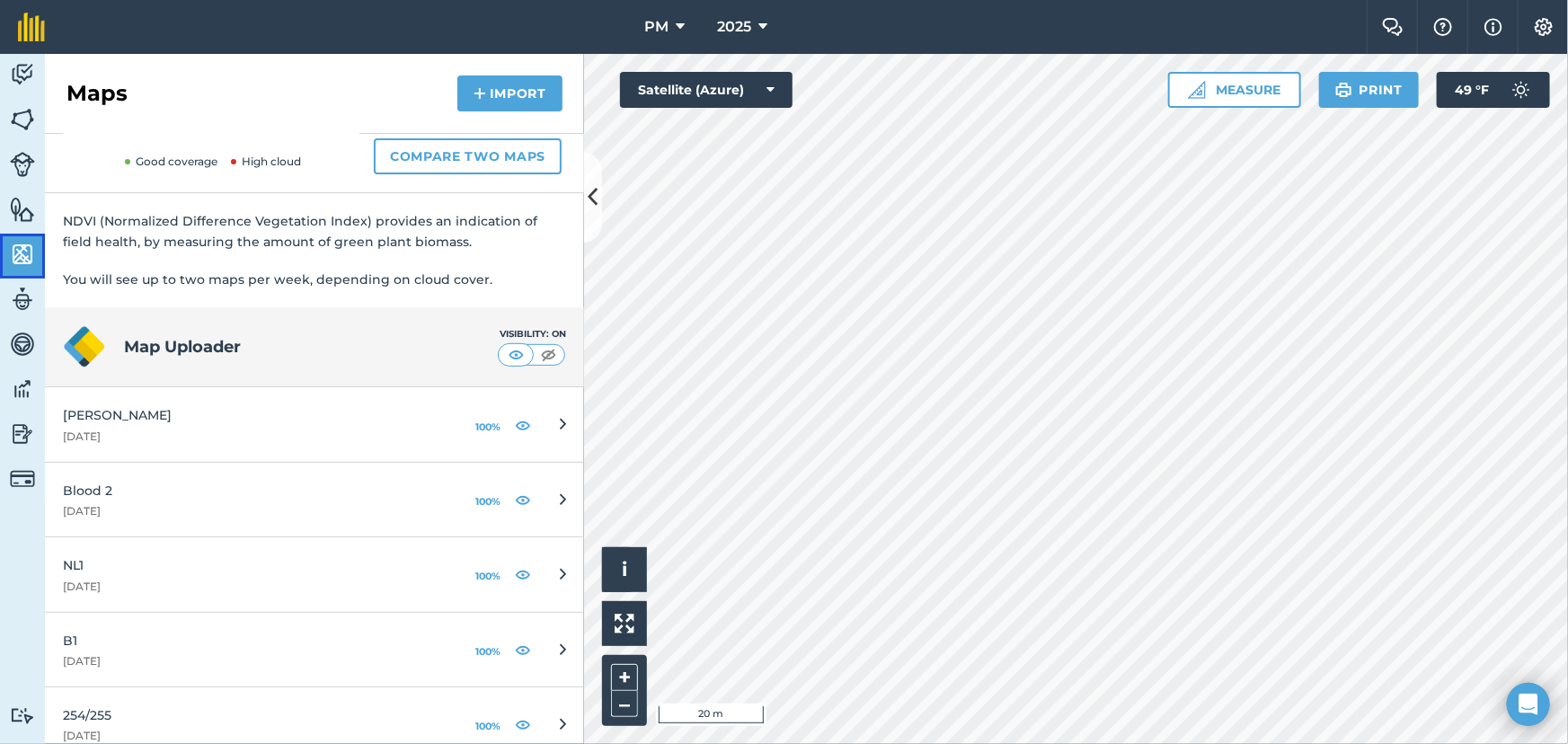
scroll to position [326, 0]
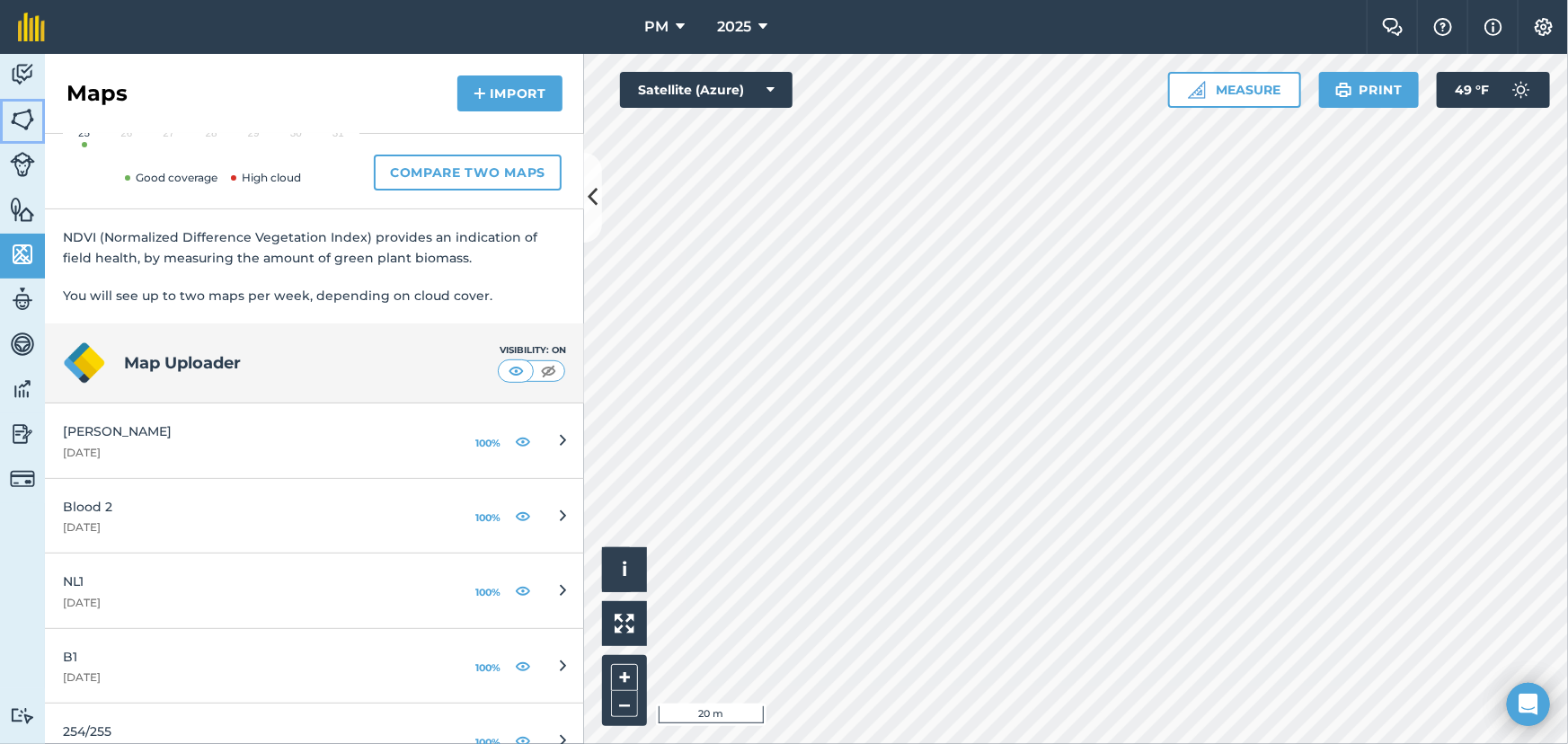
click at [23, 116] on img at bounding box center [22, 119] width 25 height 27
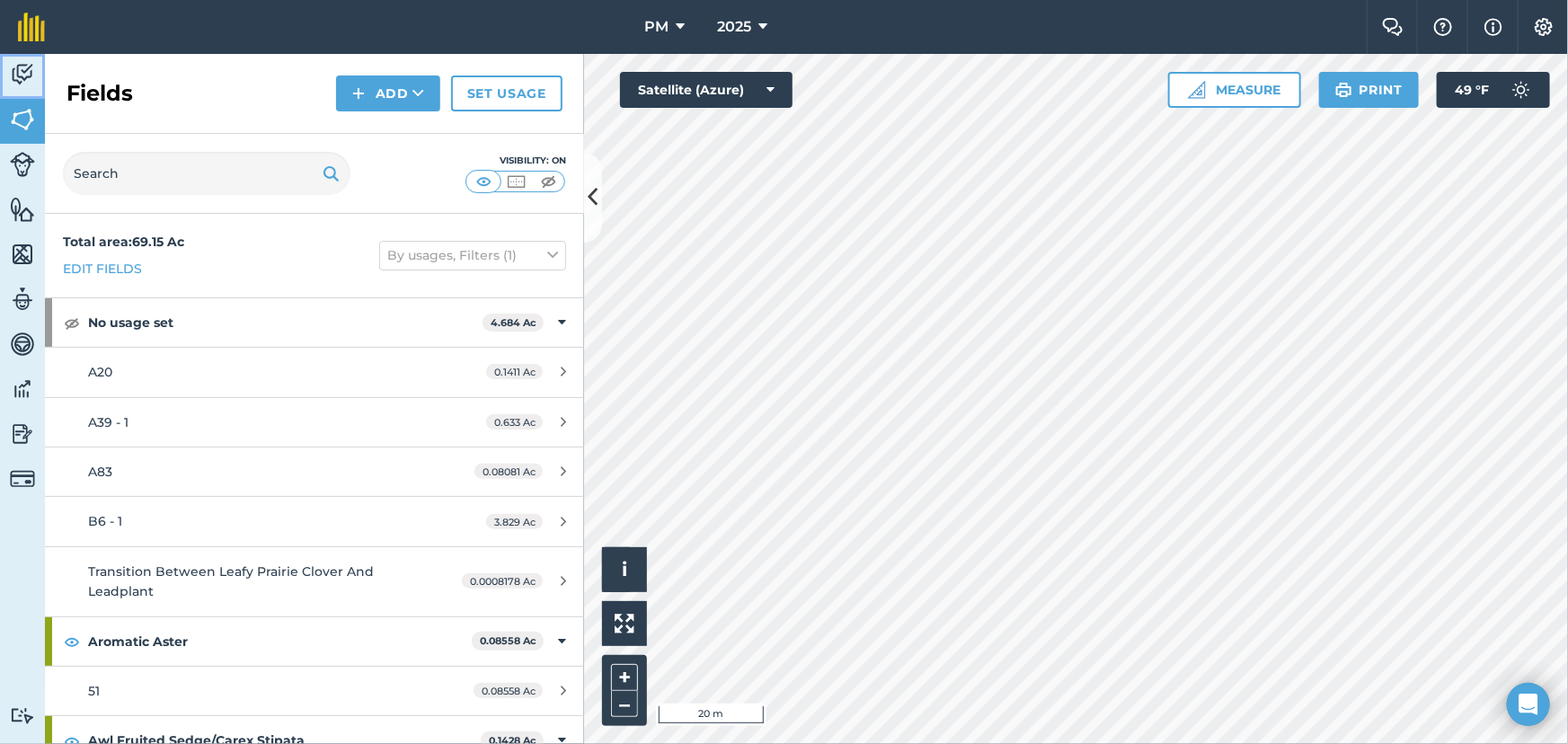
click at [19, 78] on img at bounding box center [22, 74] width 25 height 27
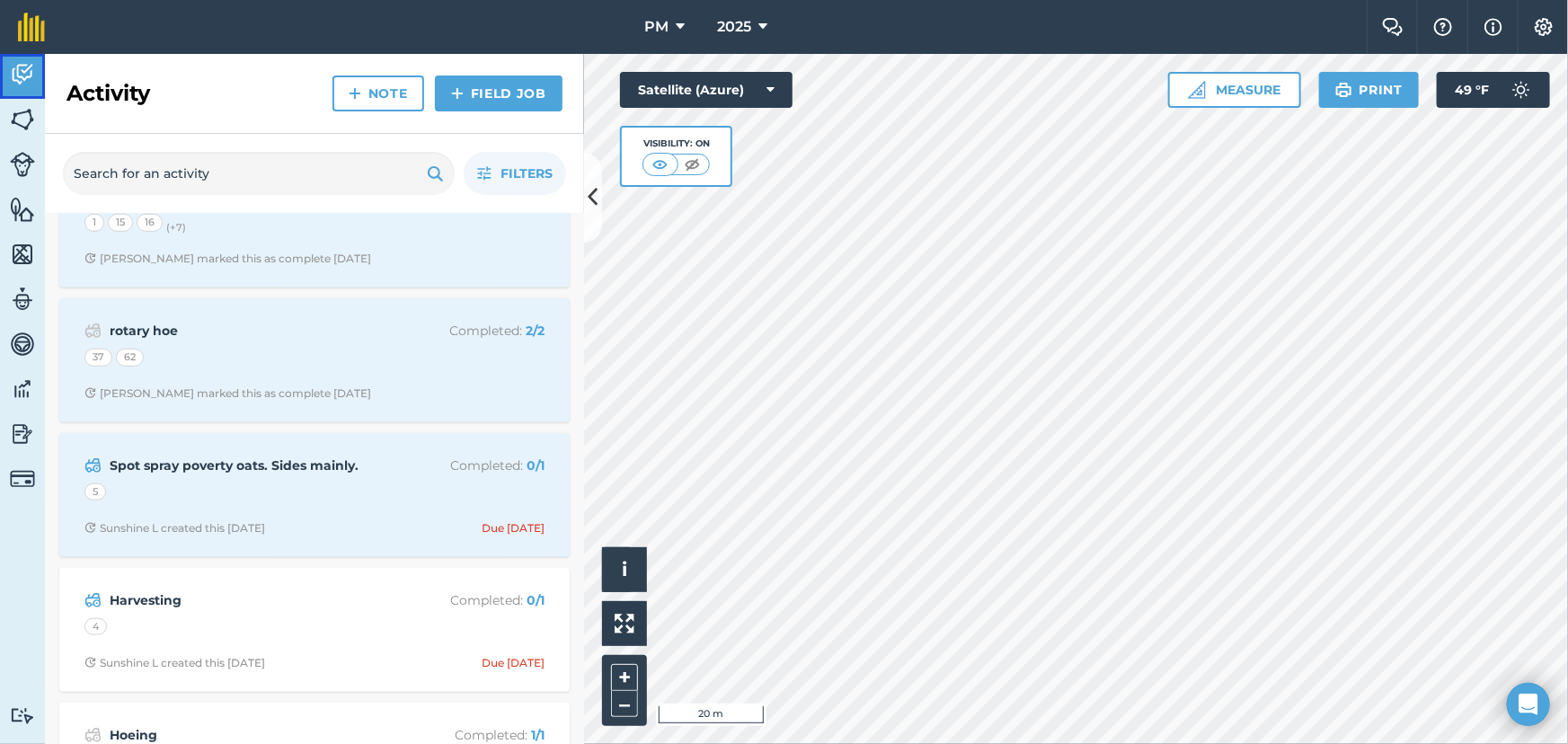
scroll to position [654, 0]
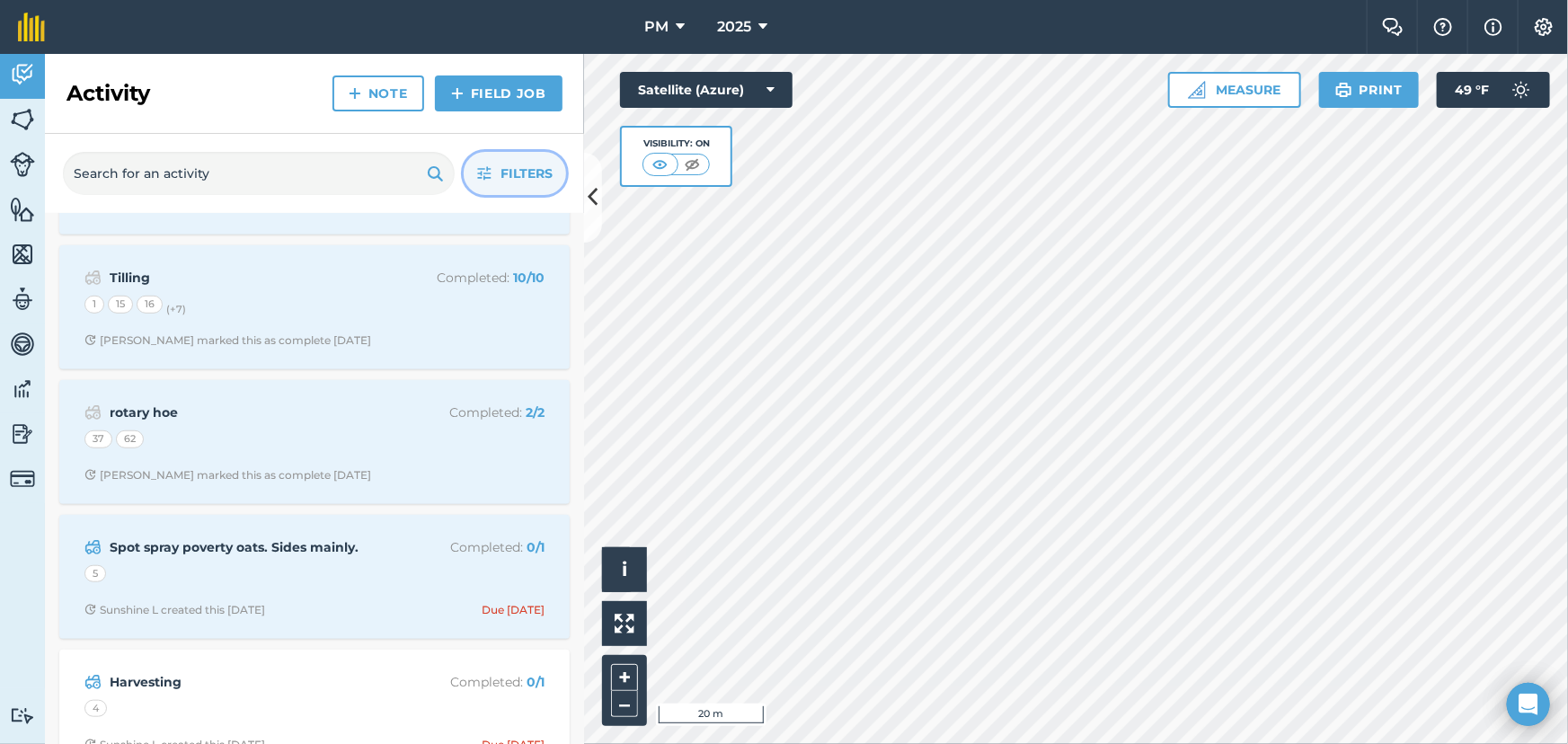
click at [485, 183] on button "Filters" at bounding box center [515, 173] width 102 height 43
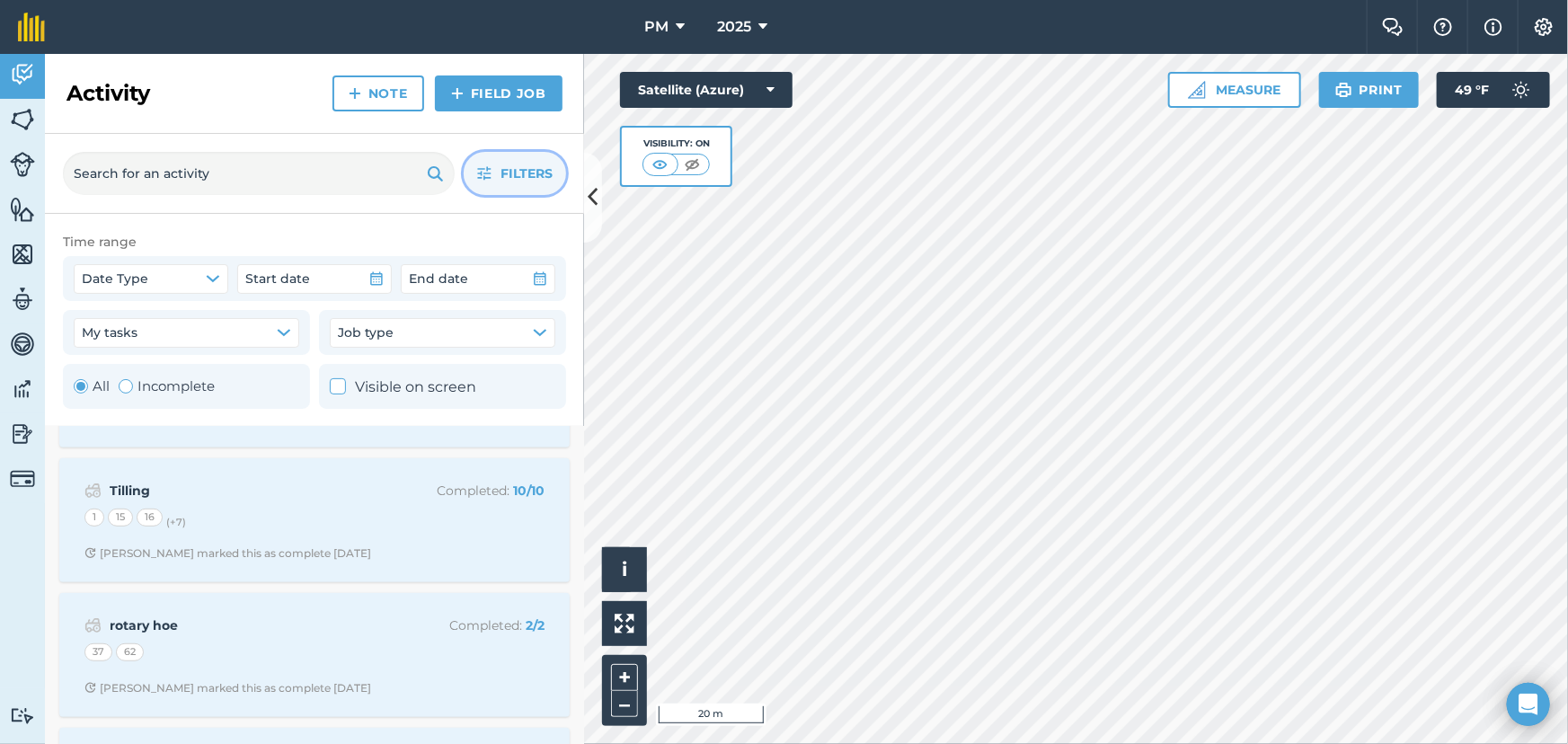
click at [120, 385] on div "Toggle Activity" at bounding box center [125, 386] width 14 height 14
radio input "false"
radio input "true"
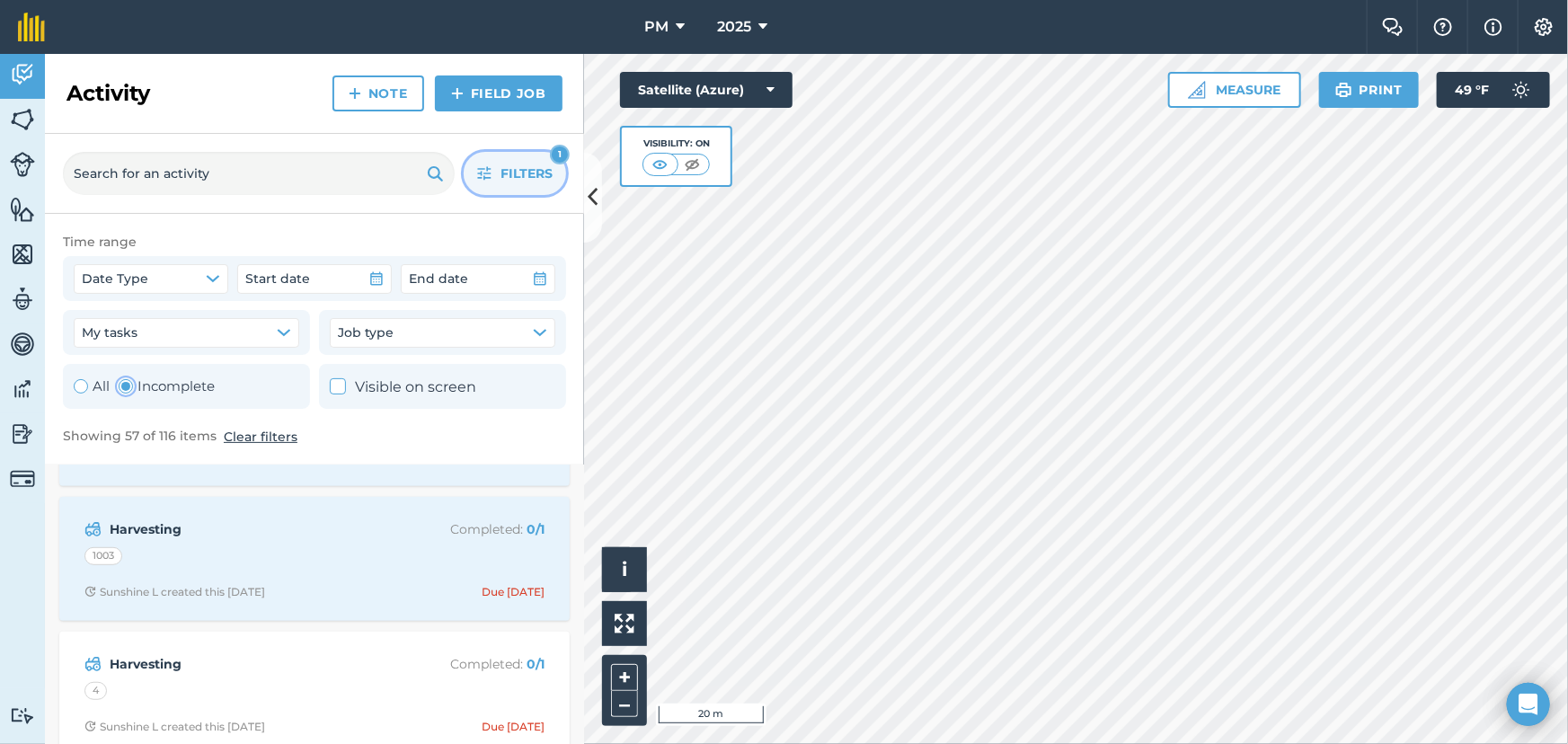
click at [521, 166] on span "Filters" at bounding box center [527, 173] width 52 height 20
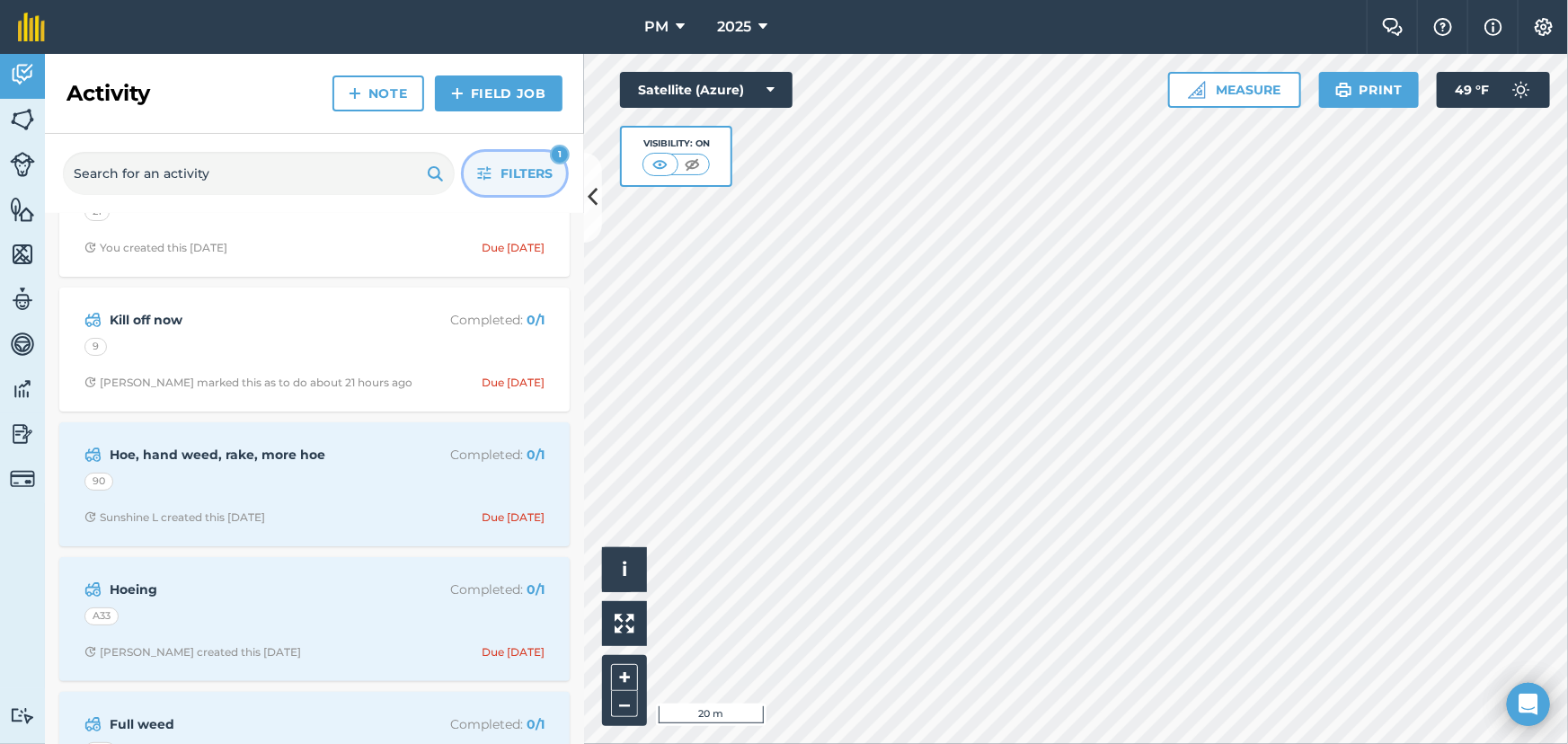
scroll to position [0, 0]
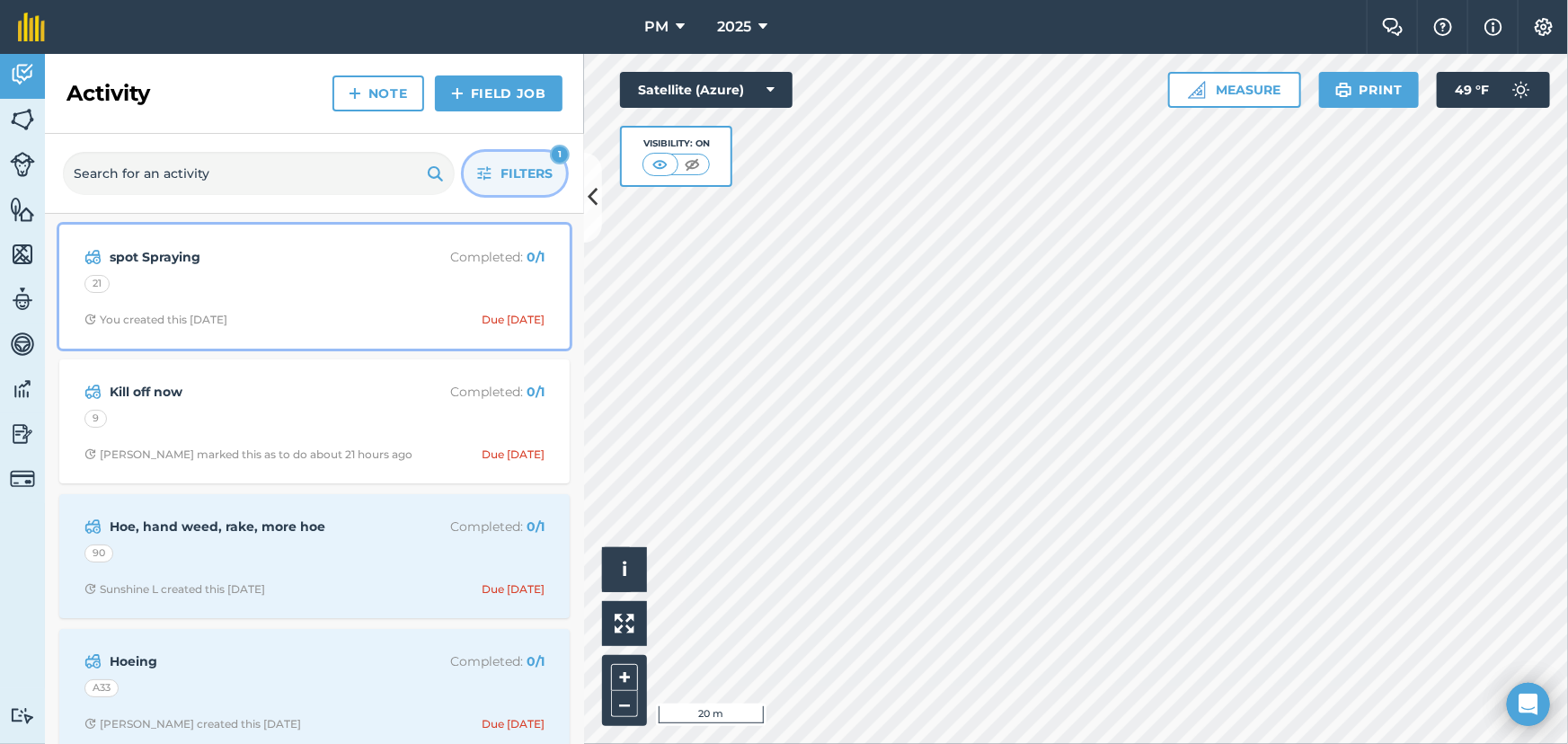
click at [317, 286] on div "21" at bounding box center [315, 287] width 460 height 23
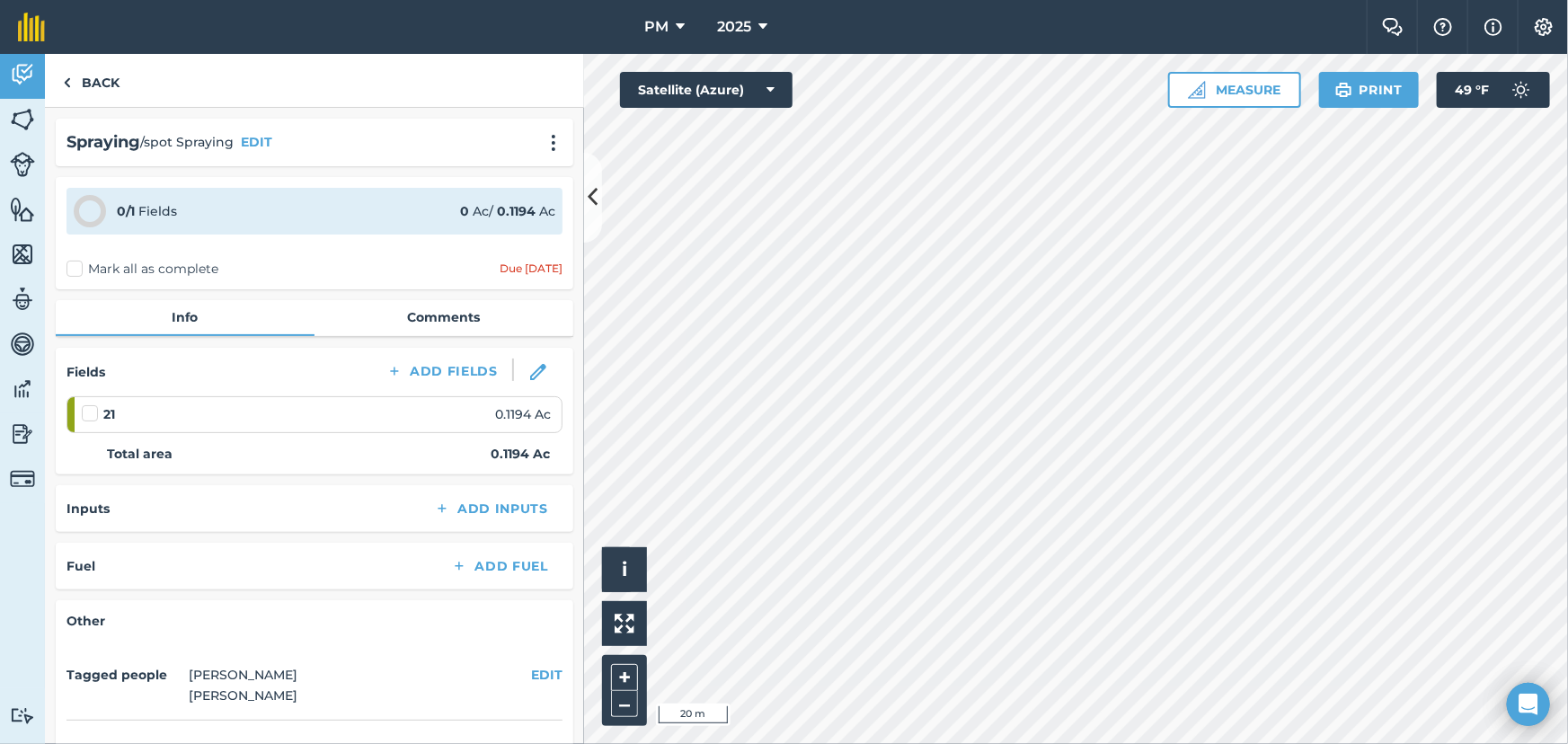
click at [72, 258] on div "0 / 1 Fields 0 Ac / 0.1194 Ac Mark all as complete Due [DATE]" at bounding box center [315, 233] width 518 height 113
click at [73, 265] on label "Mark all as complete" at bounding box center [142, 269] width 152 height 19
click at [73, 265] on input "Mark all as complete" at bounding box center [72, 266] width 12 height 12
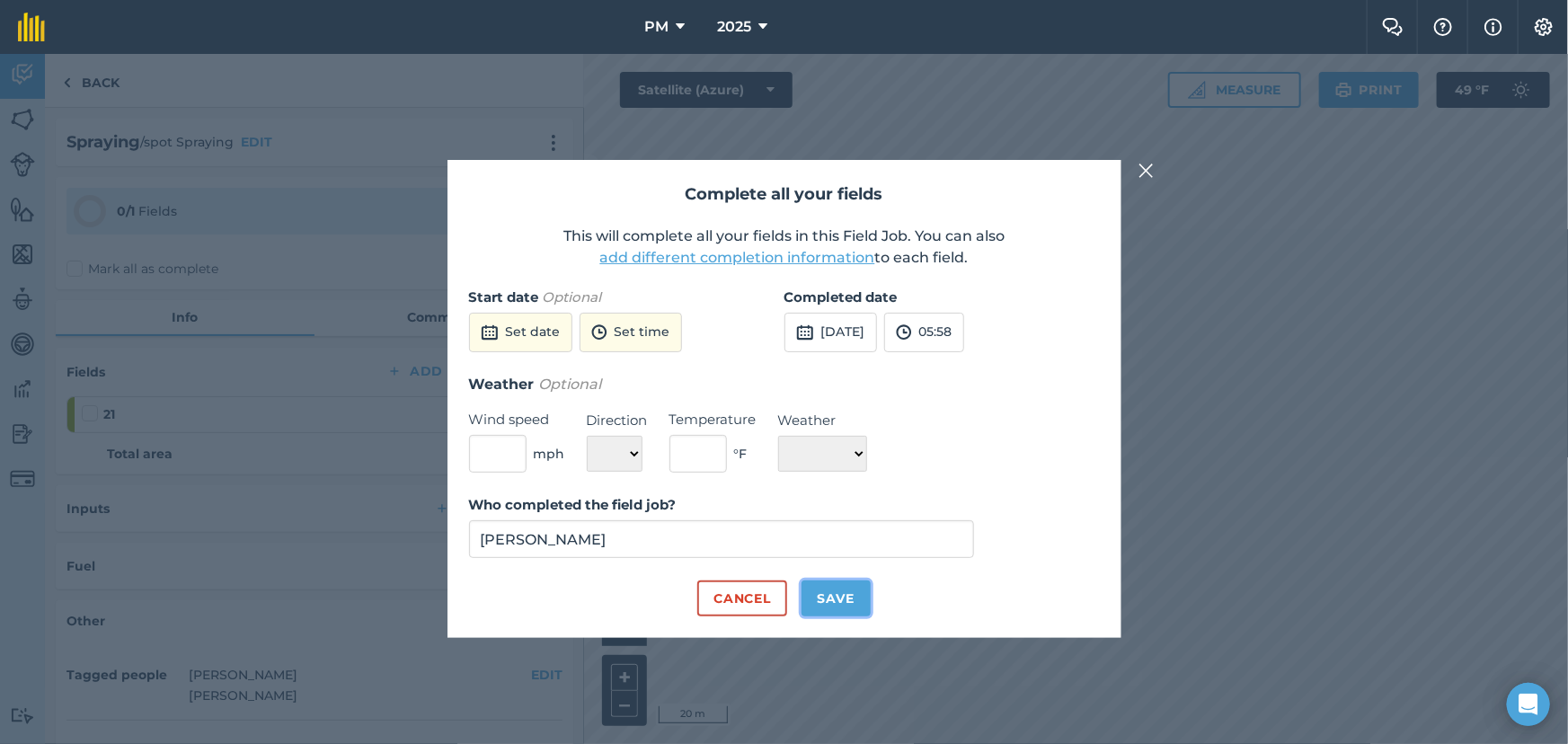
click at [832, 603] on button "Save" at bounding box center [836, 598] width 69 height 36
checkbox input "true"
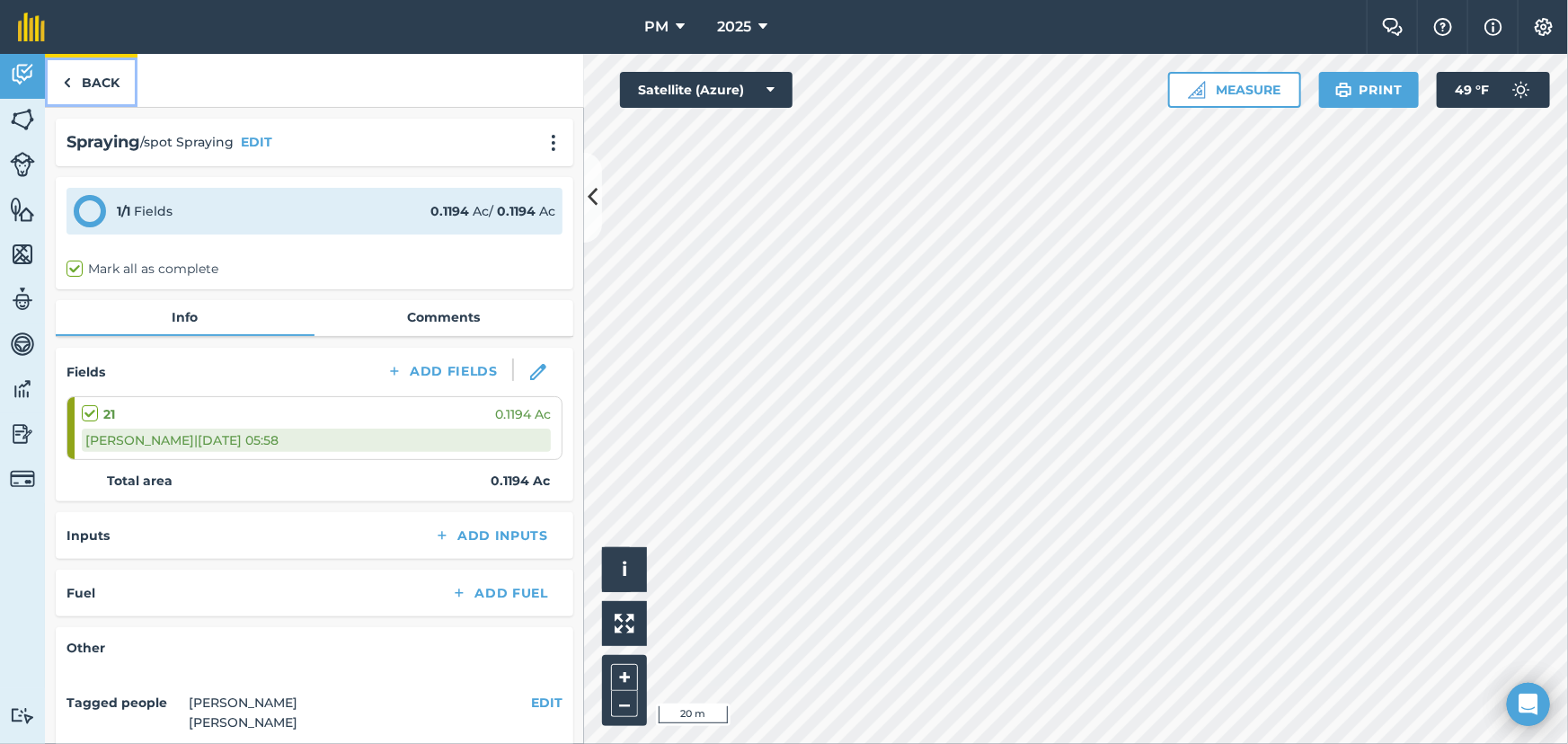
click at [63, 86] on img at bounding box center [66, 83] width 8 height 21
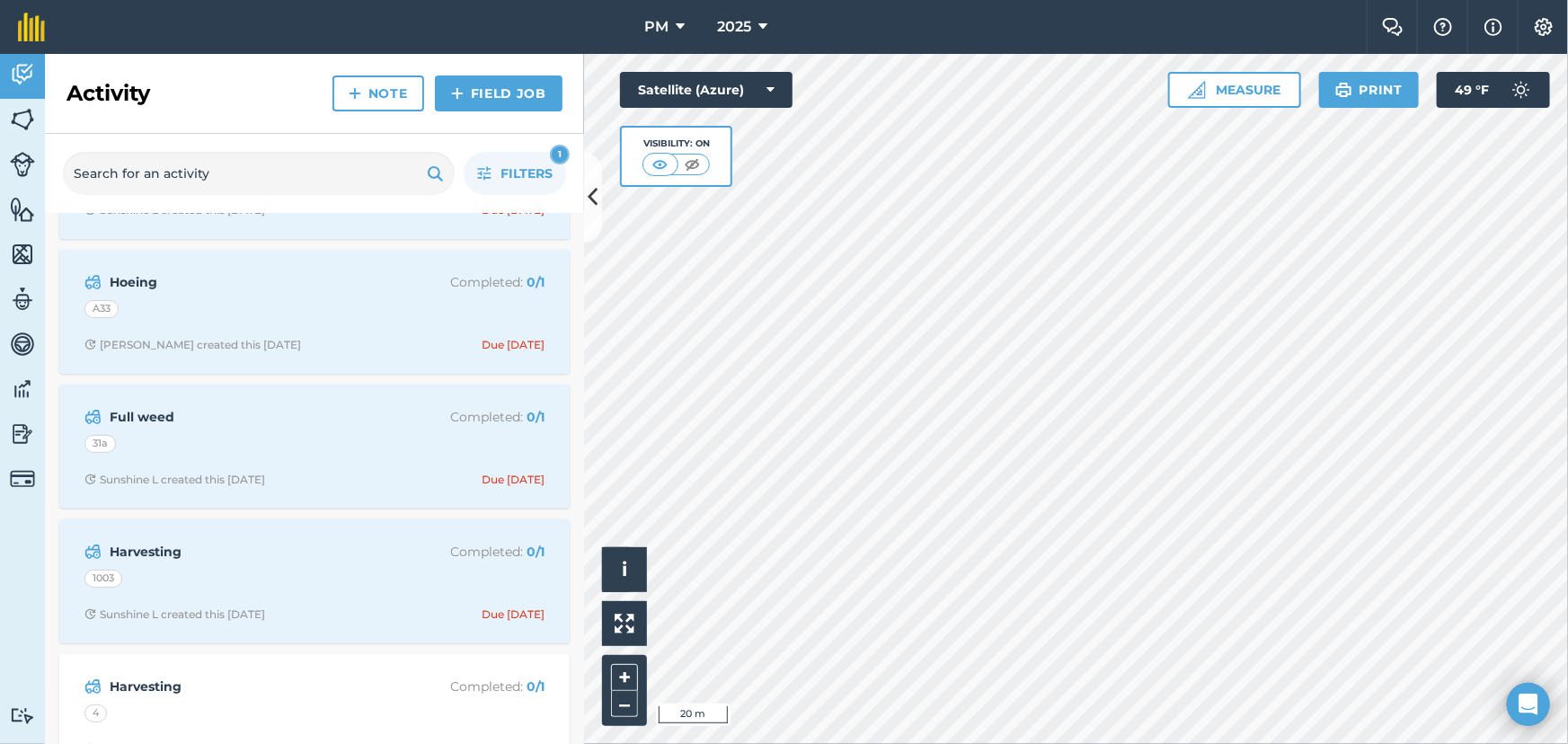
scroll to position [408, 0]
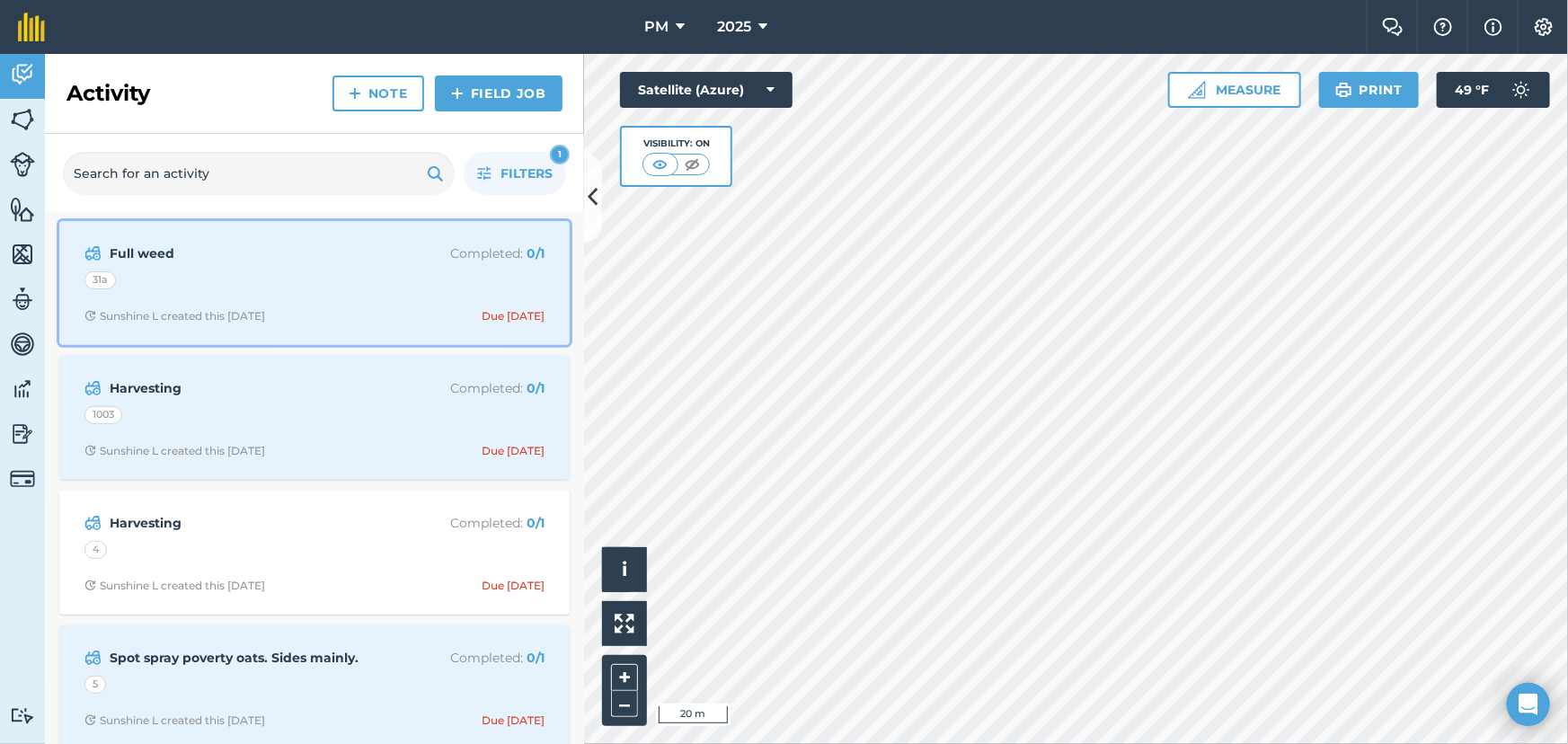
click at [364, 273] on div "31a" at bounding box center [315, 283] width 460 height 23
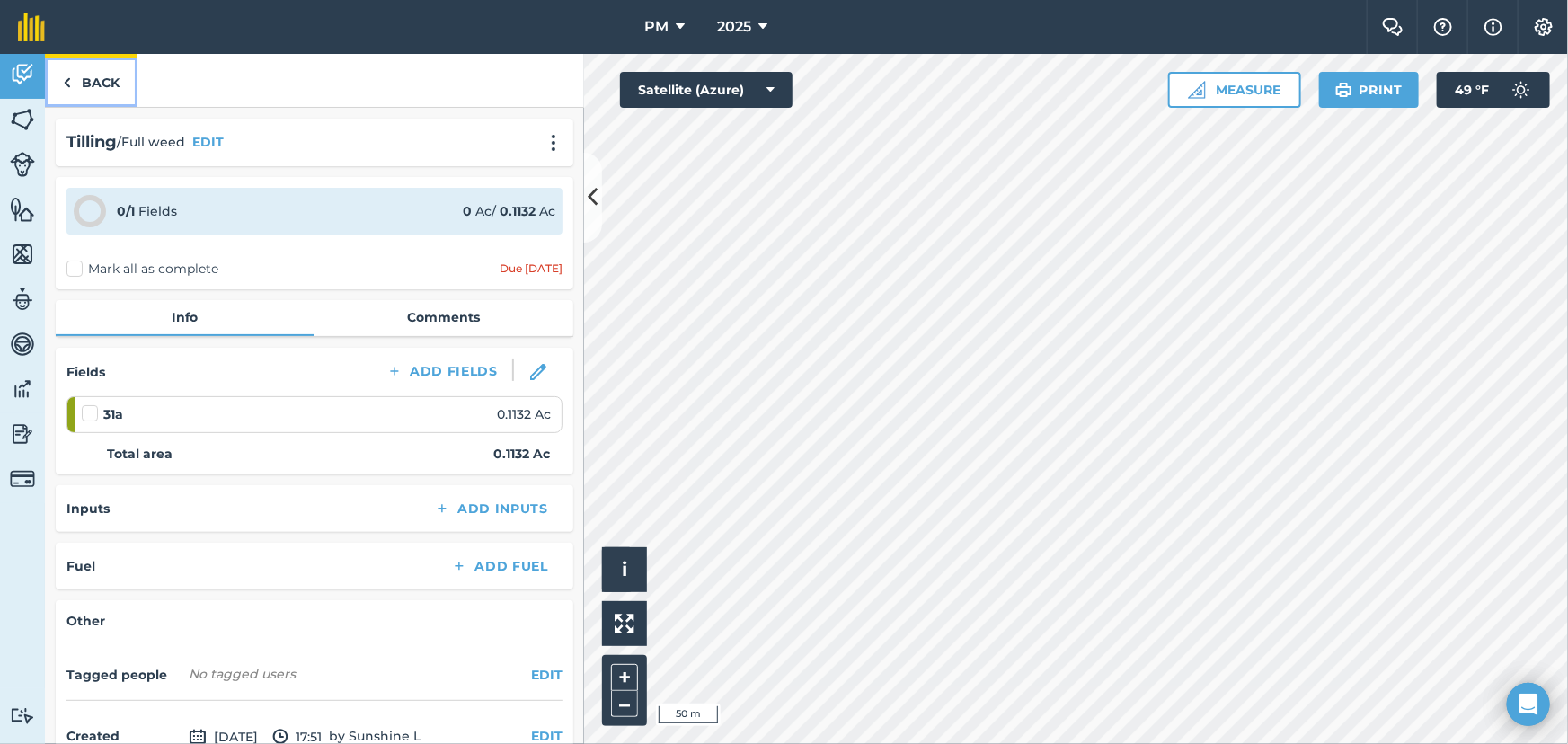
click at [69, 81] on img at bounding box center [66, 83] width 8 height 21
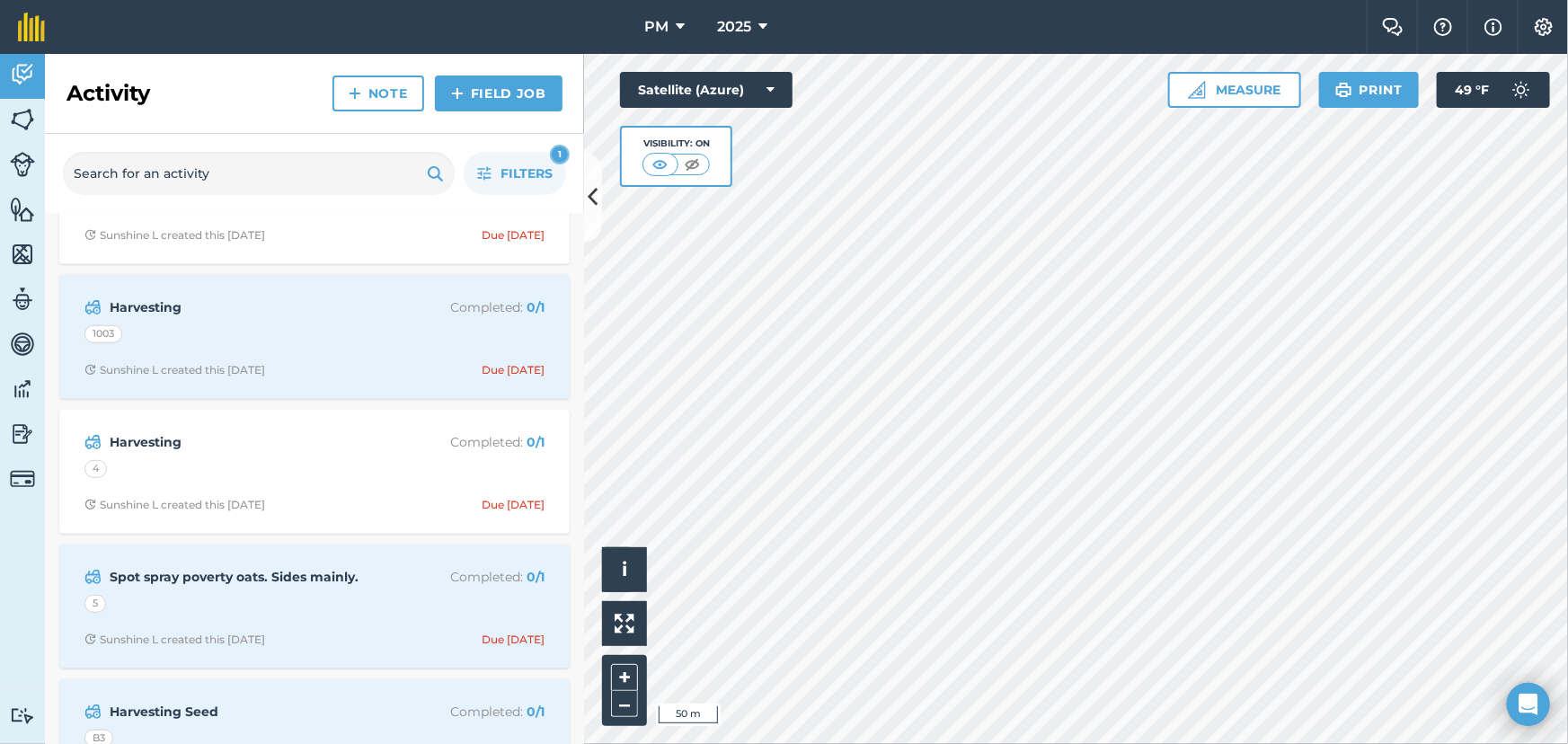
scroll to position [490, 0]
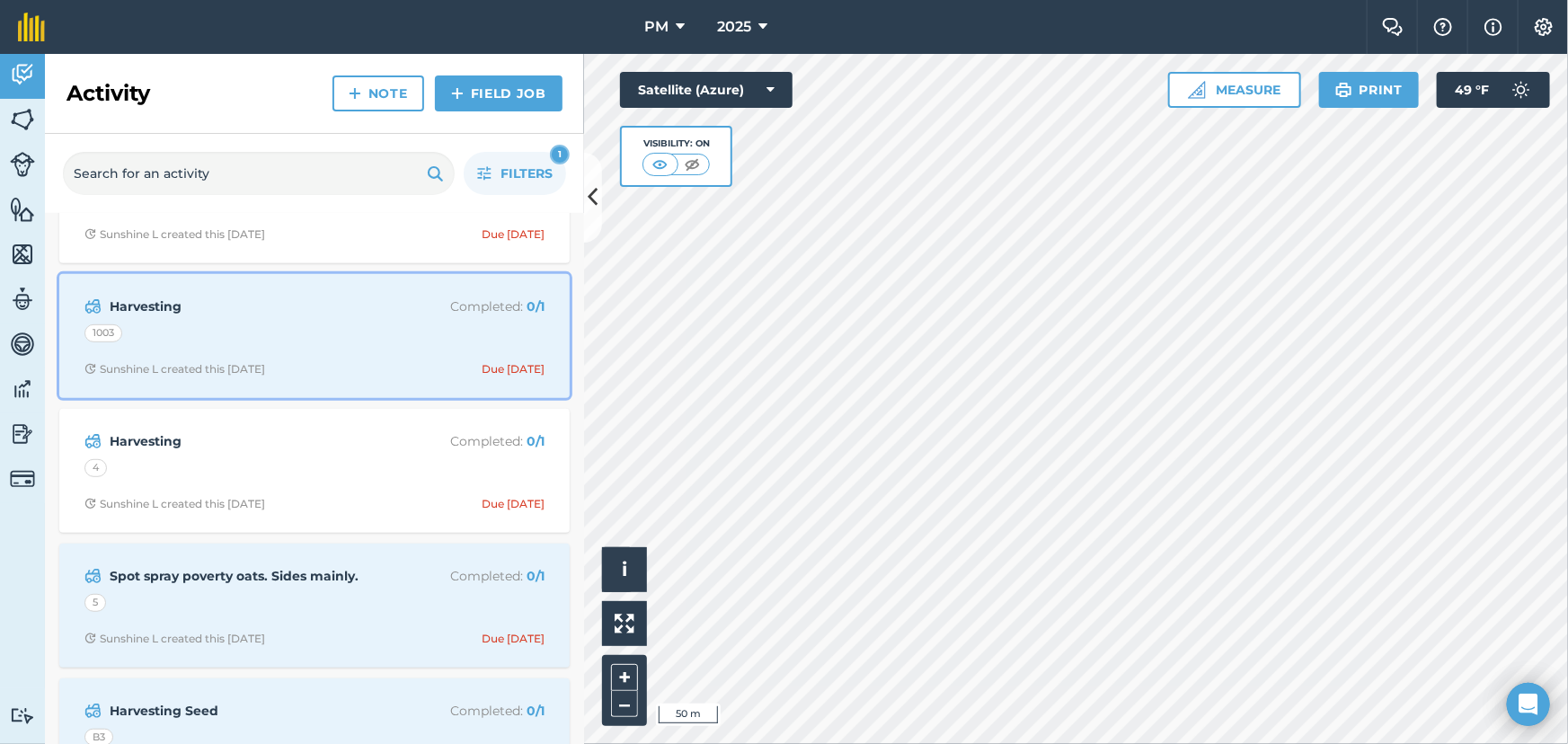
click at [350, 320] on div "Harvesting Completed : 0 / 1 1003 Sunshine L created this [DATE] Due [DATE]" at bounding box center [315, 336] width 489 height 102
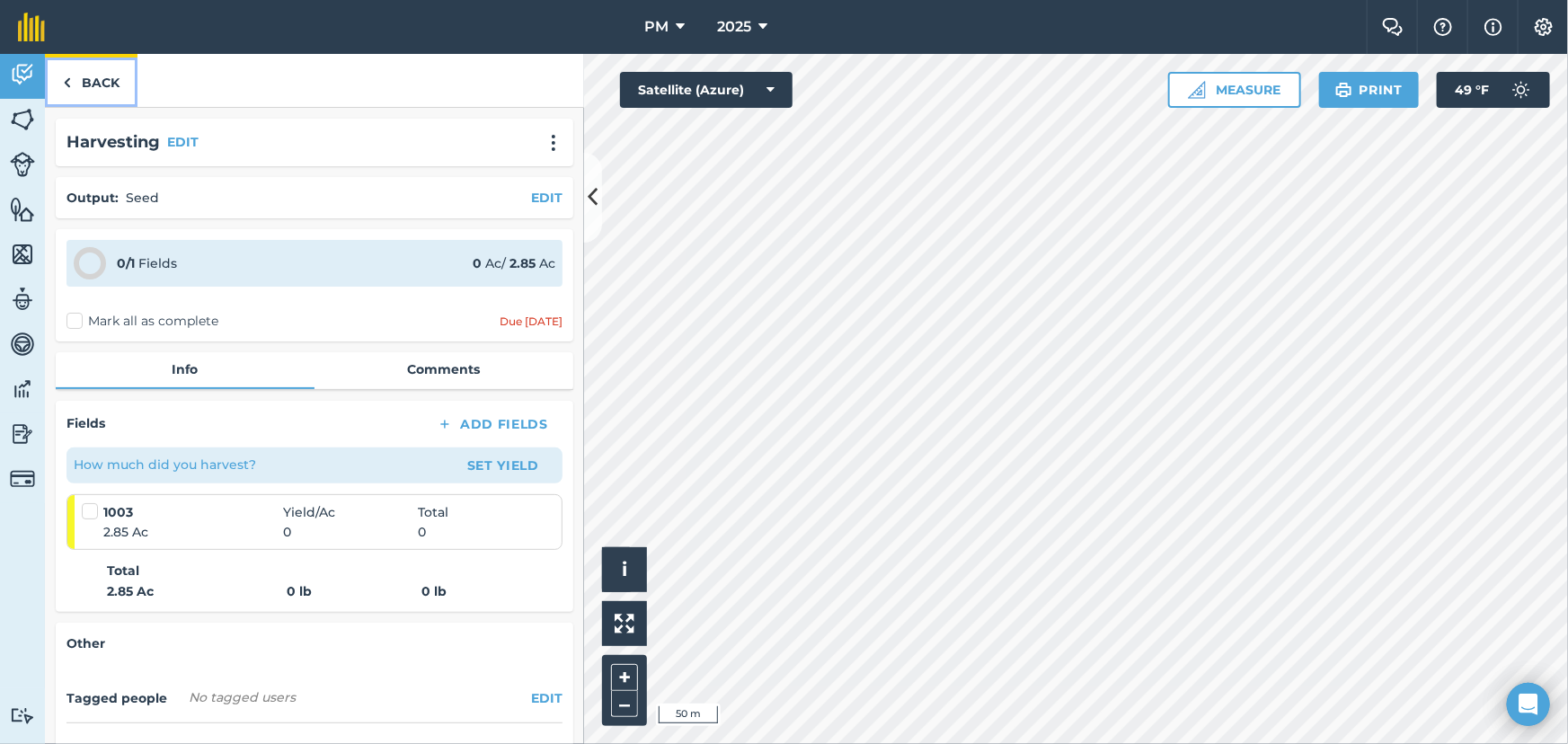
click at [64, 78] on img at bounding box center [66, 83] width 8 height 21
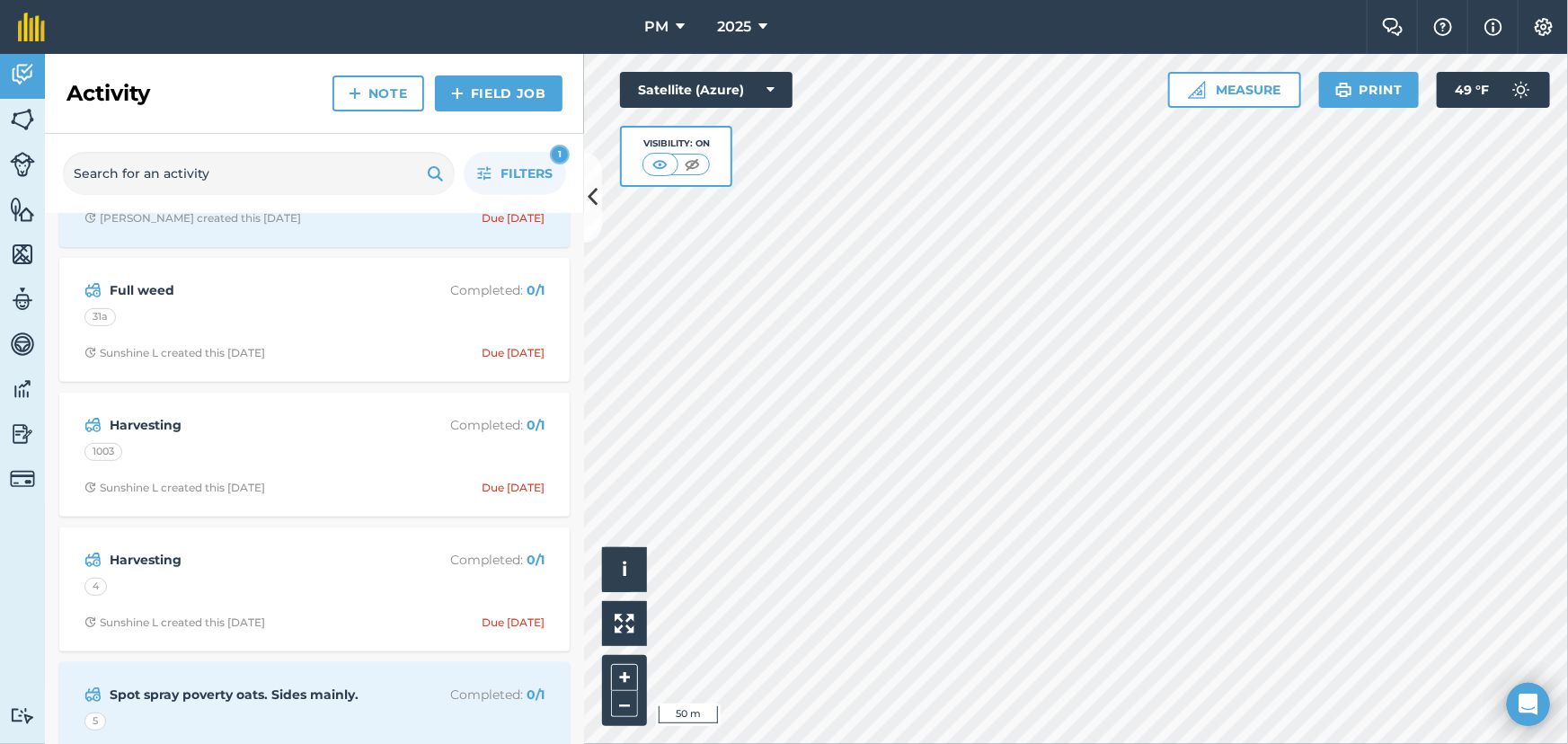
scroll to position [408, 0]
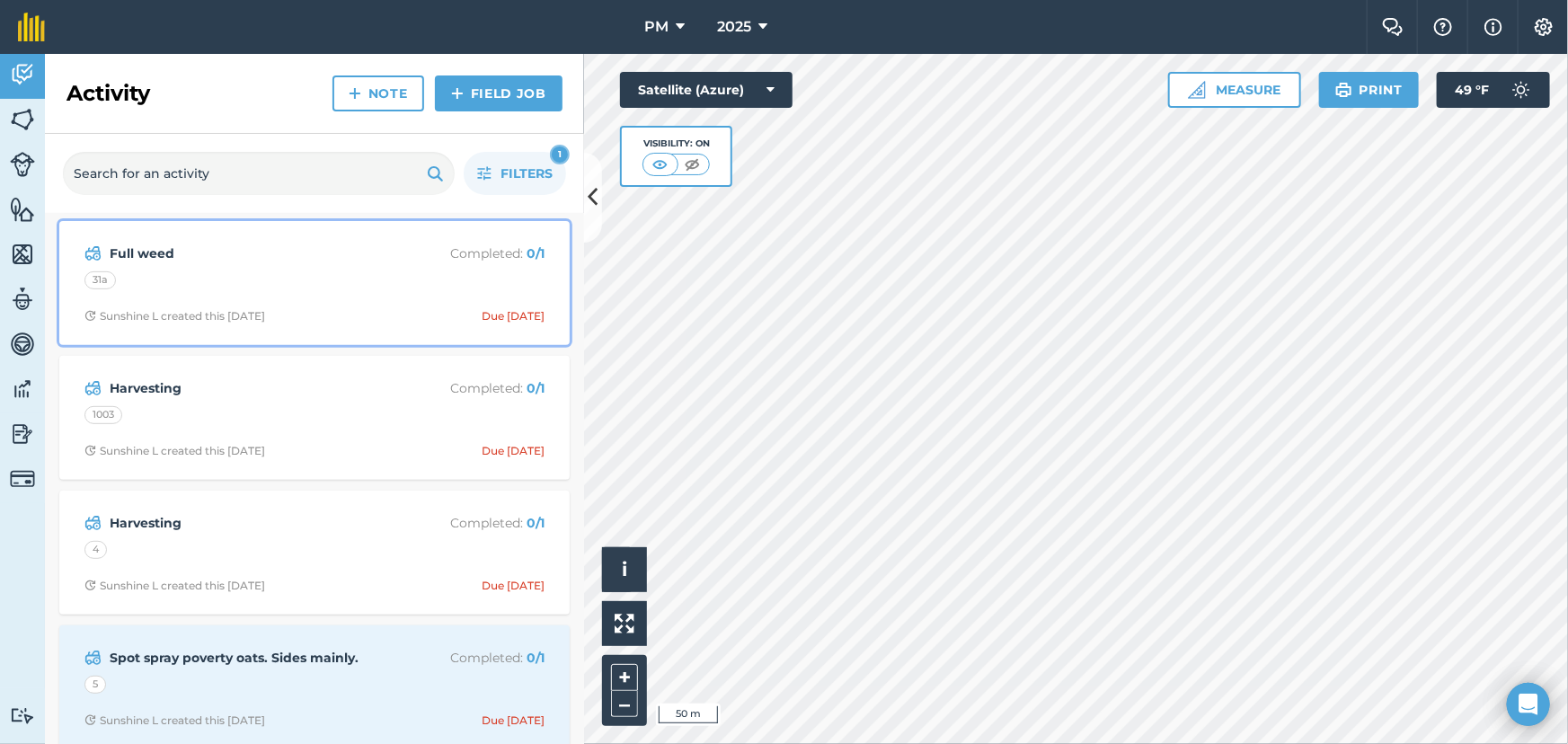
click at [339, 265] on div "Full weed Completed : 0 / 1 31a Sunshine L created this [DATE] Due [DATE]" at bounding box center [315, 283] width 489 height 102
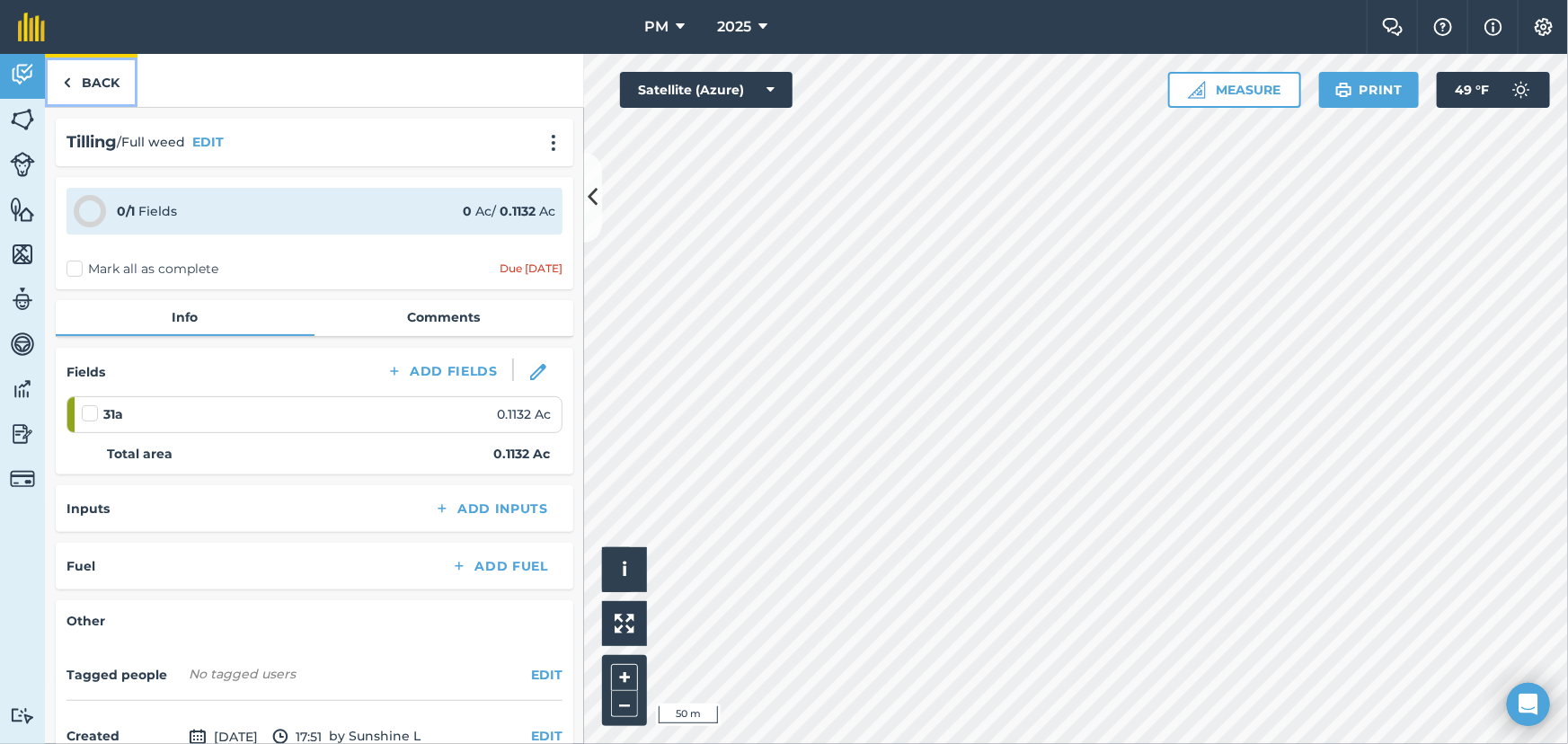
click at [65, 81] on img at bounding box center [66, 83] width 8 height 21
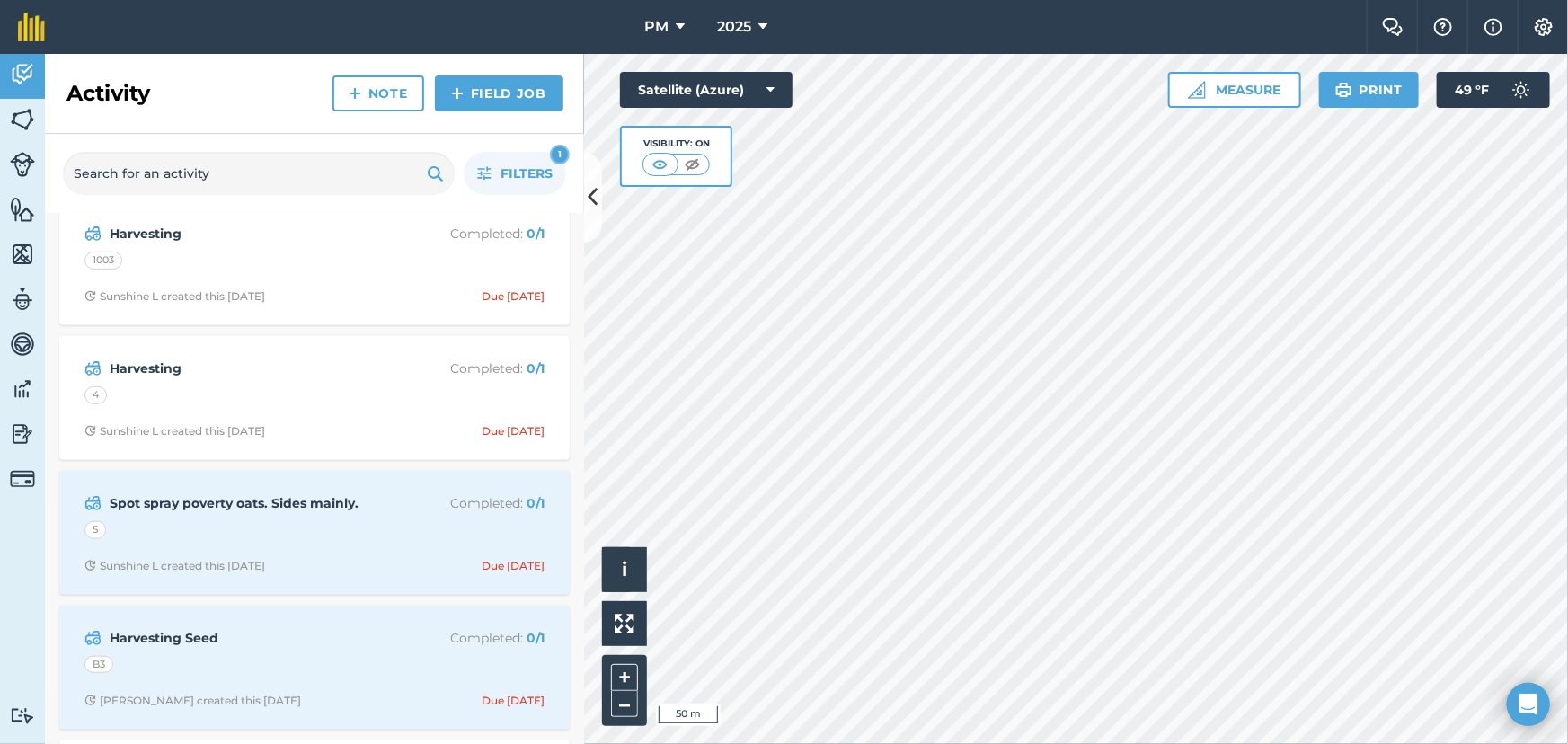
scroll to position [654, 0]
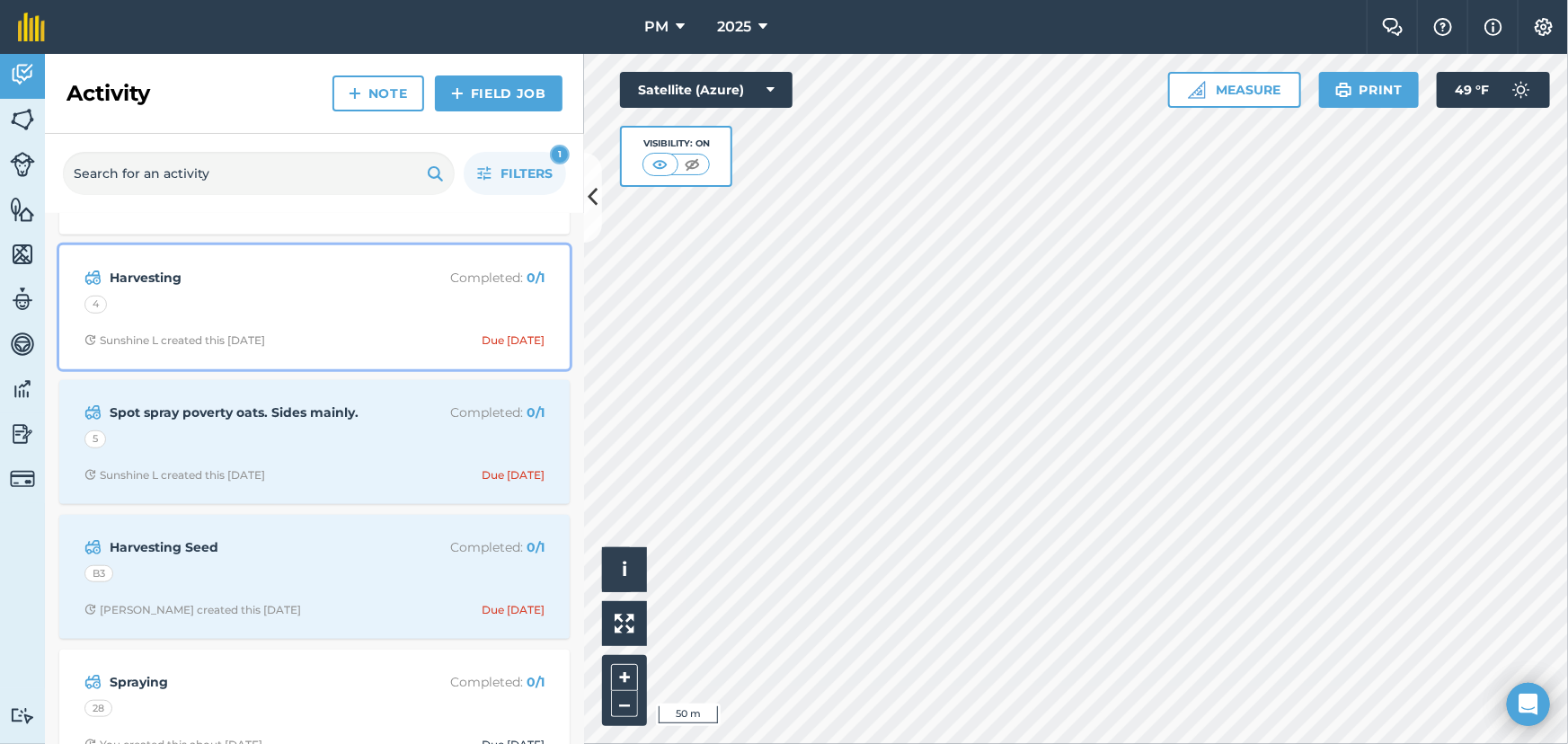
click at [305, 301] on div "4" at bounding box center [315, 307] width 460 height 23
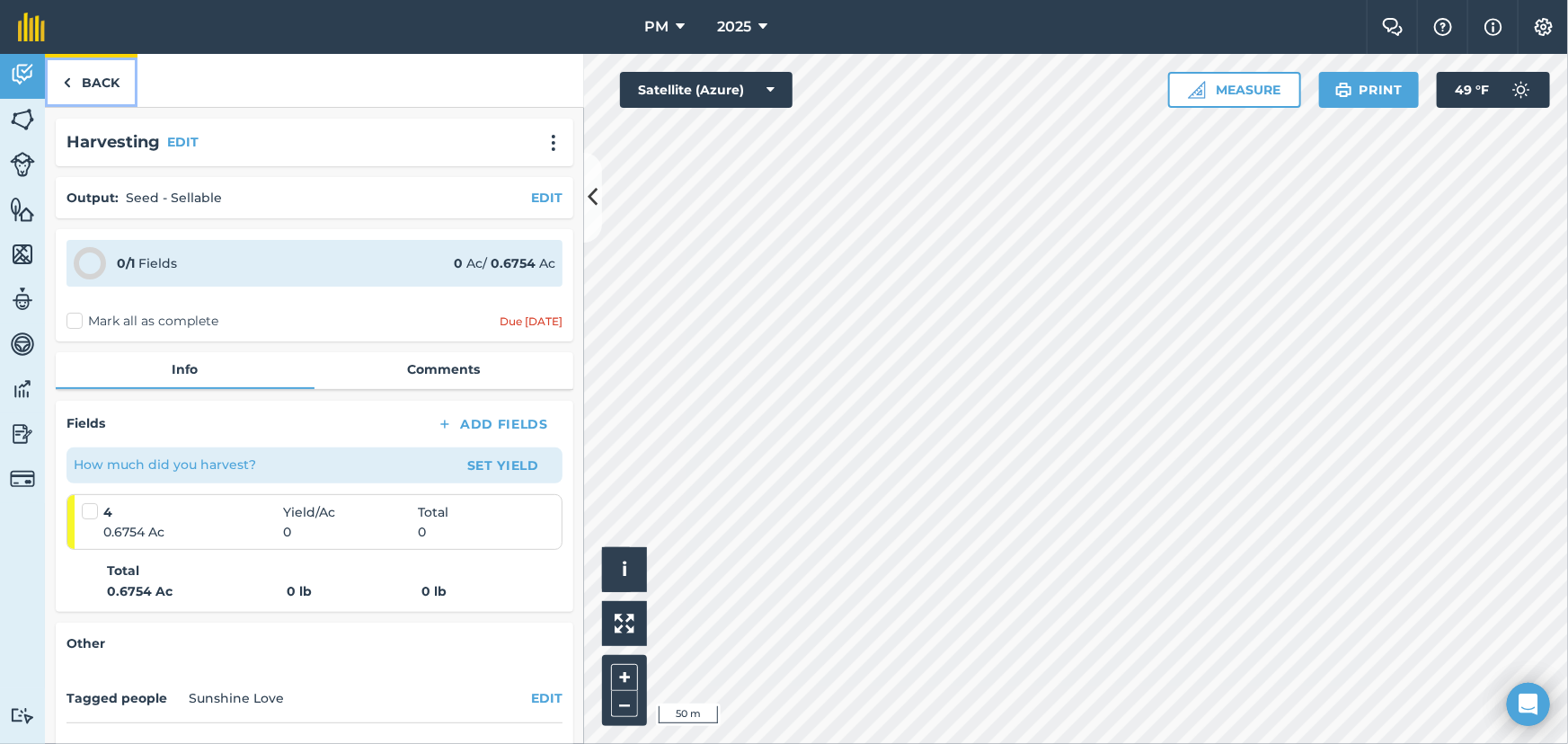
click at [63, 81] on img at bounding box center [66, 83] width 8 height 21
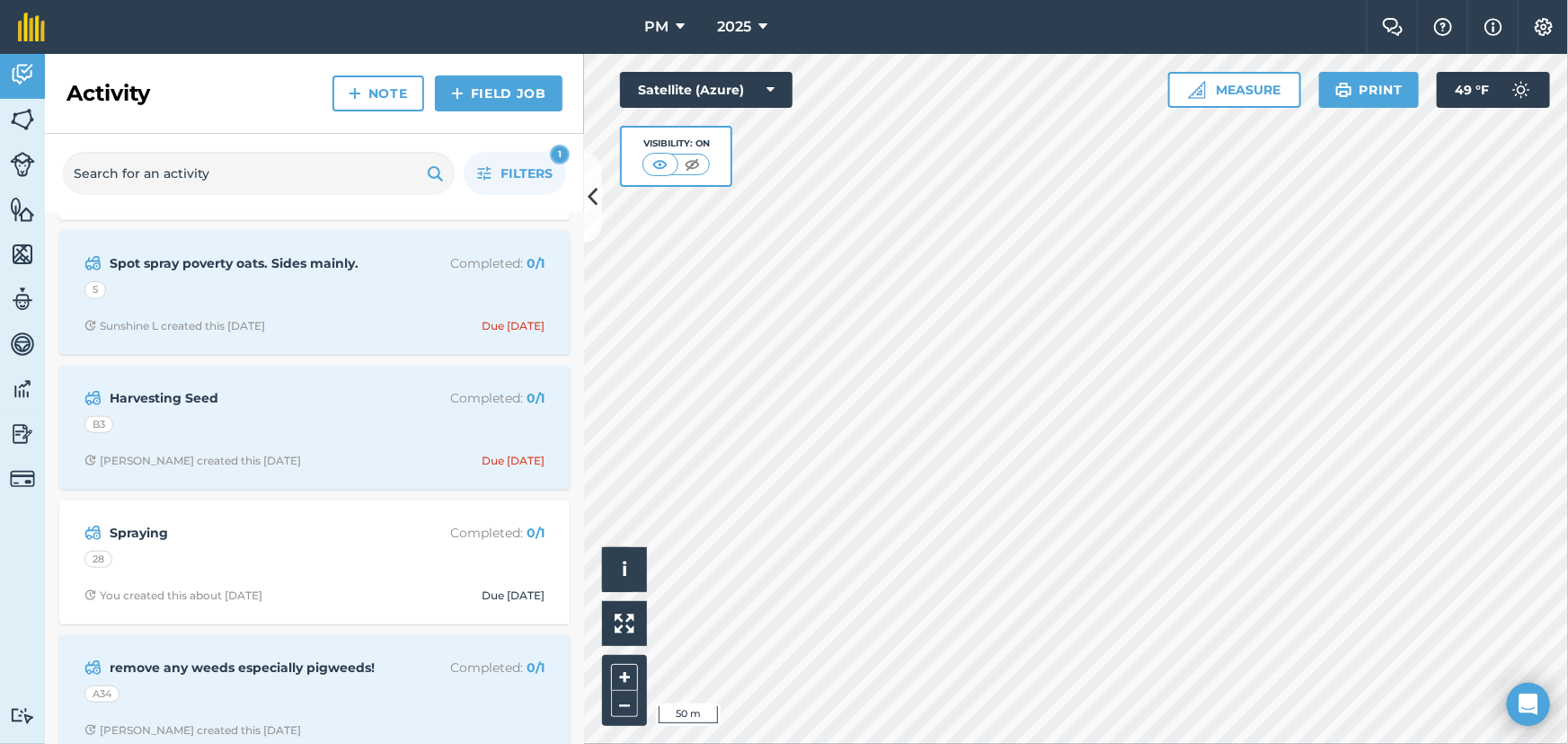
scroll to position [817, 0]
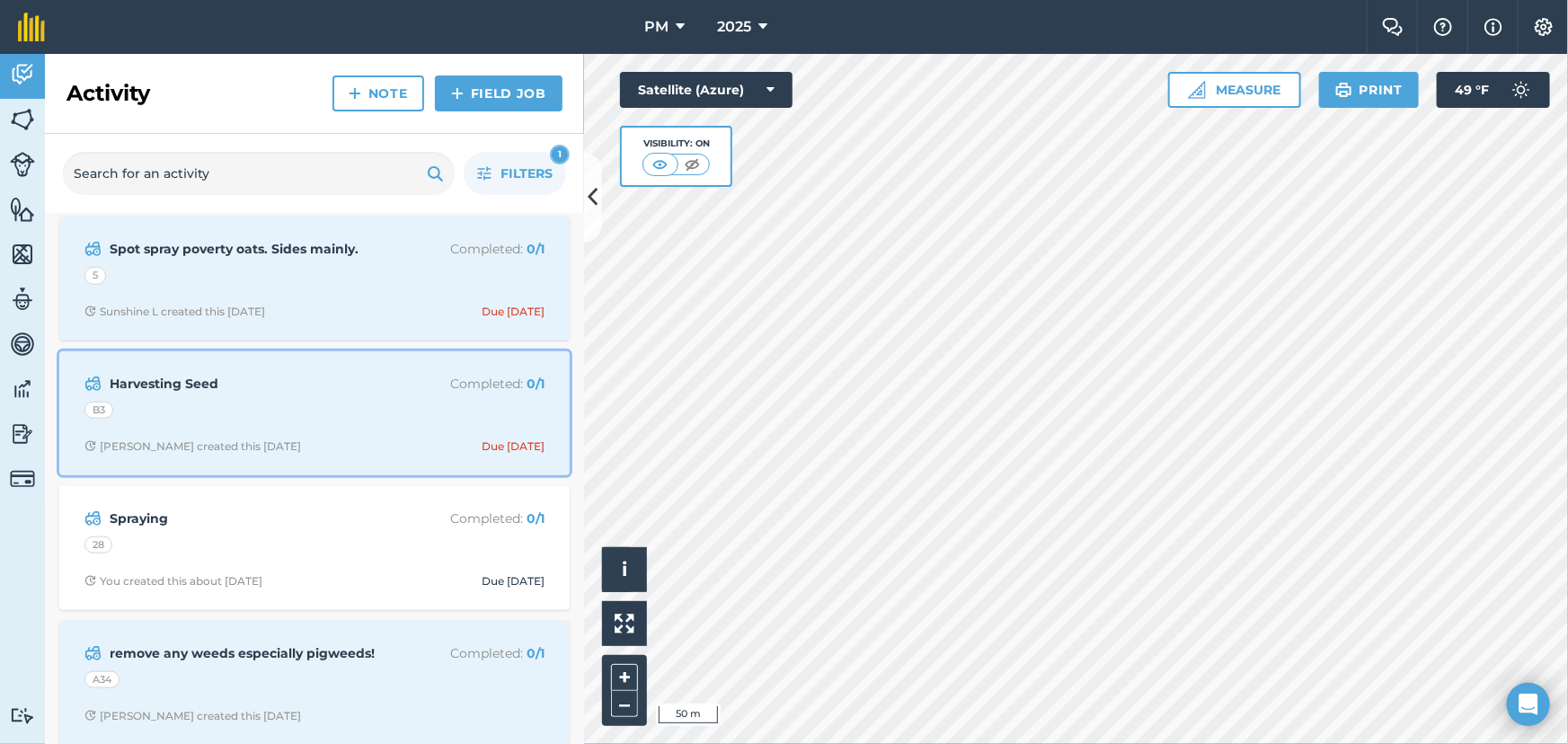
click at [329, 417] on div "B3" at bounding box center [315, 413] width 460 height 23
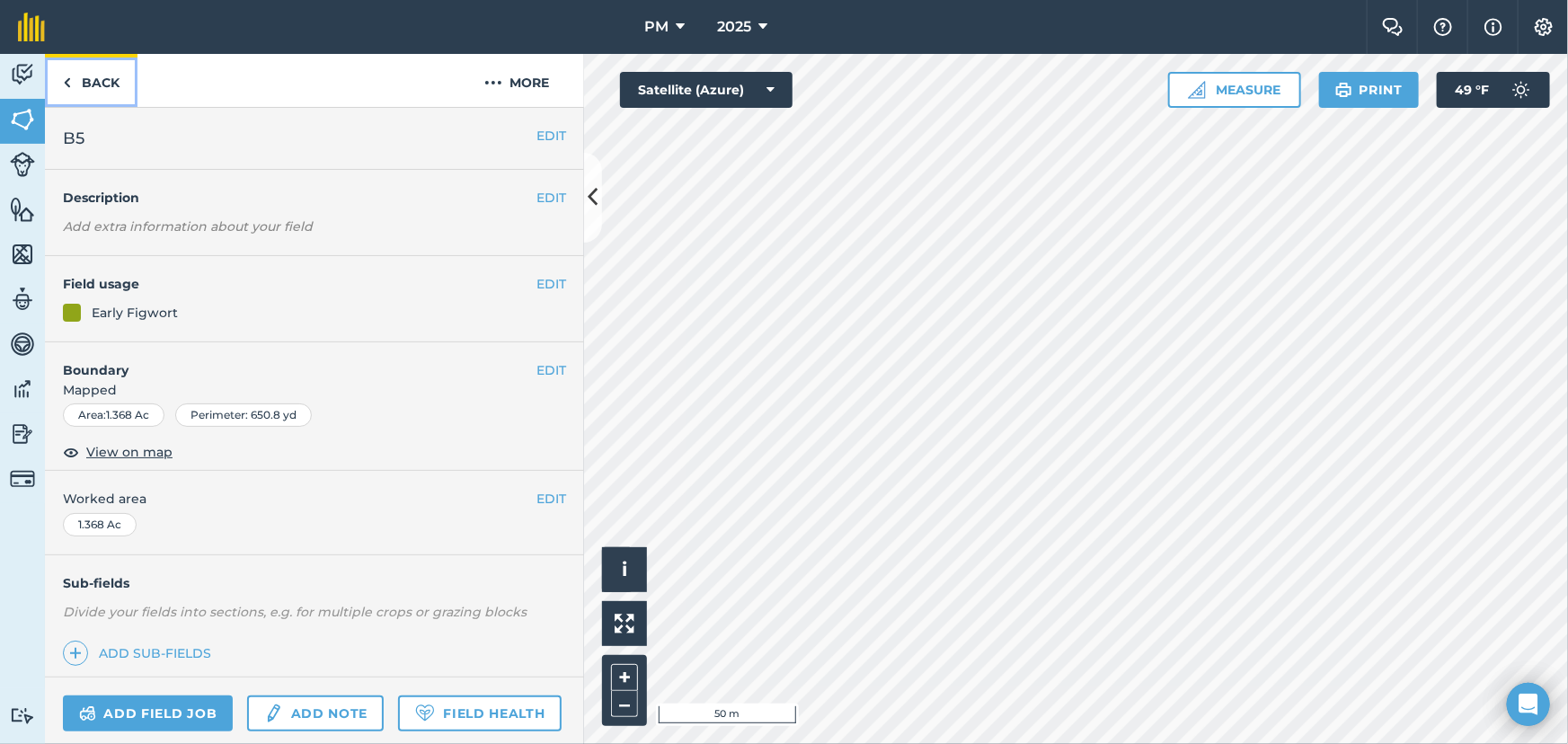
click at [56, 82] on link "Back" at bounding box center [91, 80] width 92 height 53
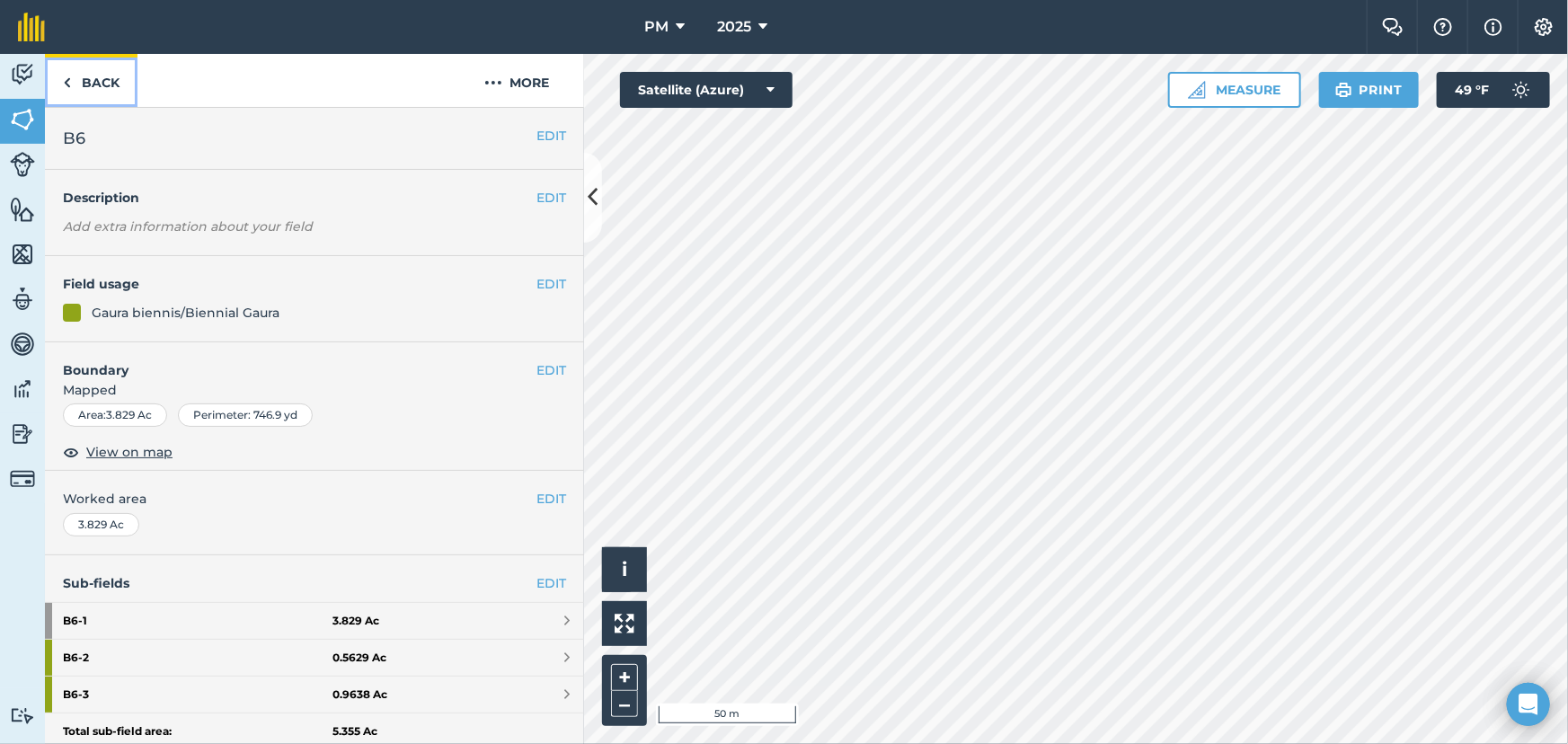
click at [63, 79] on img at bounding box center [66, 83] width 8 height 21
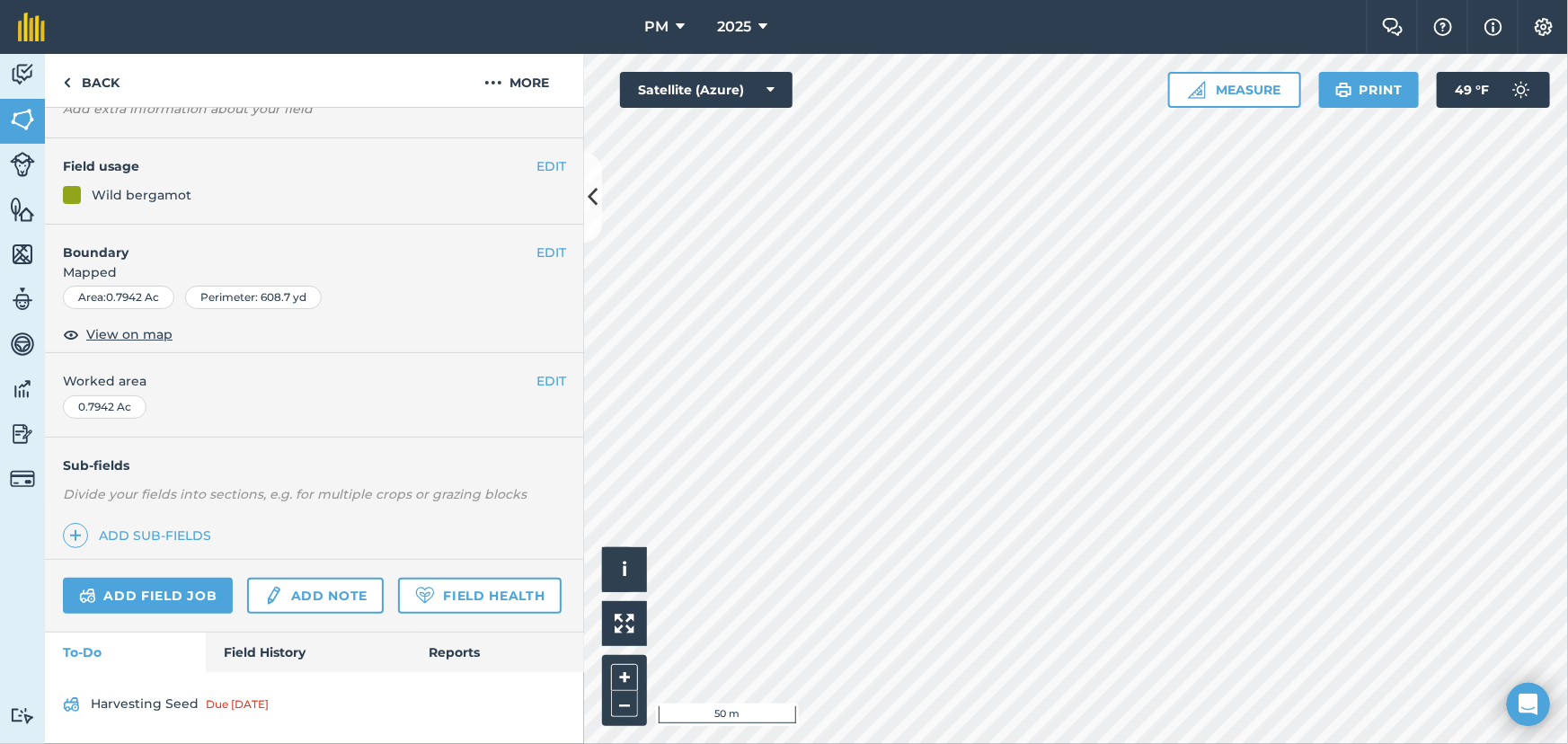
scroll to position [167, 0]
click at [265, 643] on link "Field History" at bounding box center [308, 652] width 204 height 39
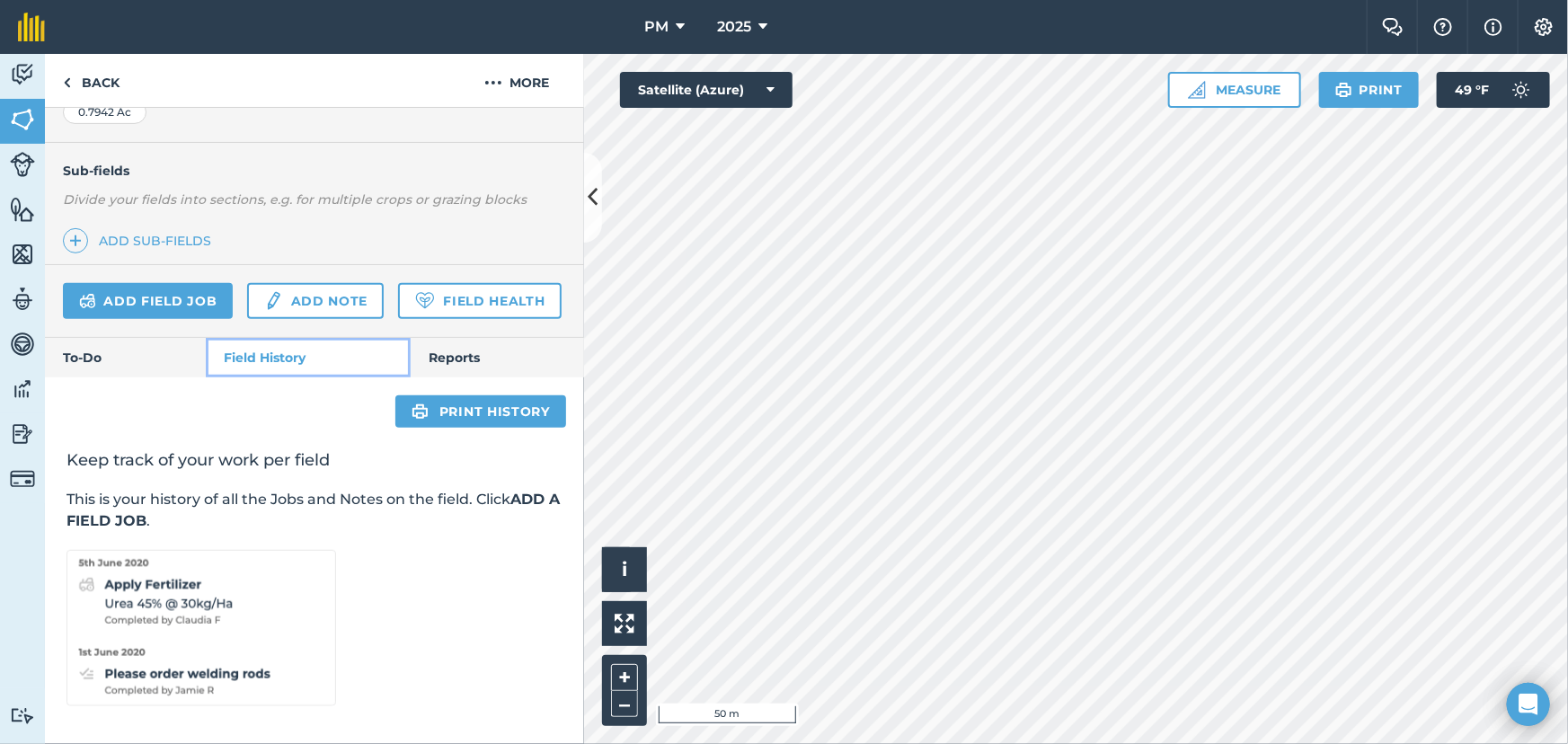
scroll to position [462, 0]
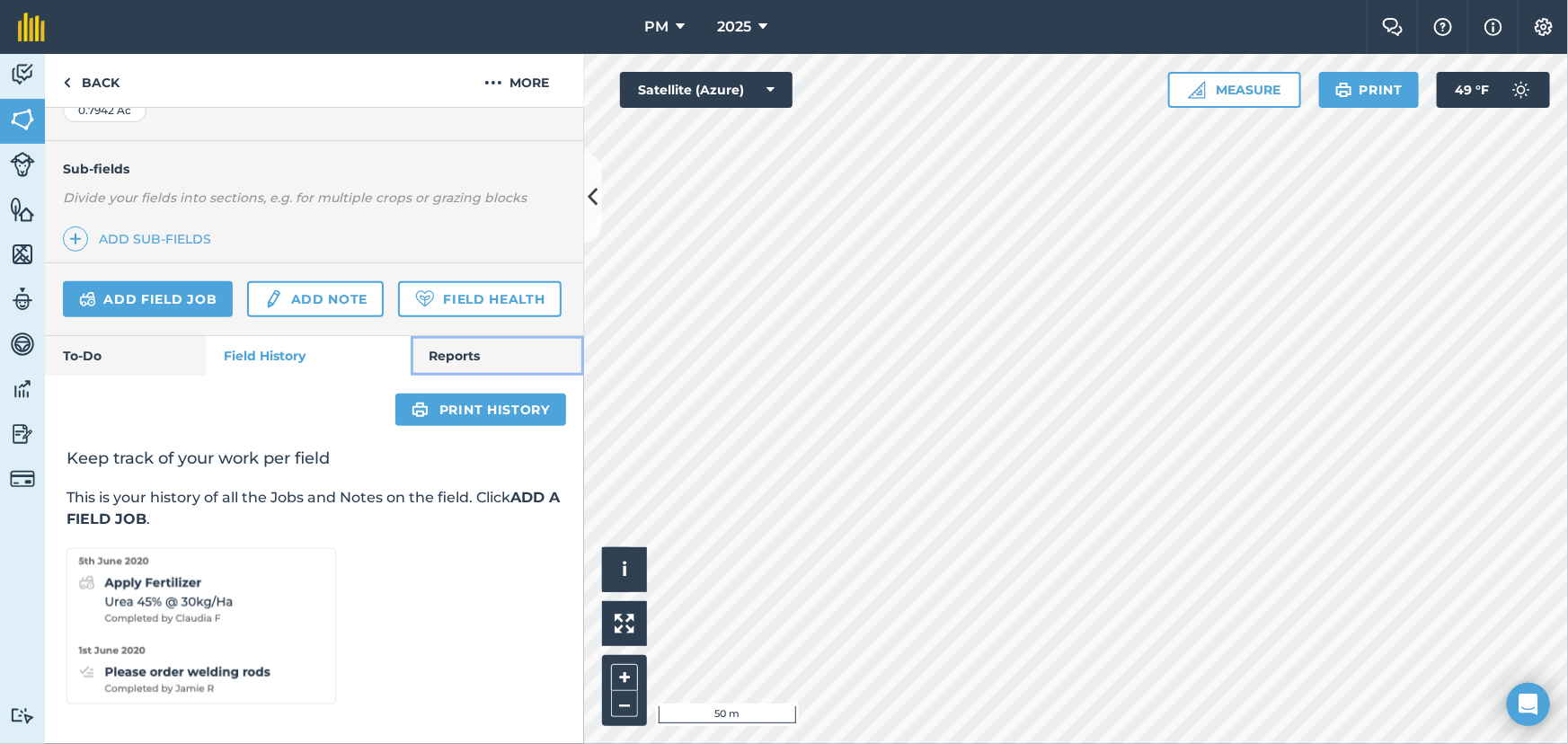
click at [444, 358] on link "Reports" at bounding box center [498, 355] width 173 height 39
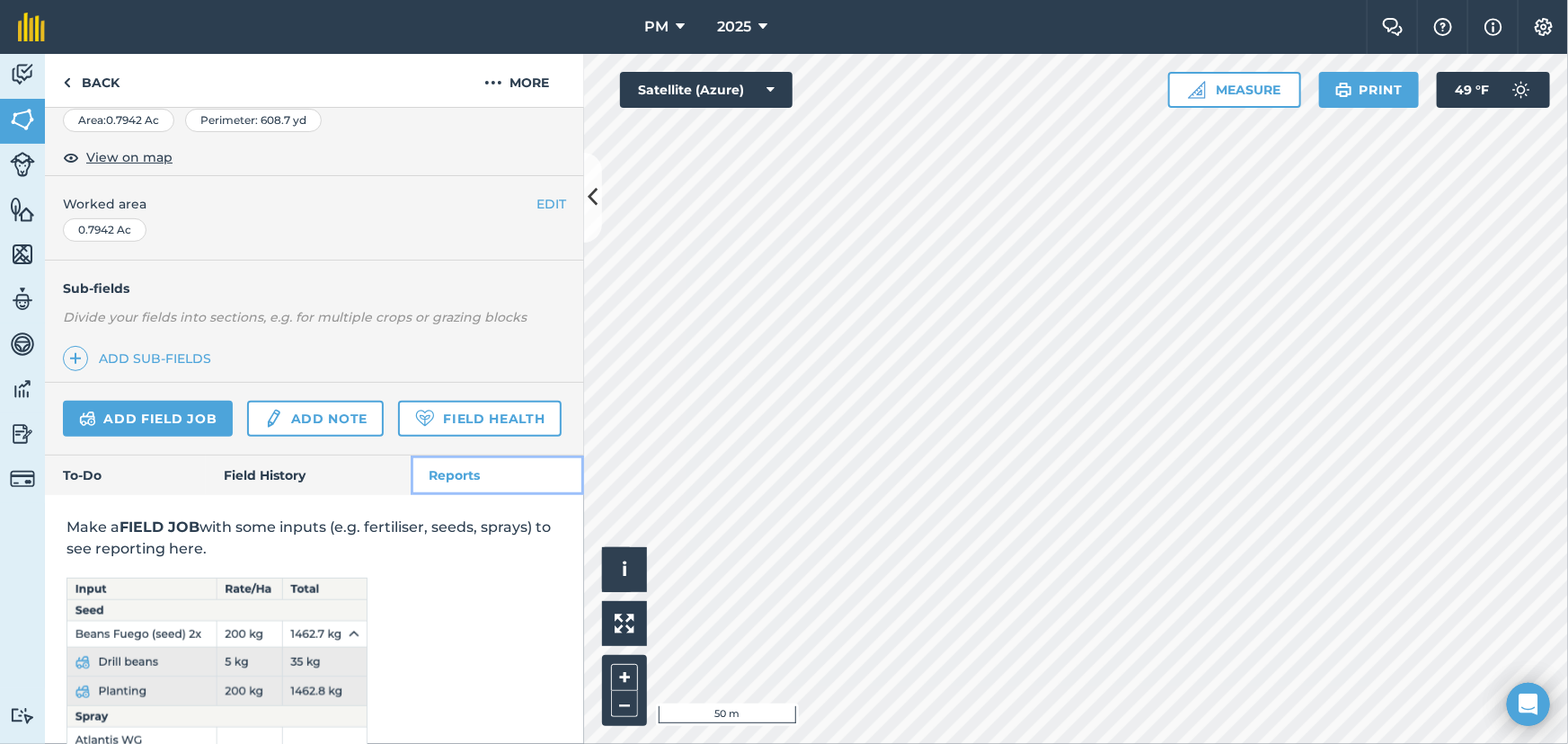
scroll to position [409, 0]
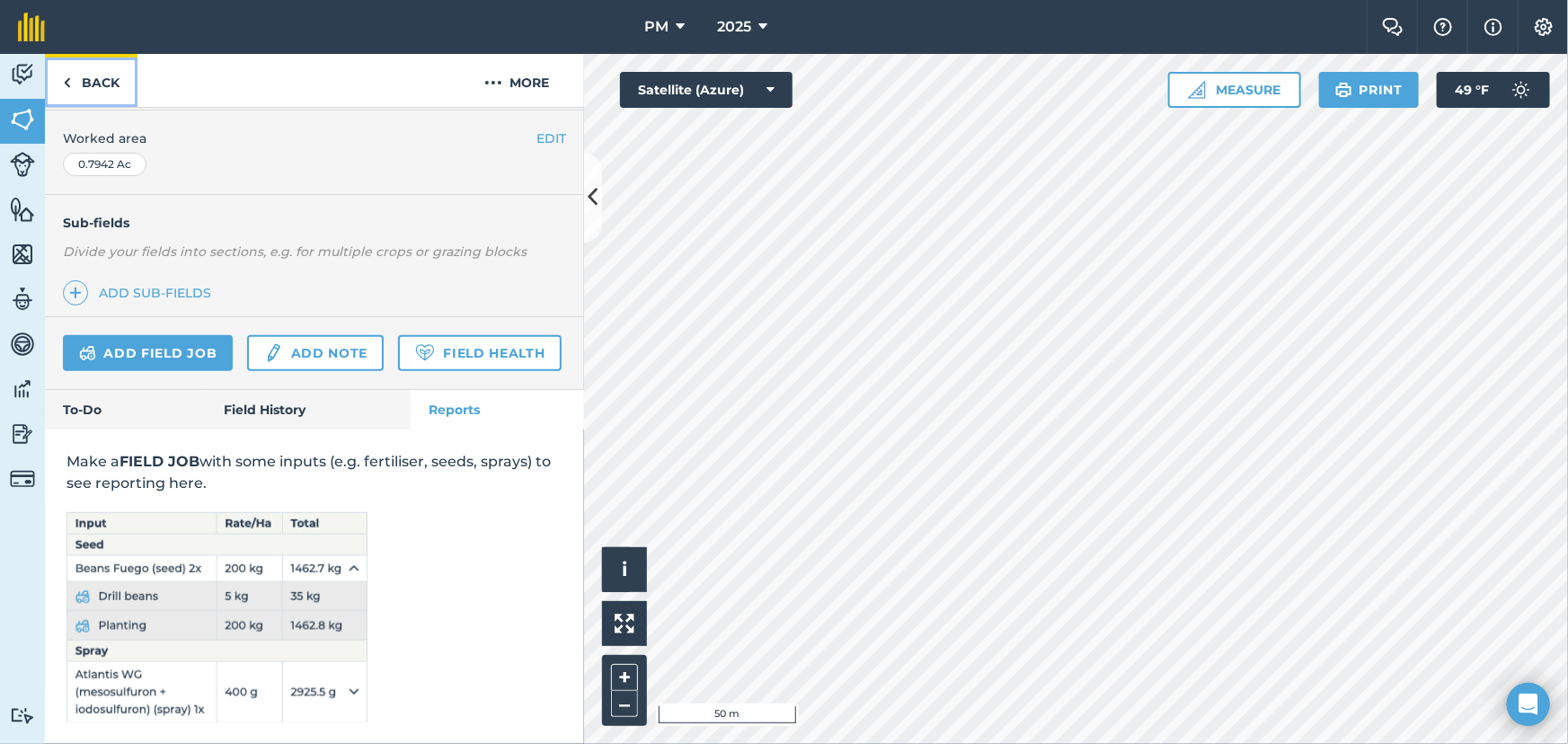
click at [76, 75] on link "Back" at bounding box center [91, 80] width 92 height 53
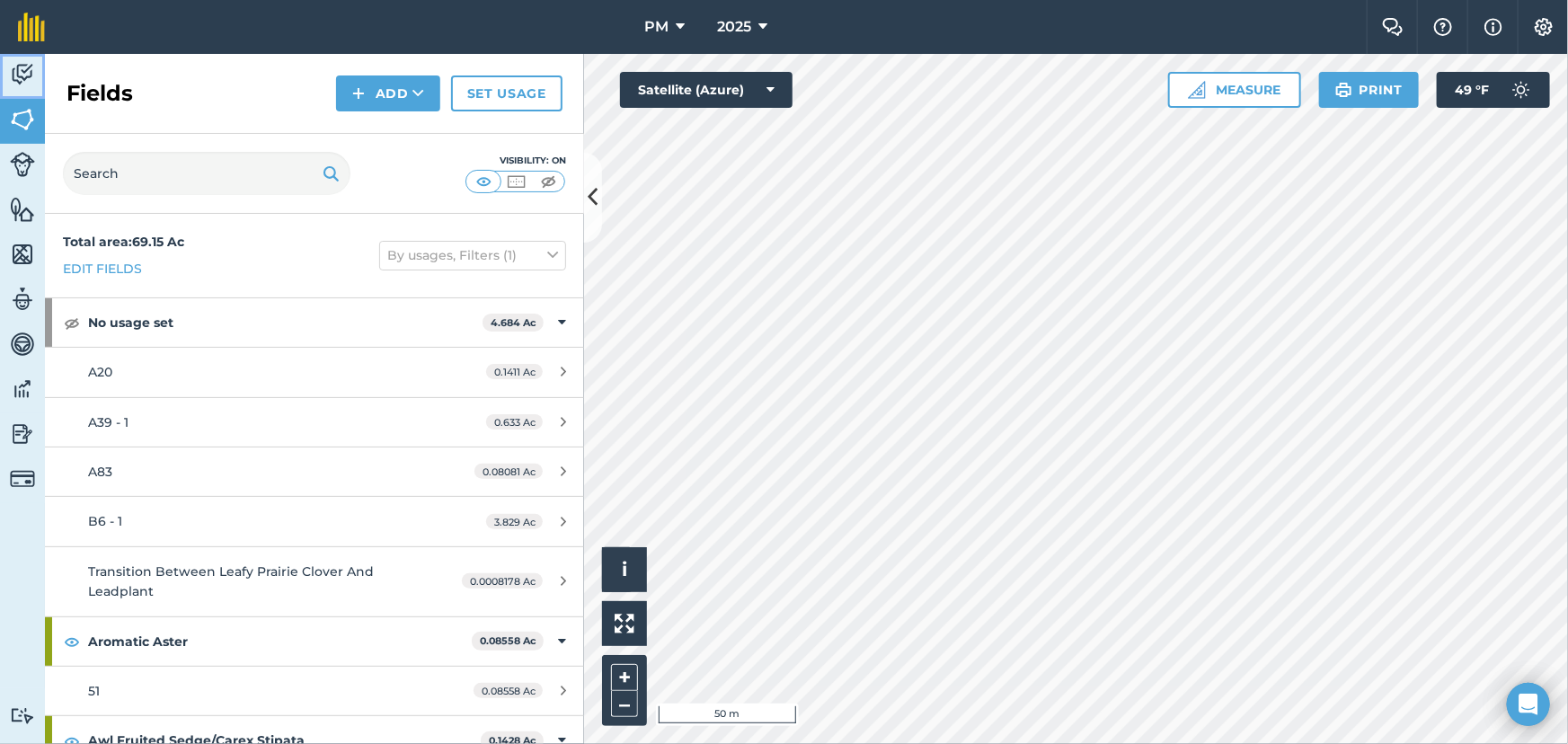
click at [15, 78] on img at bounding box center [22, 74] width 25 height 27
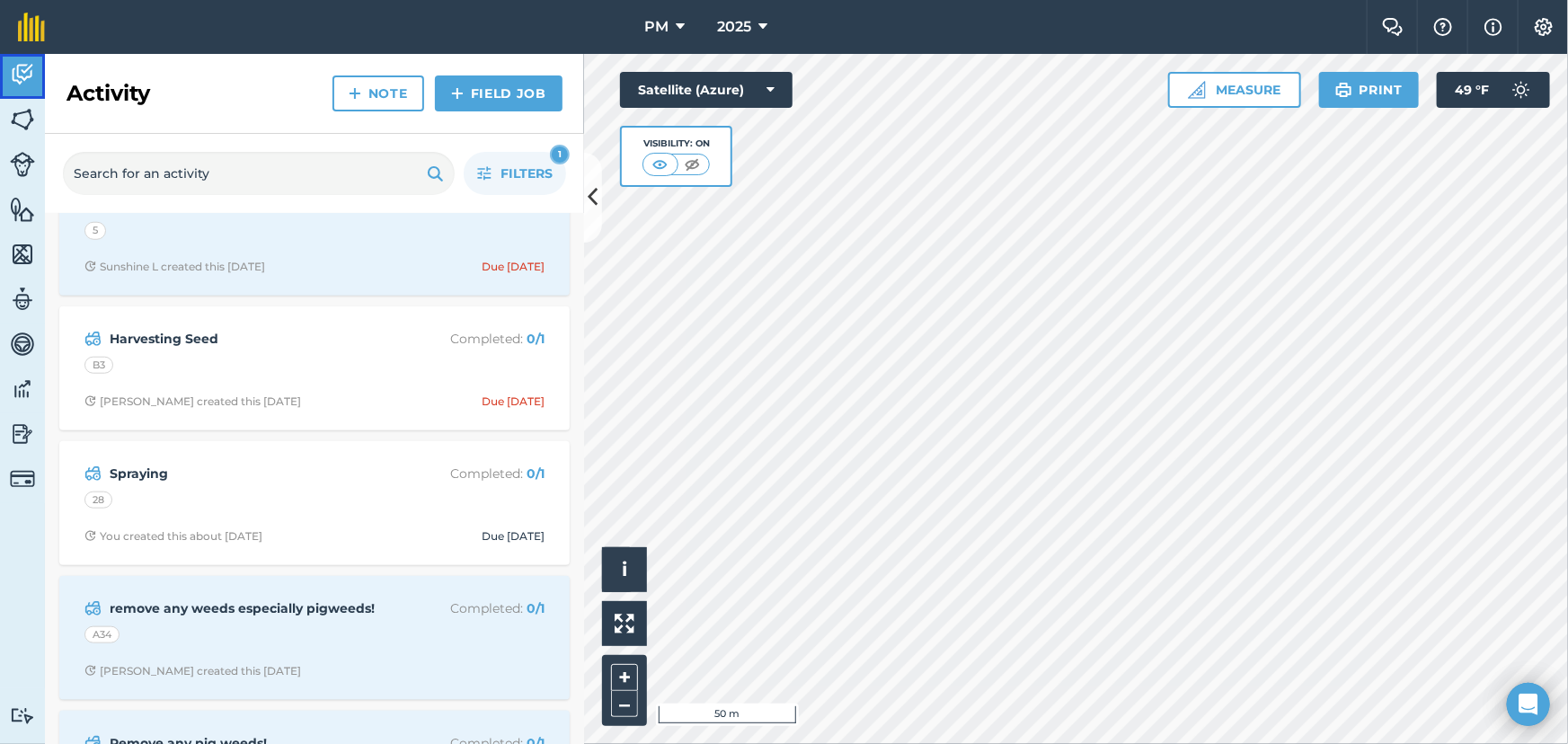
scroll to position [899, 0]
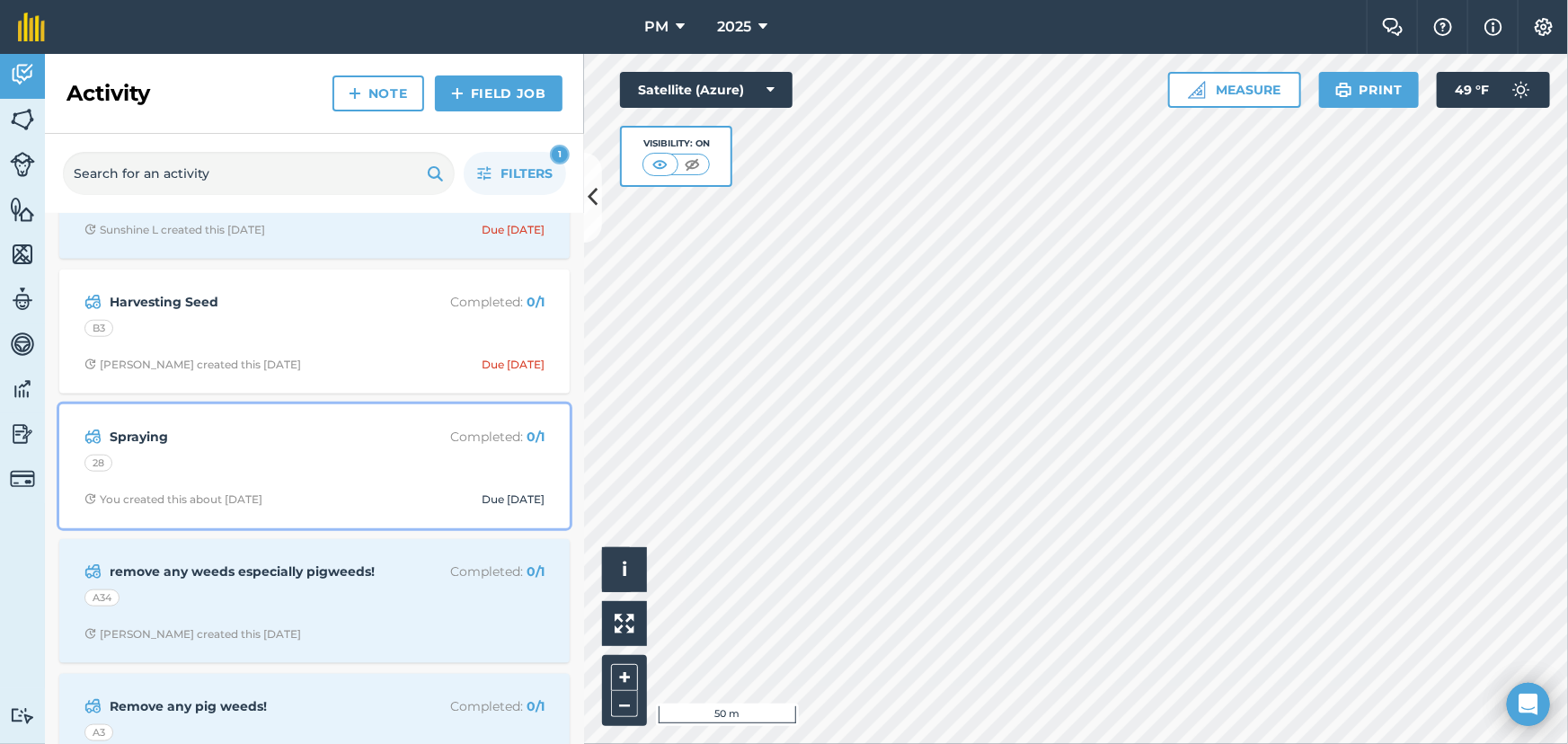
click at [372, 457] on div "28" at bounding box center [315, 466] width 460 height 23
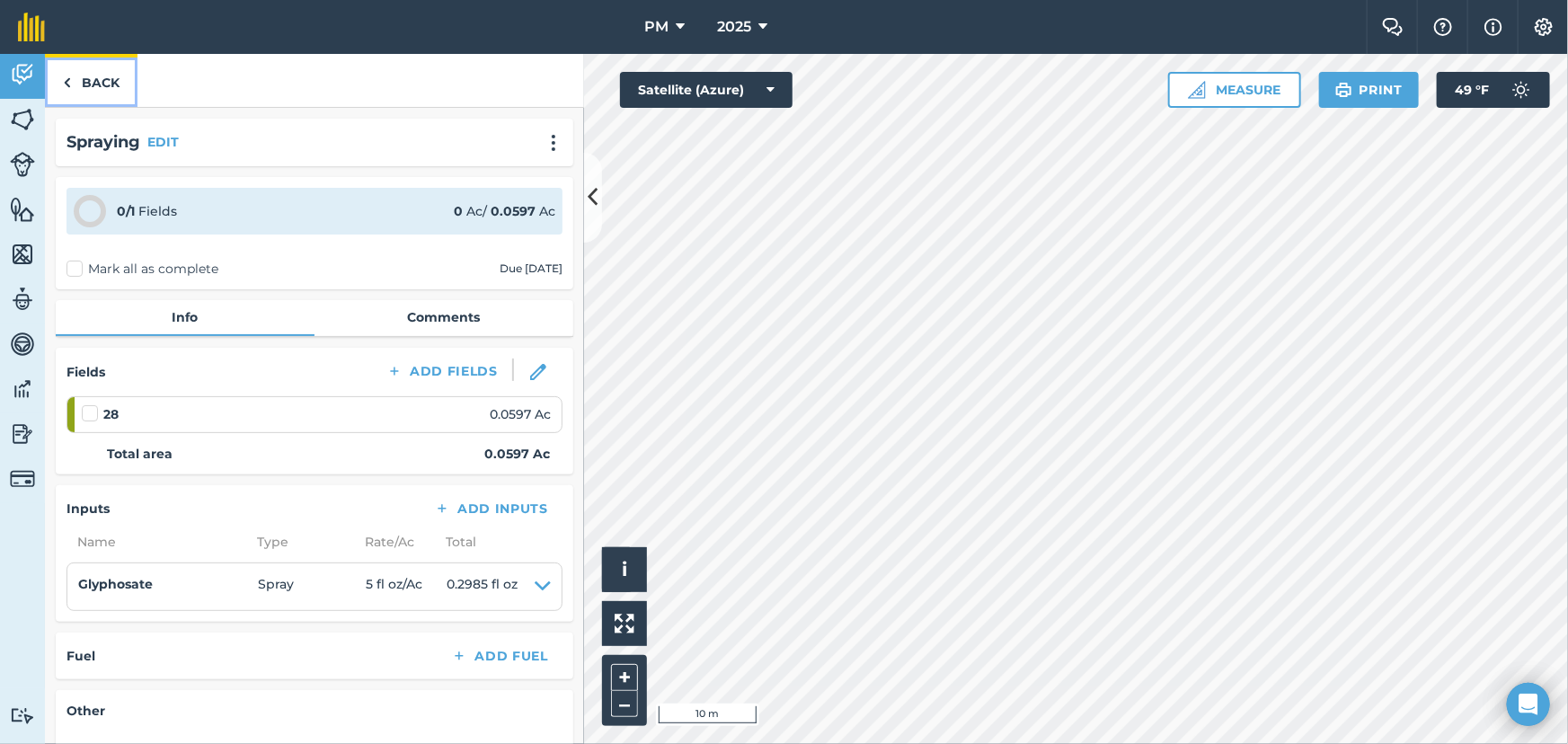
click at [66, 81] on img at bounding box center [66, 83] width 8 height 21
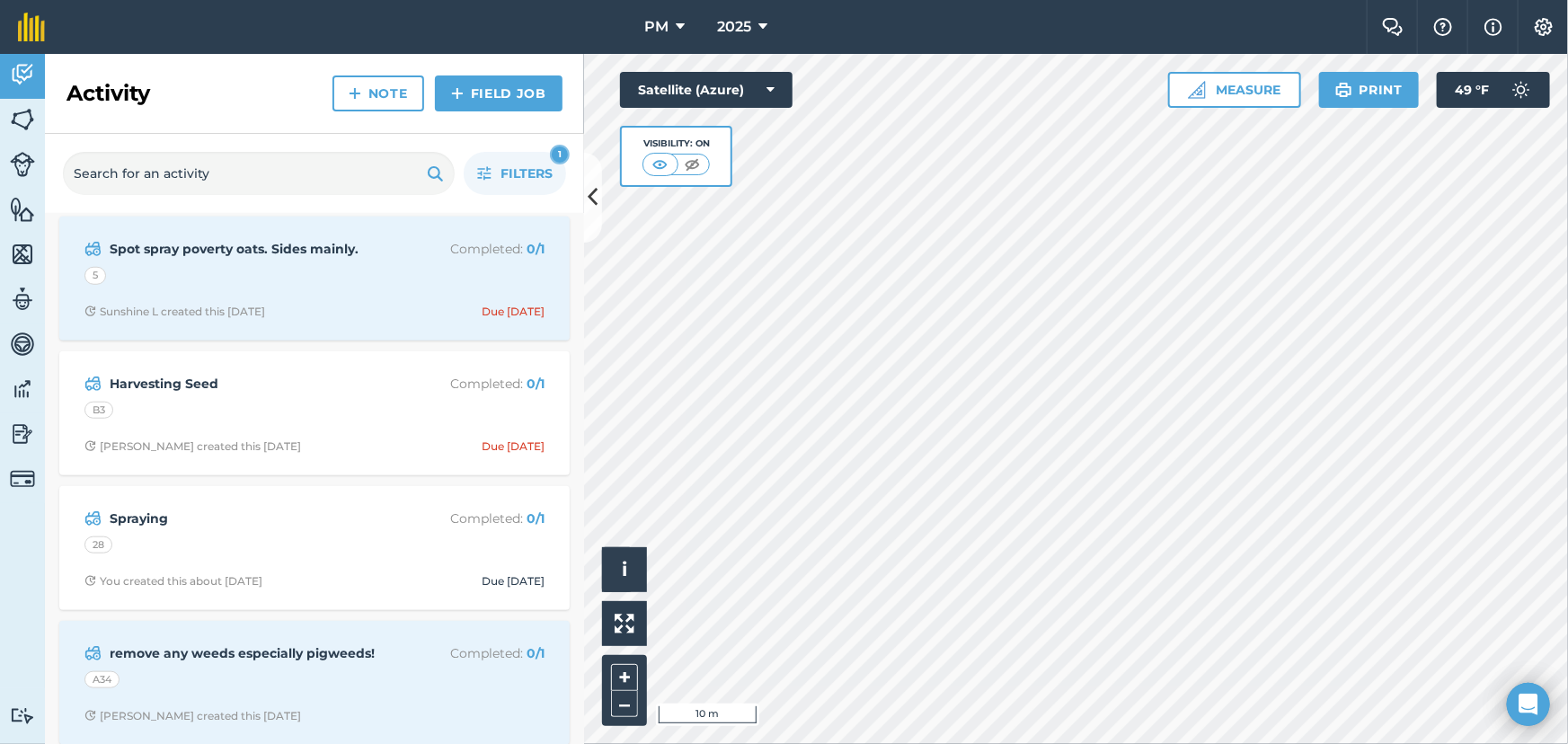
scroll to position [980, 0]
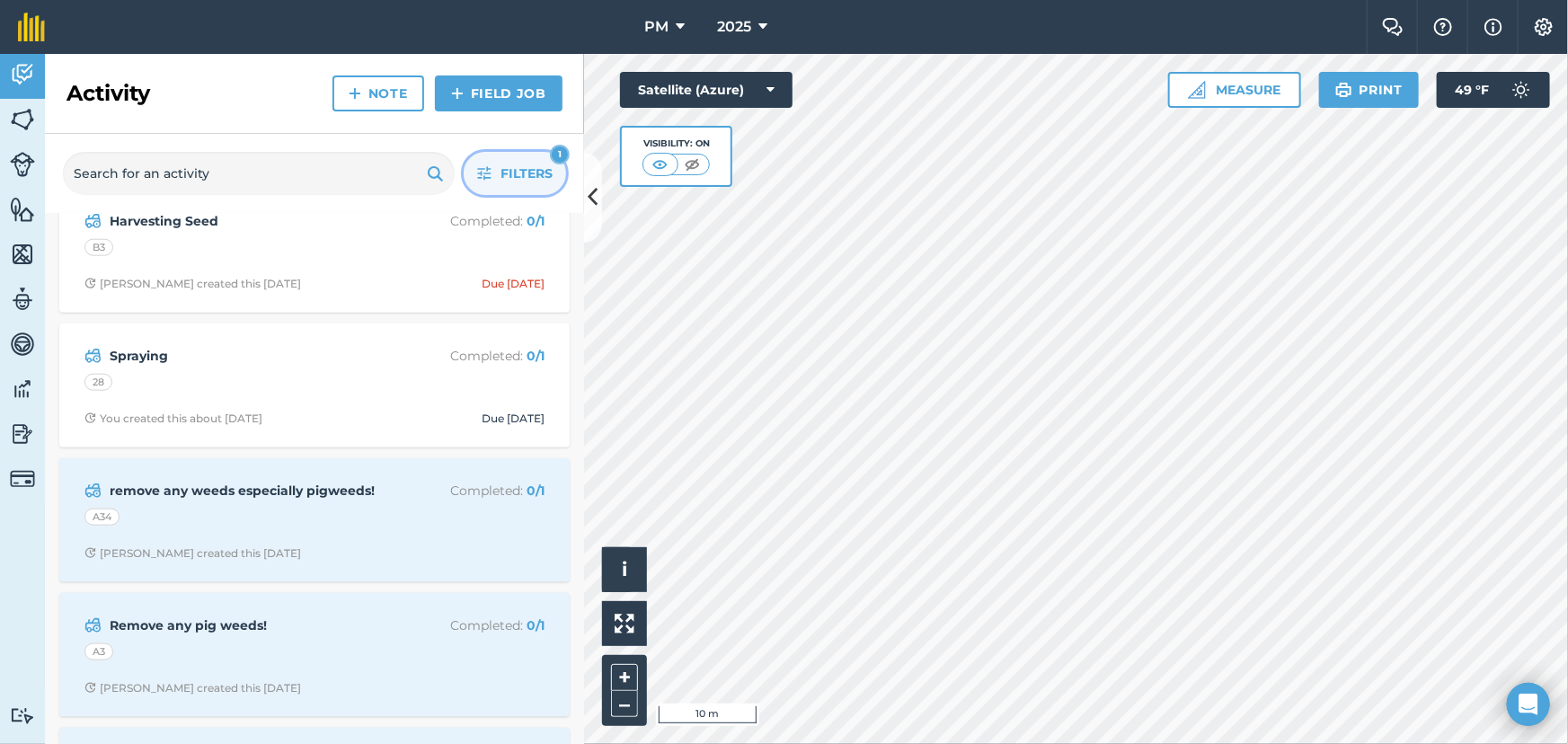
click at [526, 176] on span "Filters" at bounding box center [527, 173] width 52 height 20
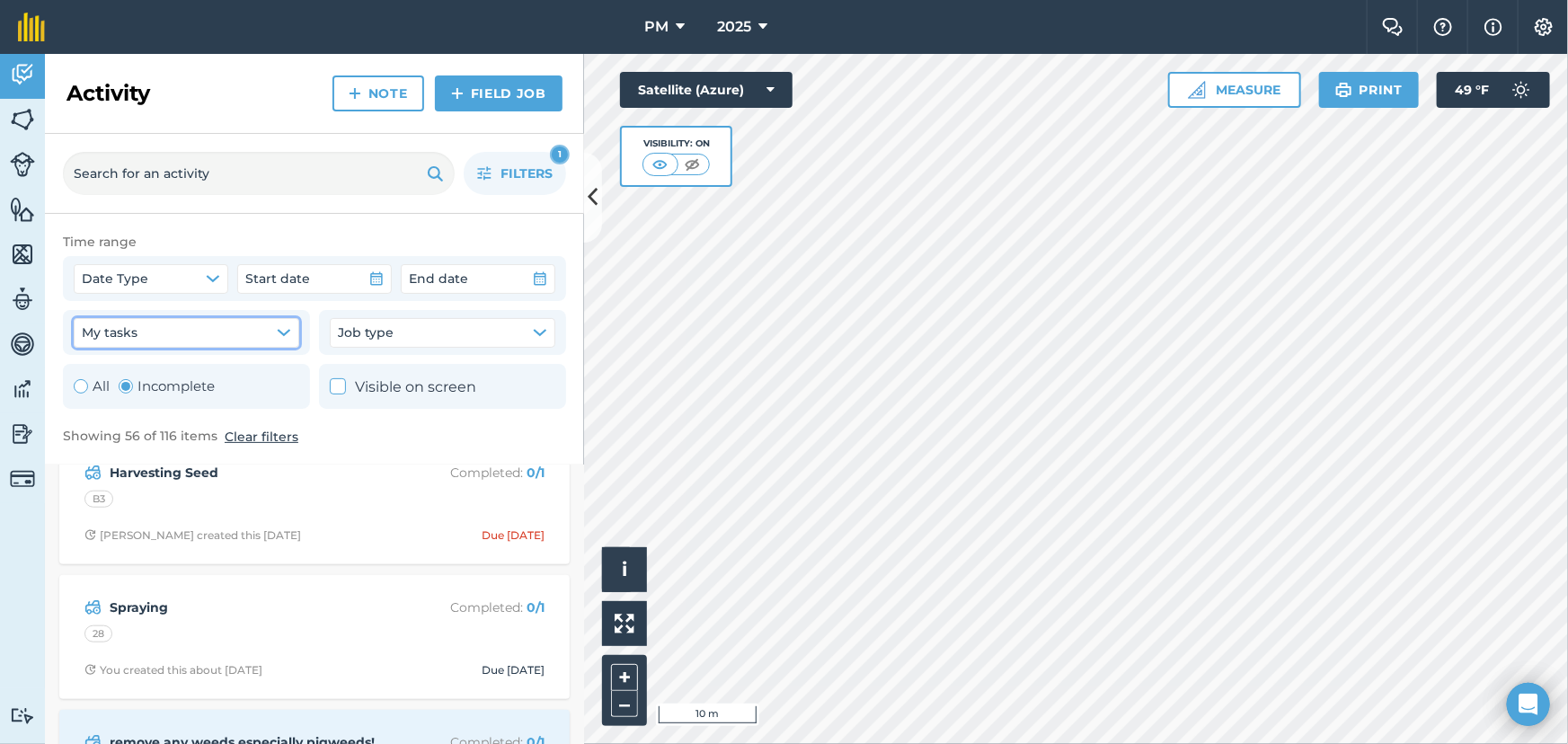
click at [282, 331] on icon "button" at bounding box center [283, 333] width 12 height 6
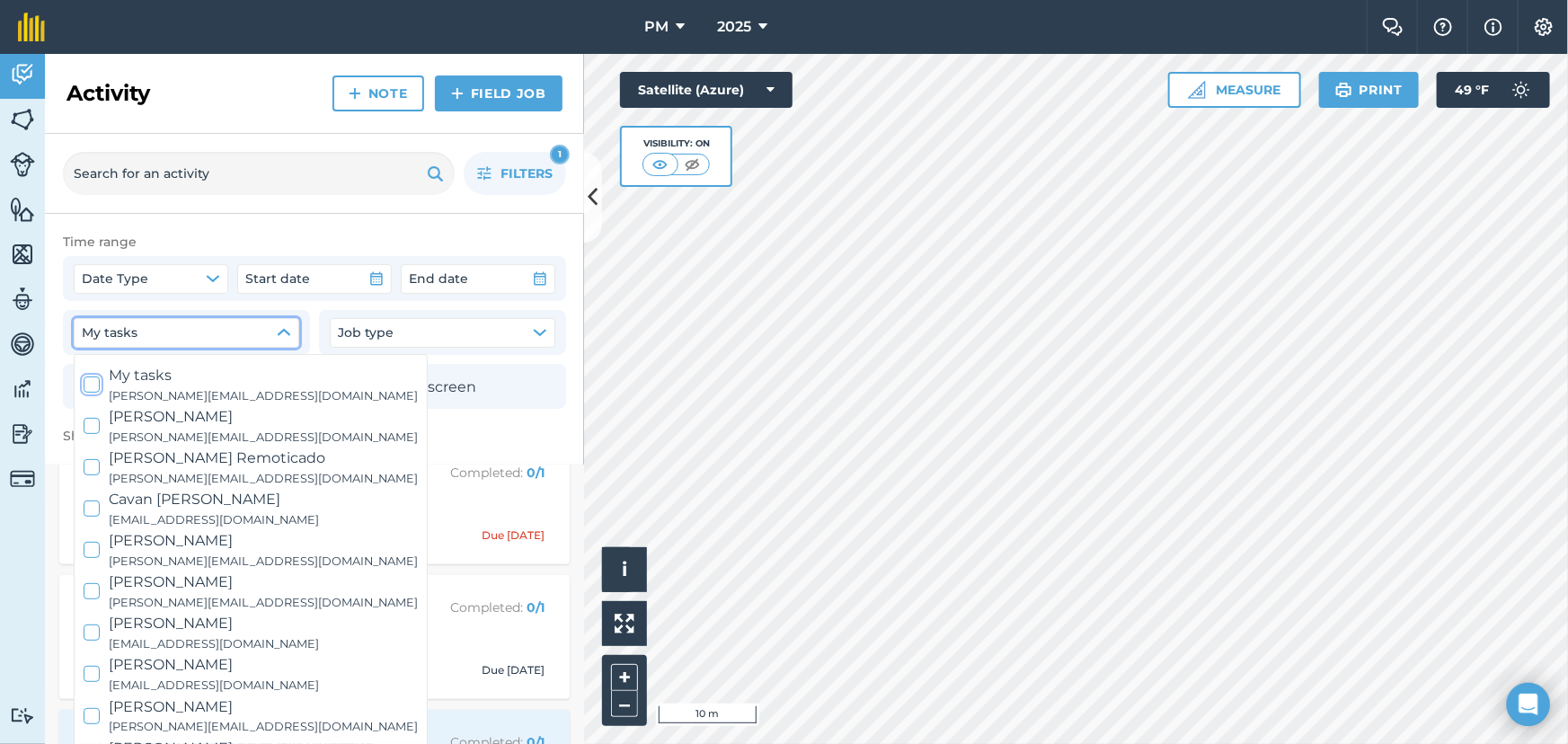
click at [90, 386] on icon at bounding box center [92, 385] width 12 height 12
checkbox input "true"
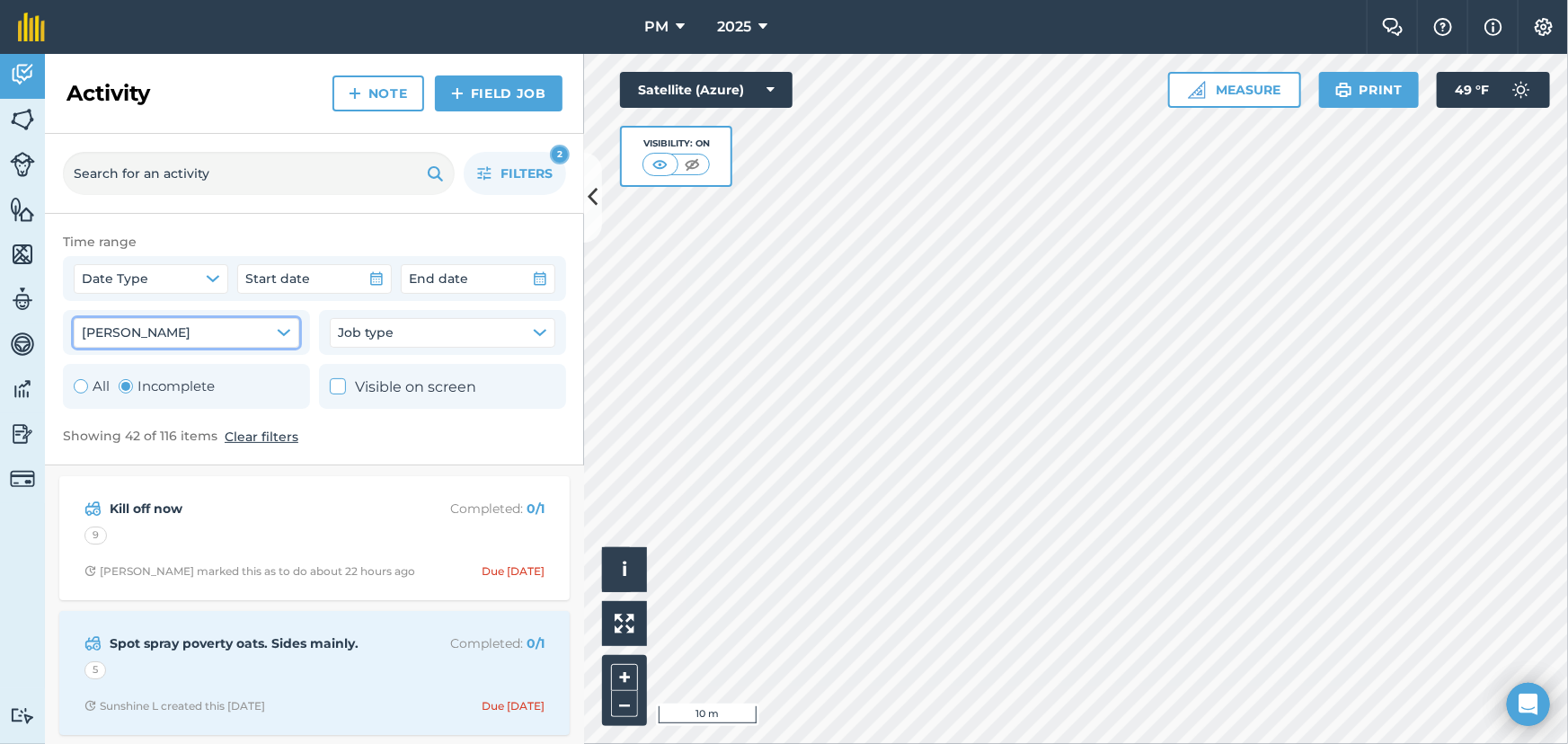
scroll to position [0, 0]
click at [511, 180] on span "Filters" at bounding box center [527, 173] width 52 height 20
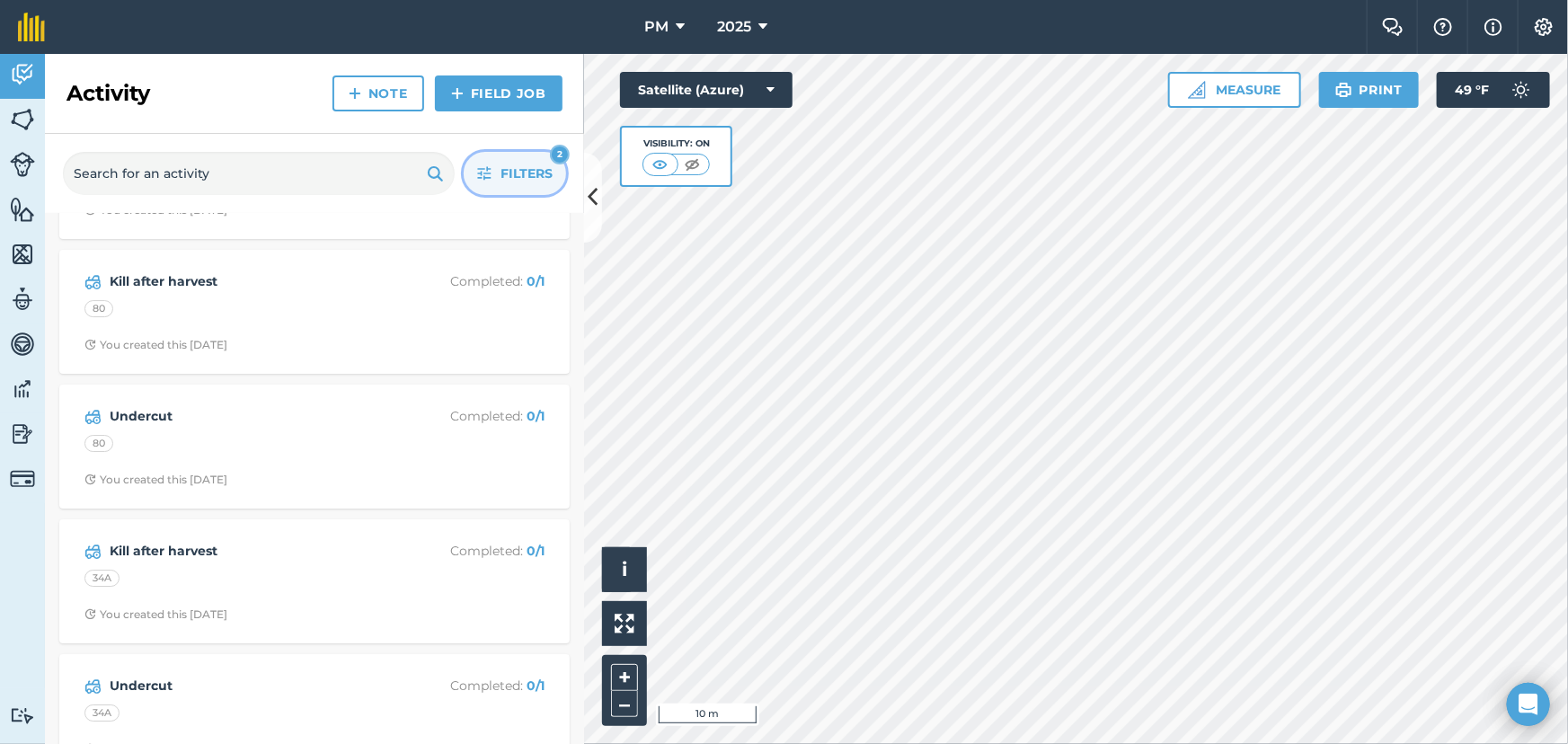
scroll to position [3104, 0]
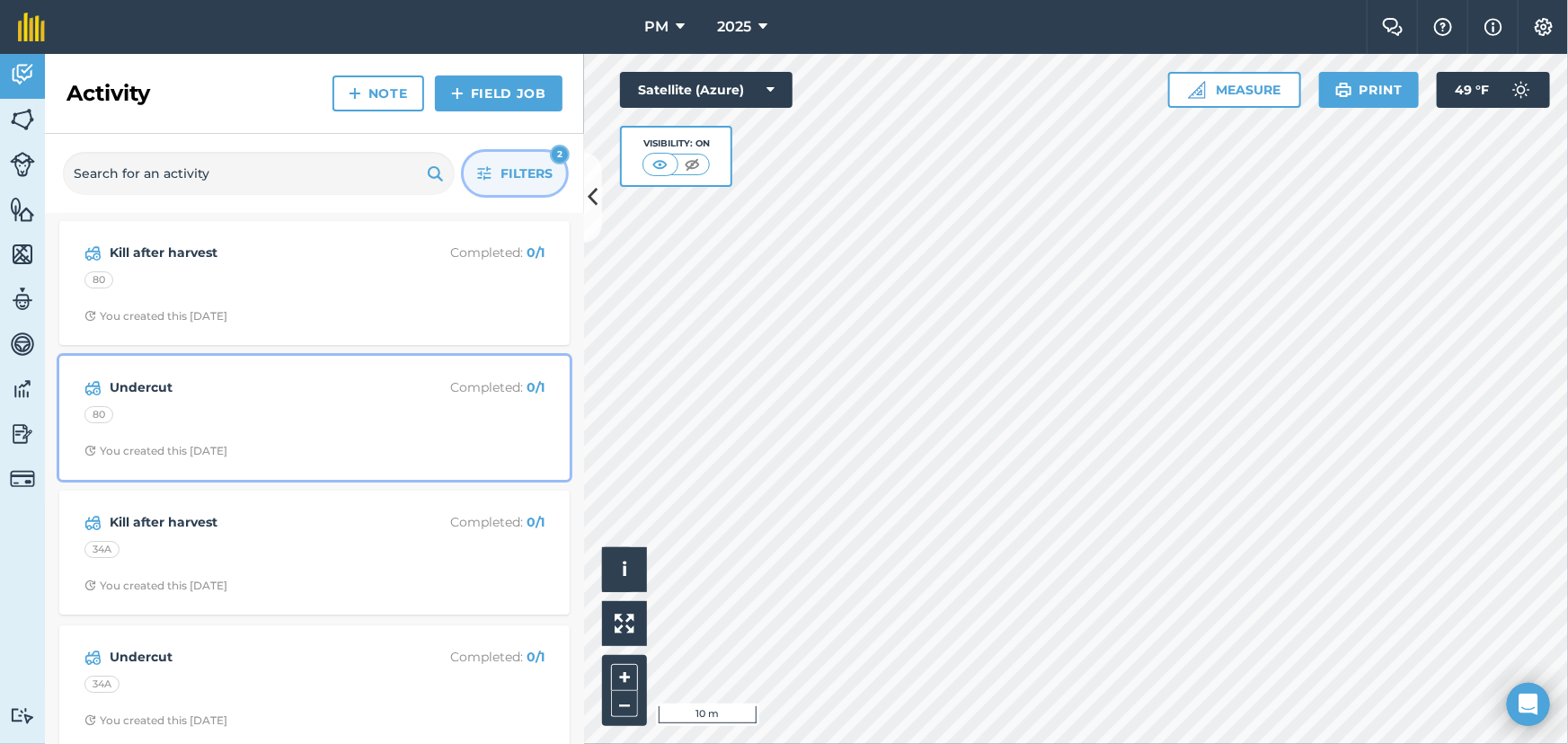
click at [344, 429] on div "80" at bounding box center [315, 418] width 460 height 23
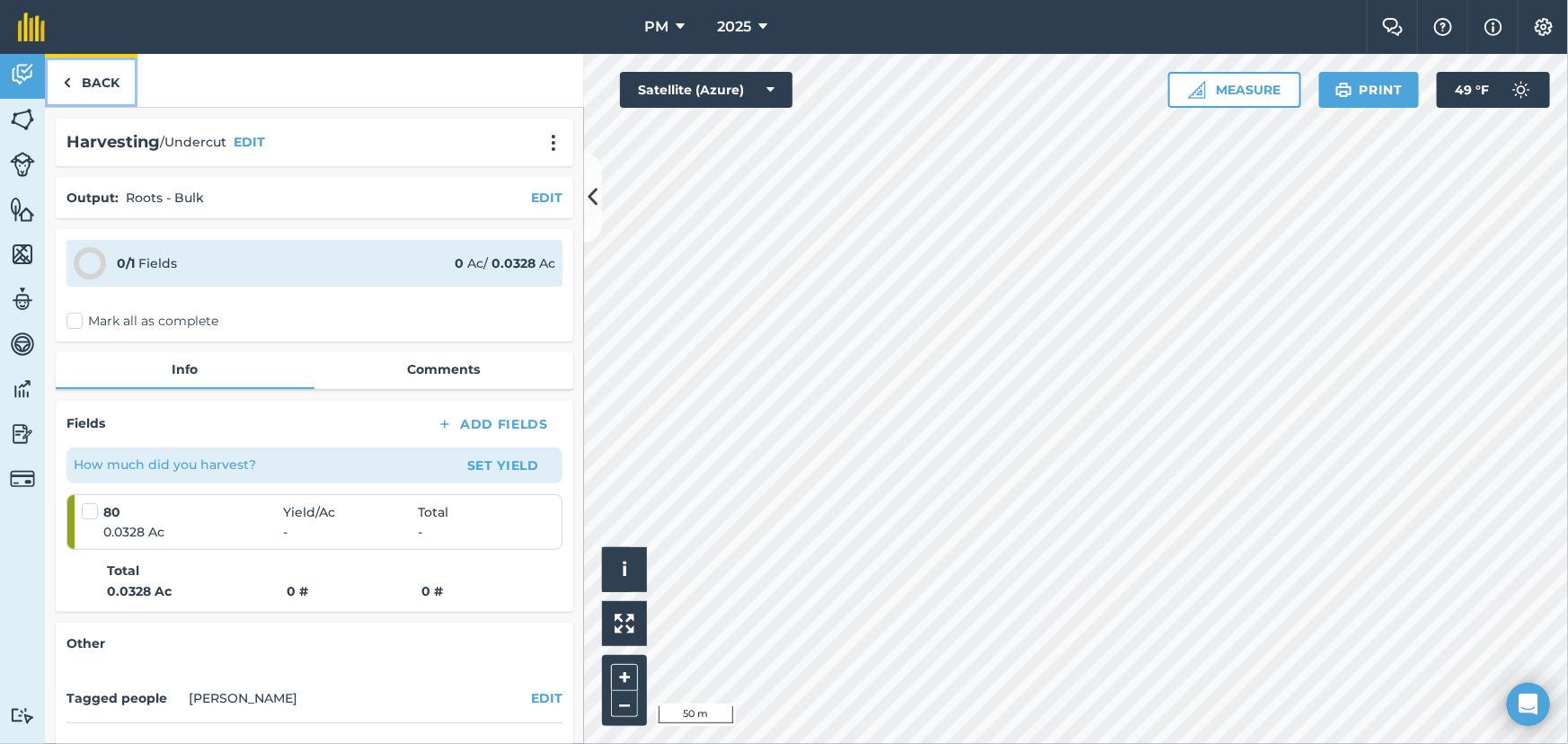
click at [63, 81] on img at bounding box center [66, 83] width 8 height 21
